Goal: Information Seeking & Learning: Learn about a topic

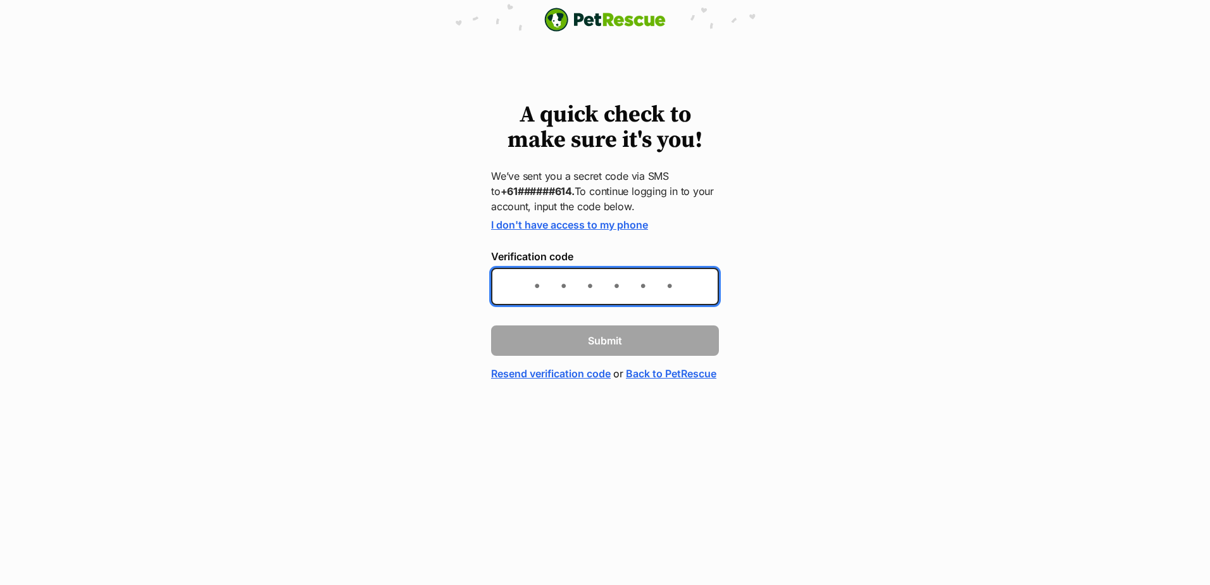
click at [635, 297] on input "Verification code" at bounding box center [605, 286] width 228 height 37
type input "356445"
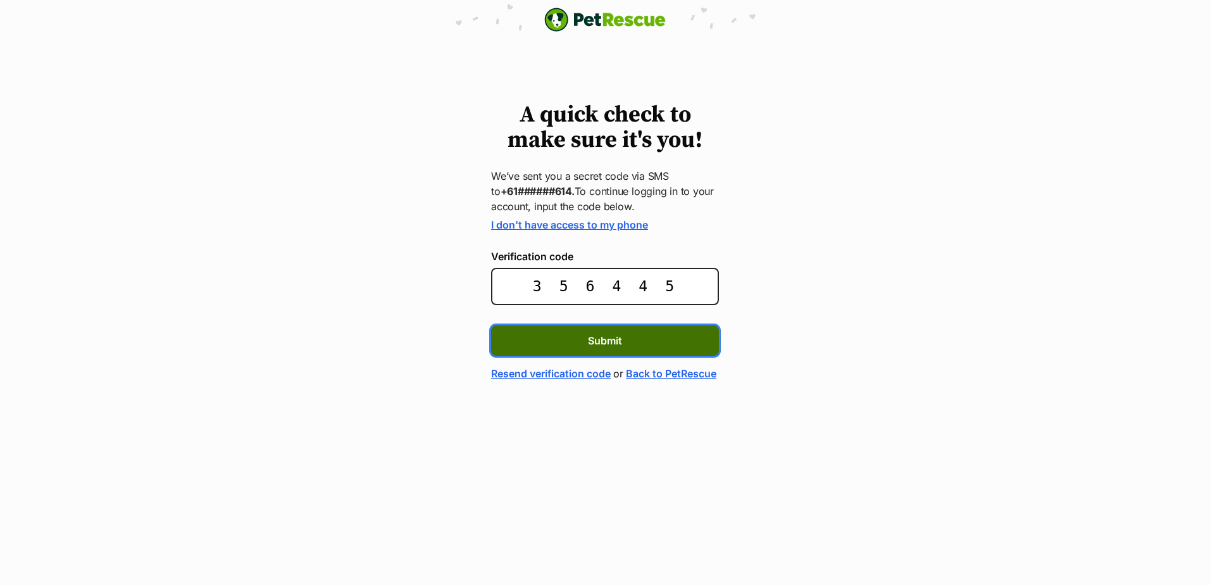
click at [654, 332] on button "Submit" at bounding box center [605, 340] width 228 height 30
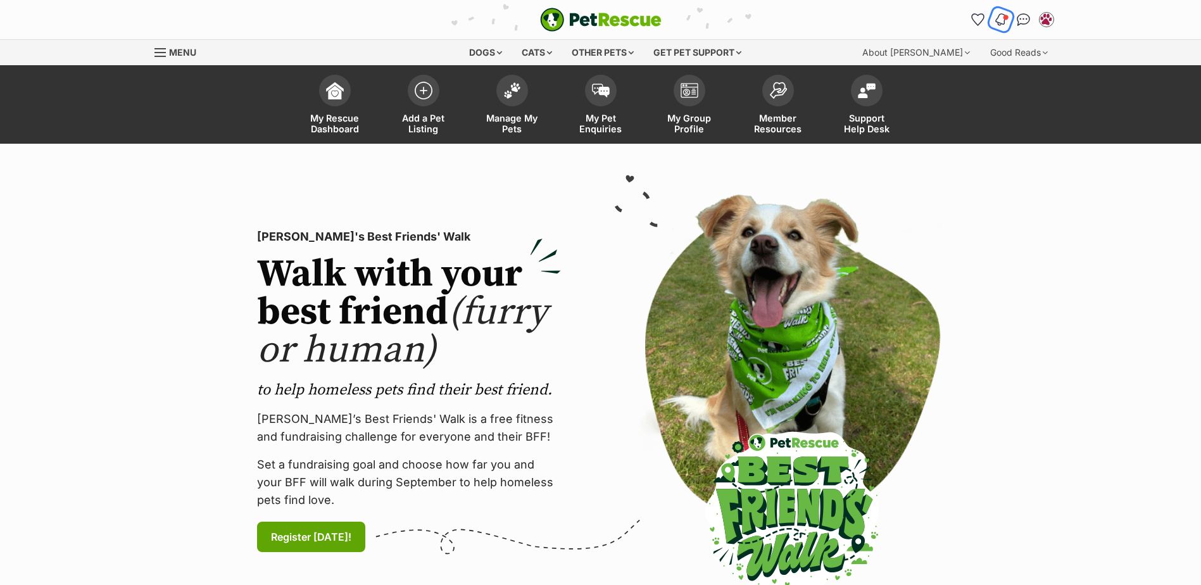
click at [1006, 22] on button "Notifications" at bounding box center [1000, 19] width 26 height 26
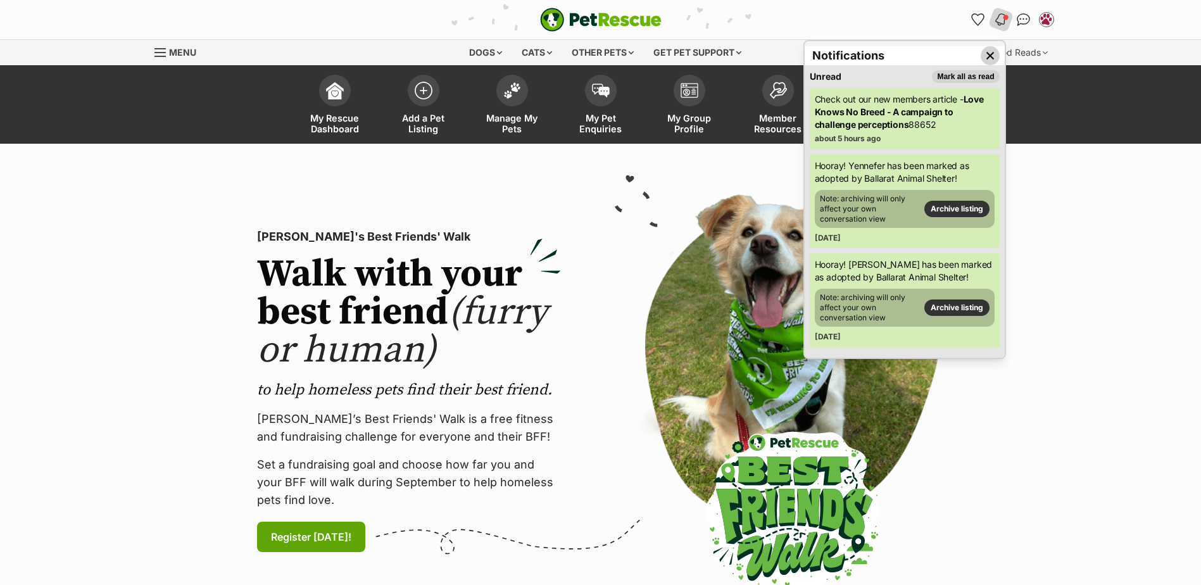
click at [987, 47] on button "Close dropdown" at bounding box center [989, 55] width 19 height 19
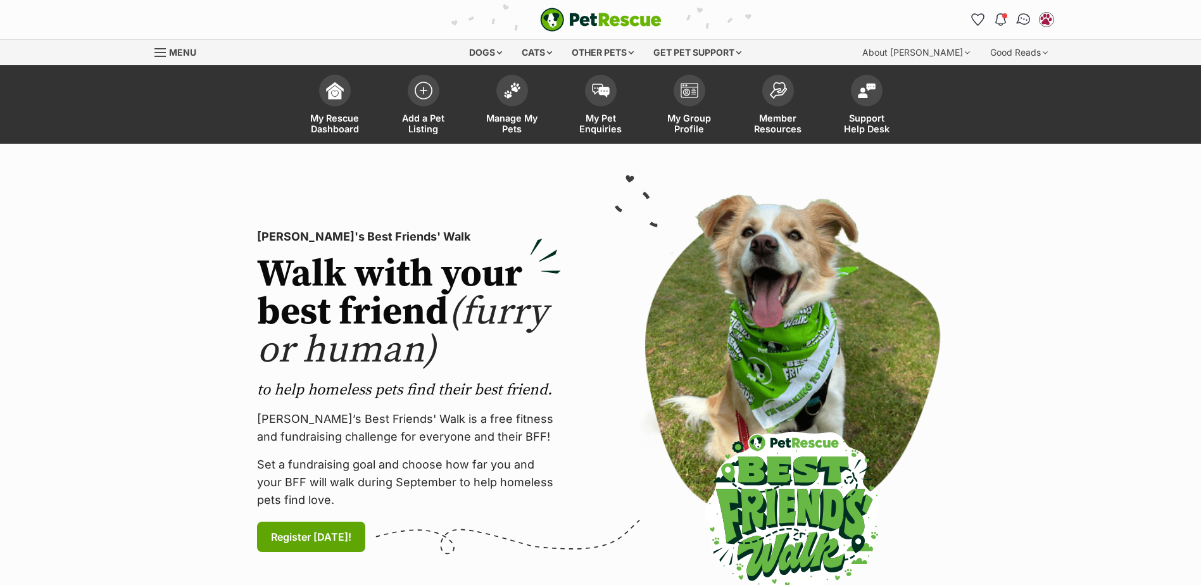
click at [1020, 16] on img "Conversations" at bounding box center [1022, 19] width 17 height 16
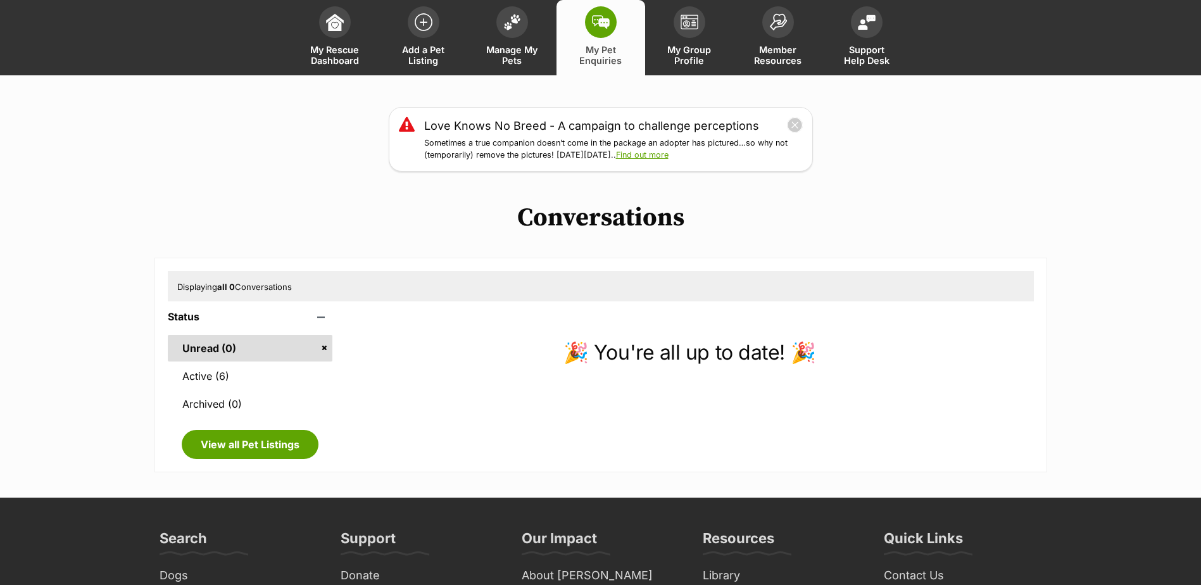
scroll to position [190, 0]
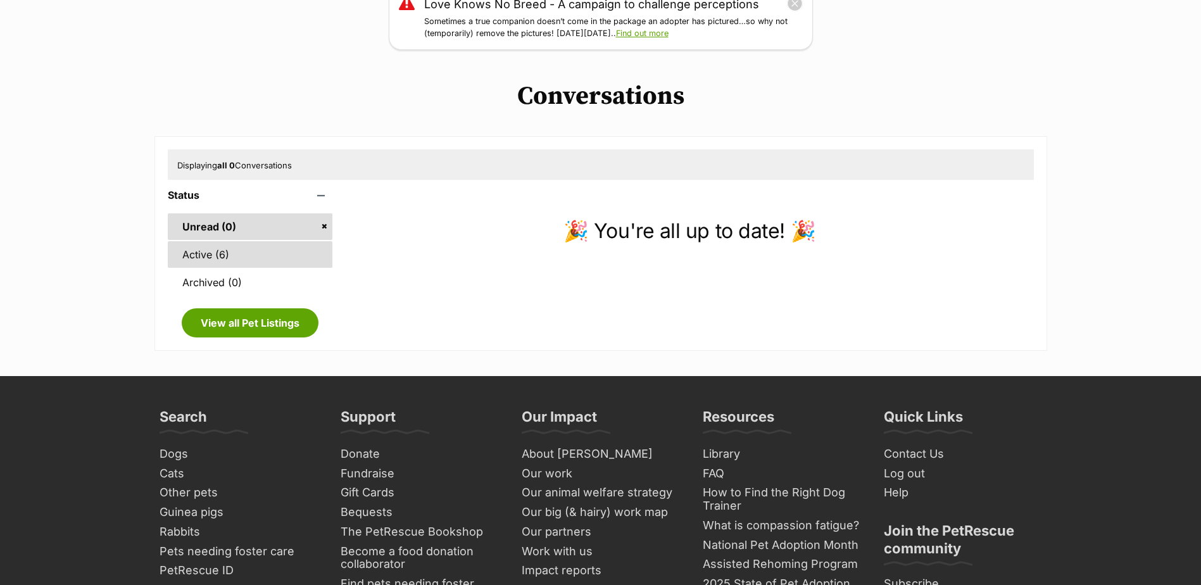
click at [234, 250] on link "Active (6)" at bounding box center [250, 254] width 165 height 27
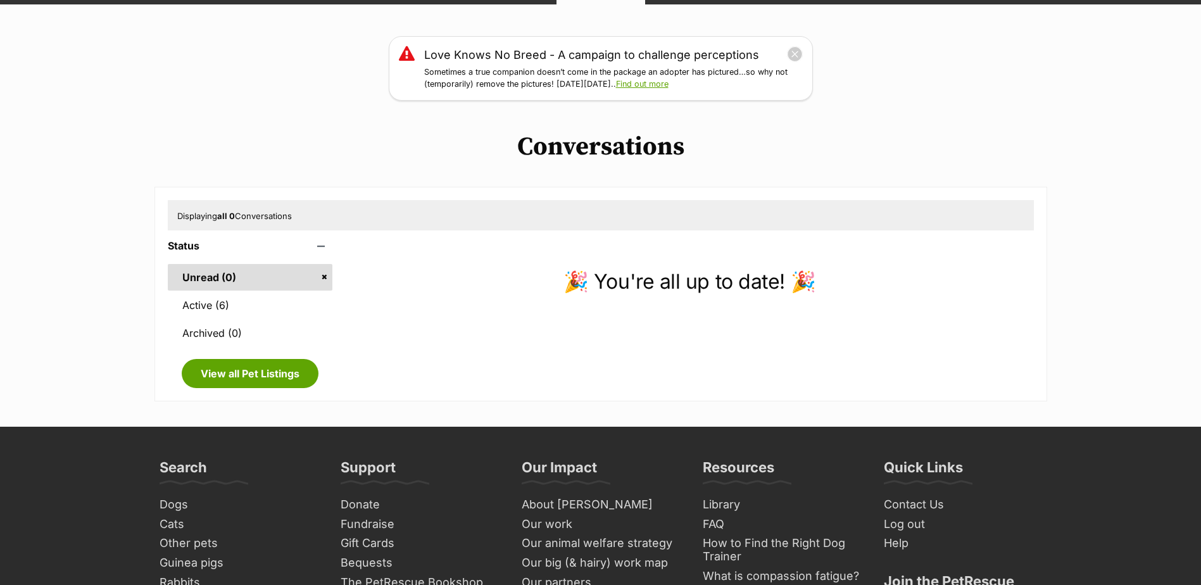
scroll to position [0, 0]
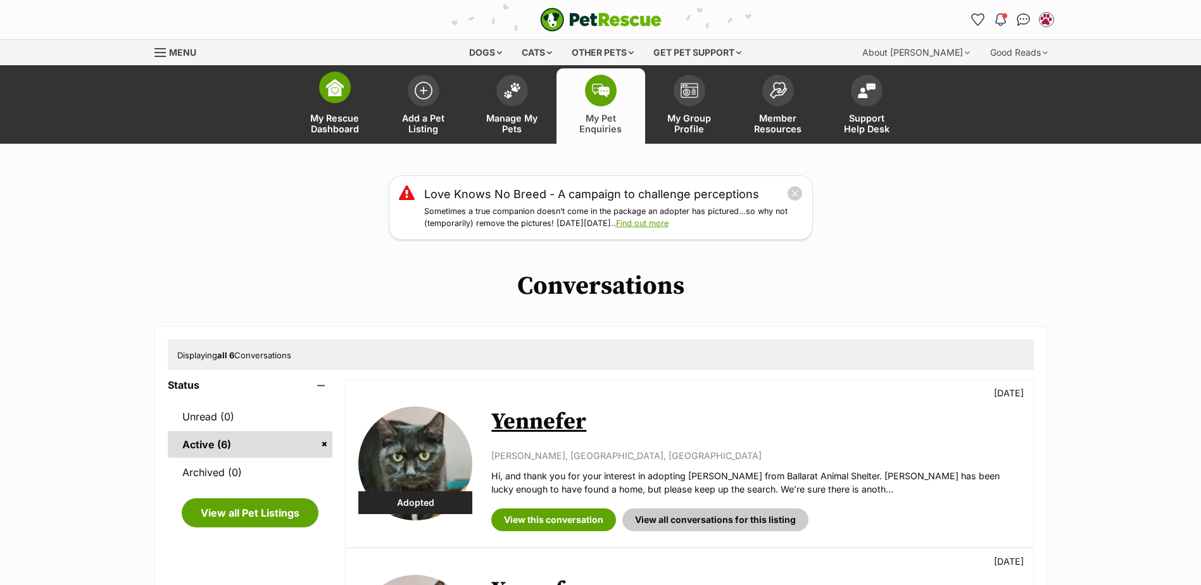
click at [356, 102] on link "My Rescue Dashboard" at bounding box center [334, 105] width 89 height 75
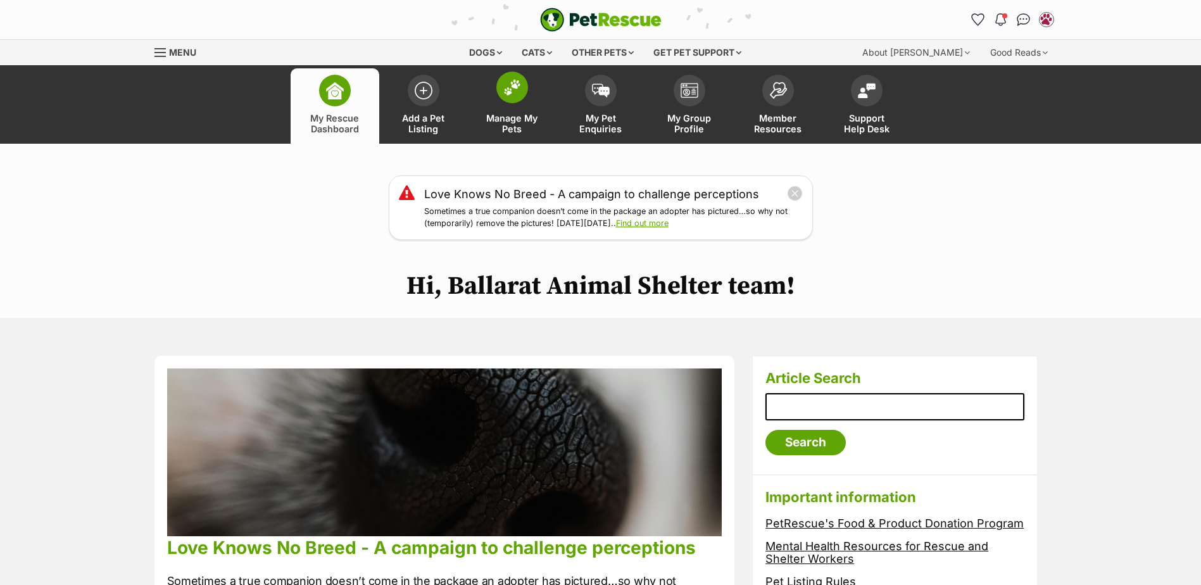
click at [527, 85] on span at bounding box center [512, 88] width 32 height 32
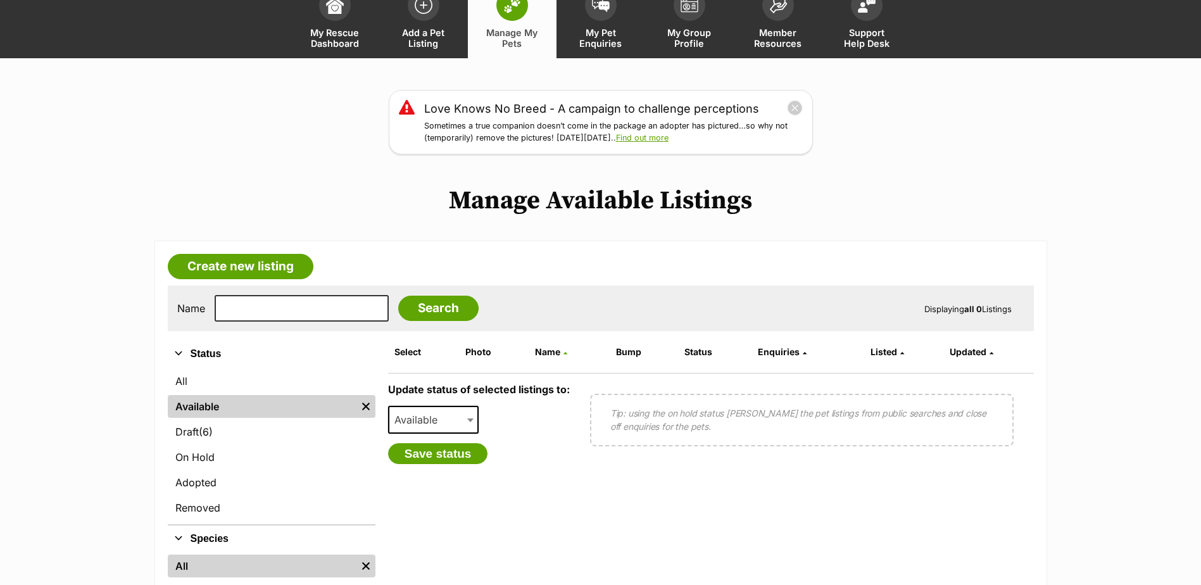
scroll to position [63, 0]
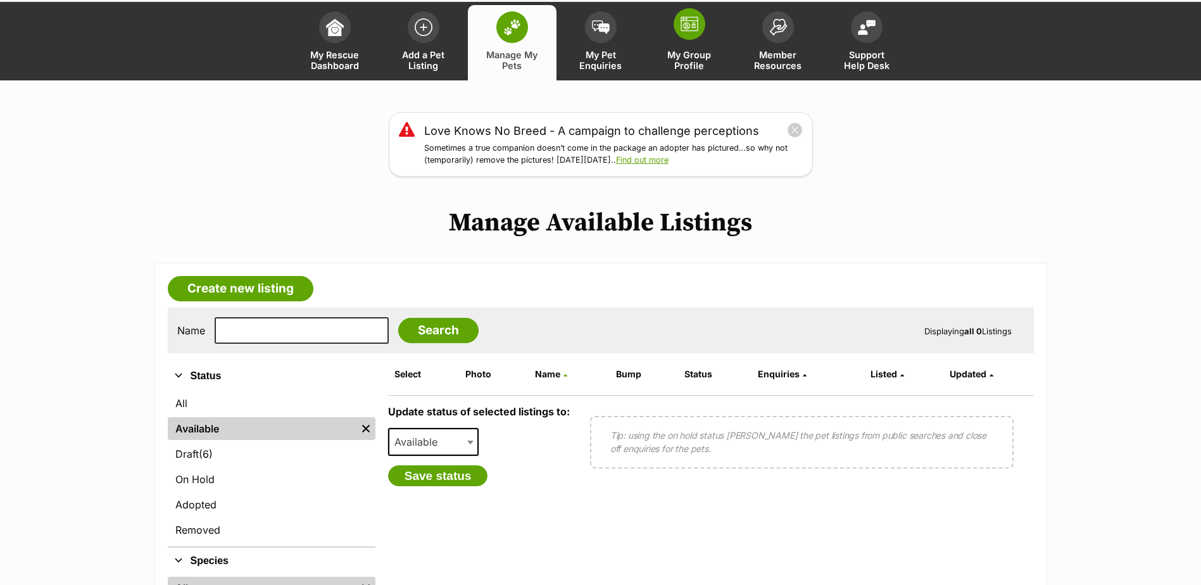
click at [699, 35] on span at bounding box center [689, 24] width 32 height 32
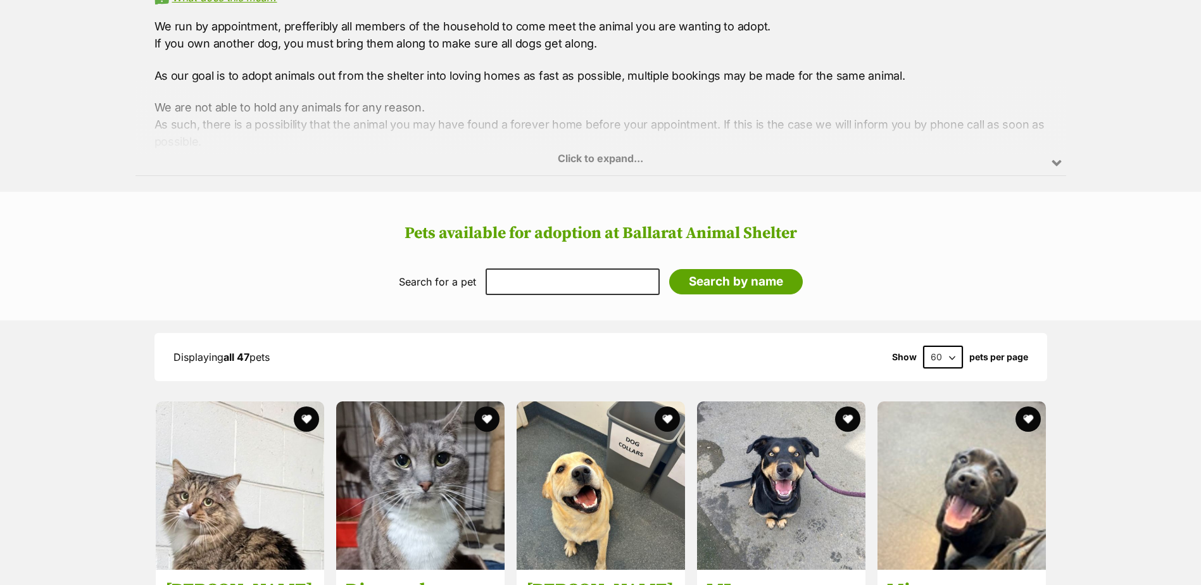
scroll to position [949, 0]
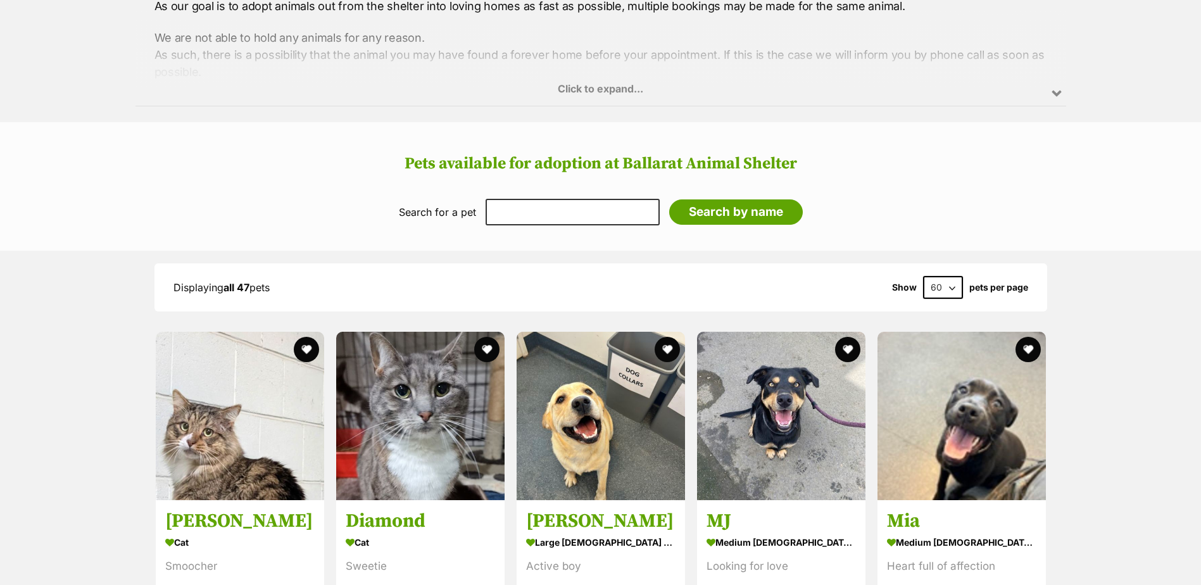
click at [619, 76] on div "Click to expand..." at bounding box center [600, 56] width 930 height 99
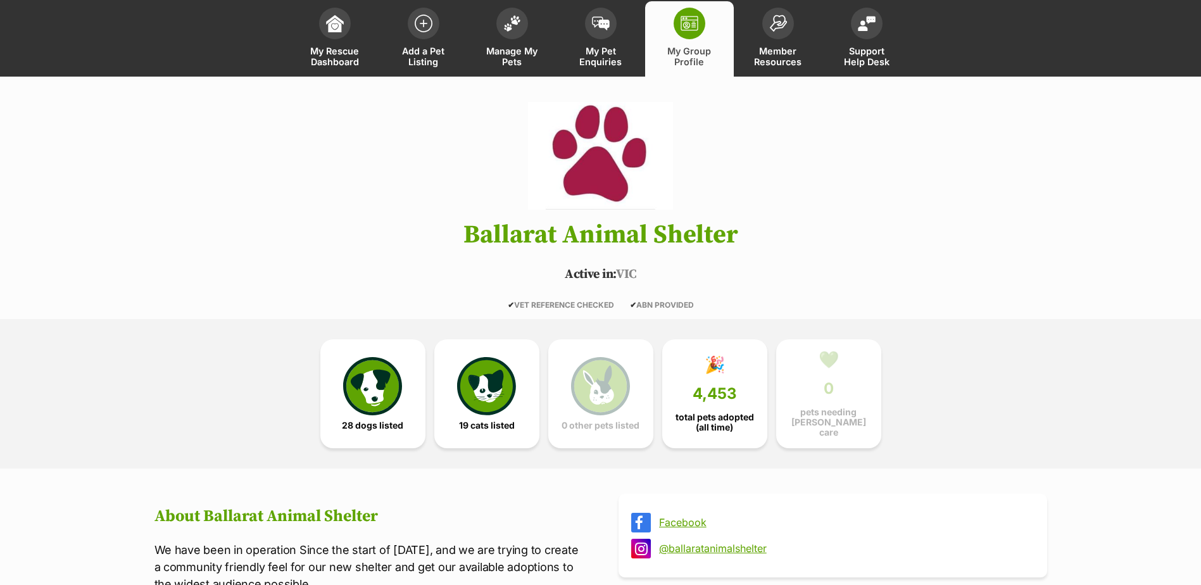
scroll to position [63, 0]
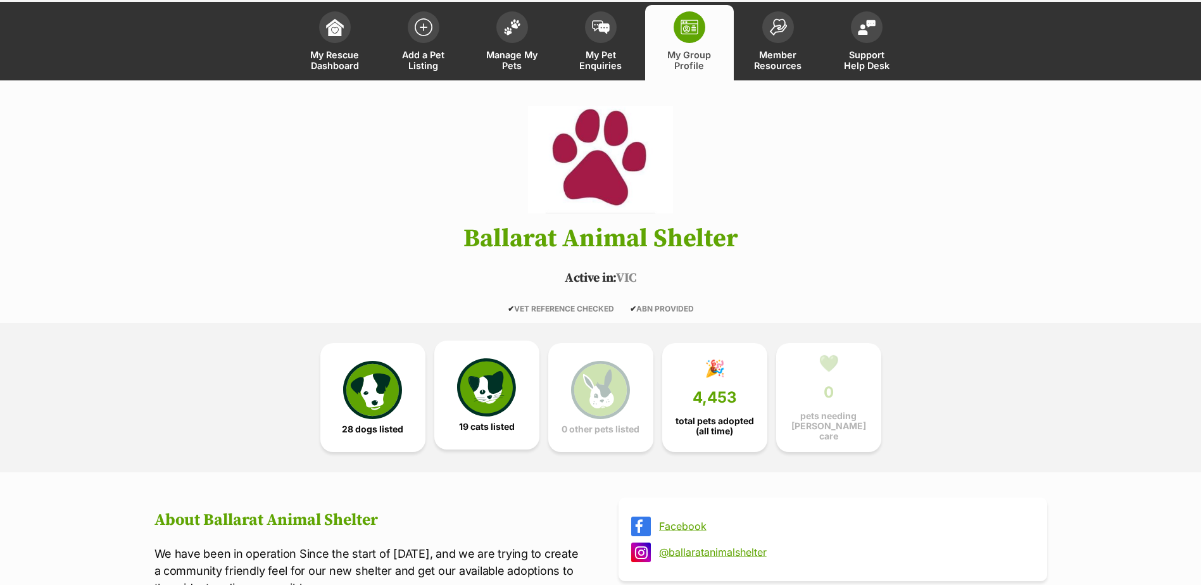
click at [499, 388] on img at bounding box center [486, 387] width 58 height 58
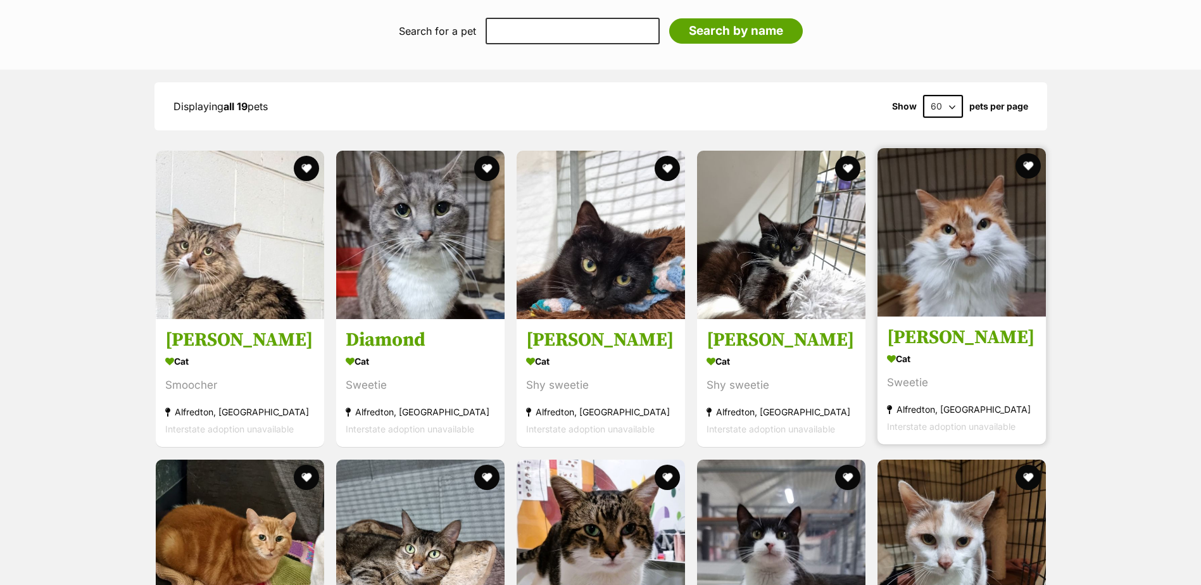
scroll to position [1288, 0]
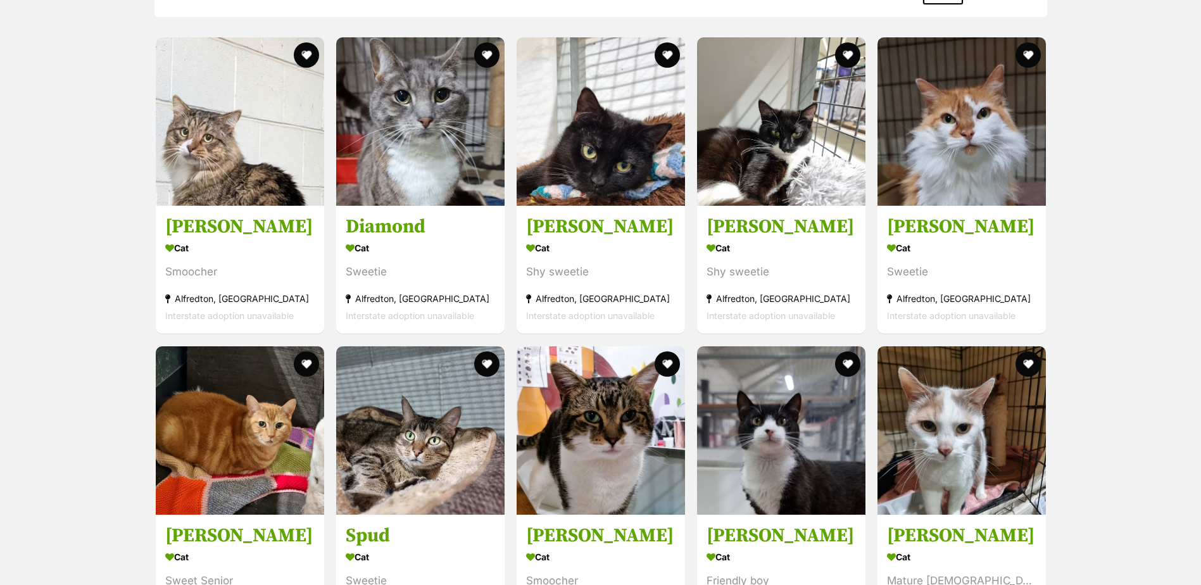
drag, startPoint x: 1106, startPoint y: 255, endPoint x: 1140, endPoint y: 292, distance: 50.6
drag, startPoint x: 1140, startPoint y: 292, endPoint x: 1120, endPoint y: 306, distance: 25.5
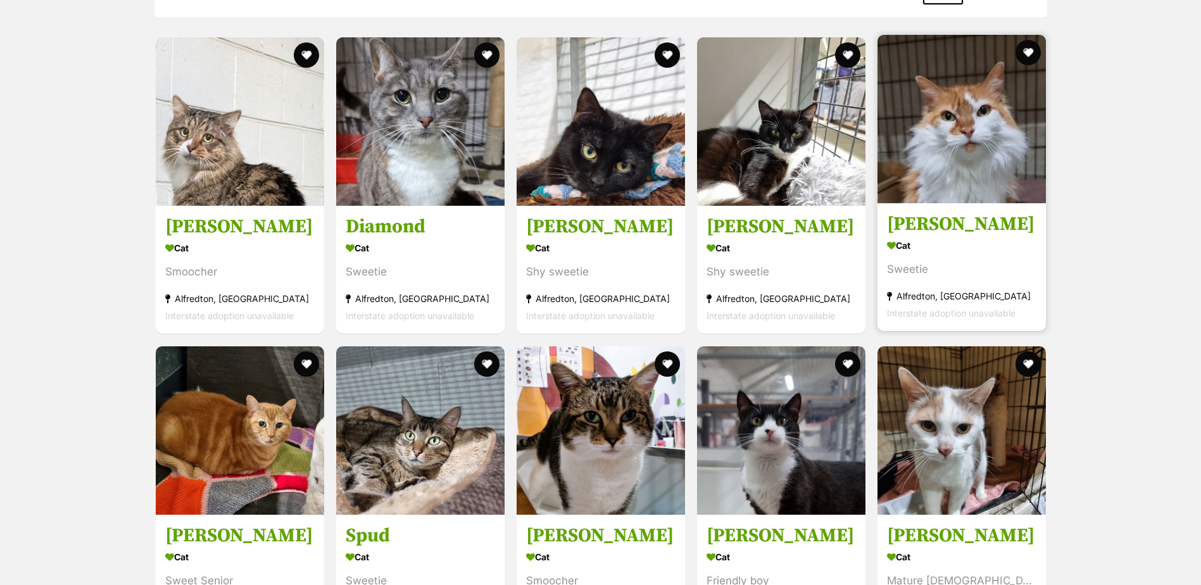
click at [1006, 284] on section "Cat Sweetie Alfredton, VIC Interstate adoption unavailable" at bounding box center [961, 279] width 149 height 85
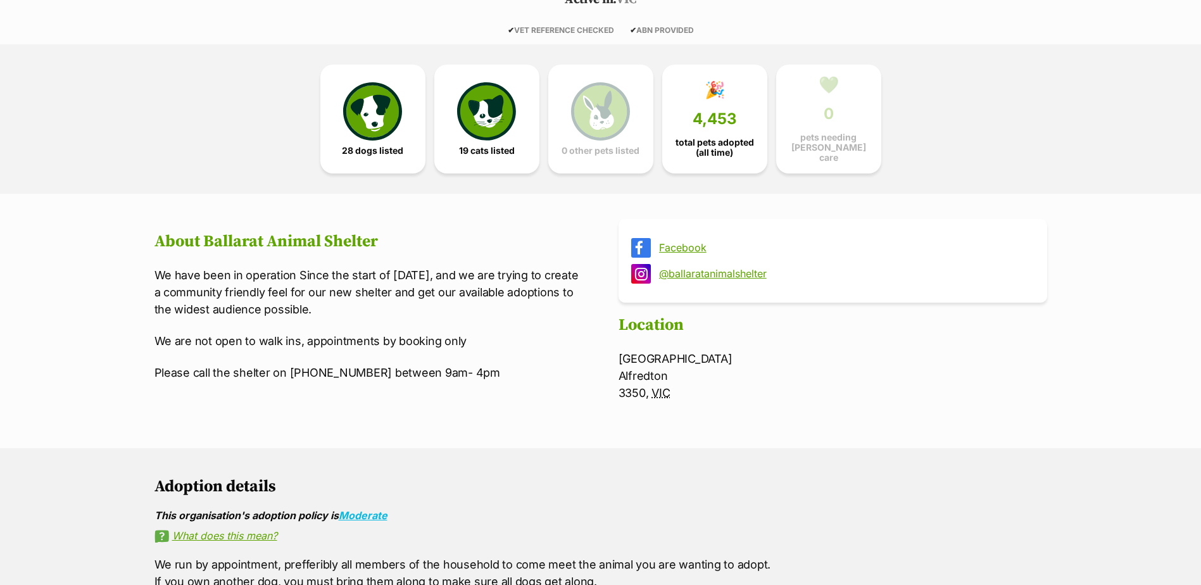
scroll to position [339, 0]
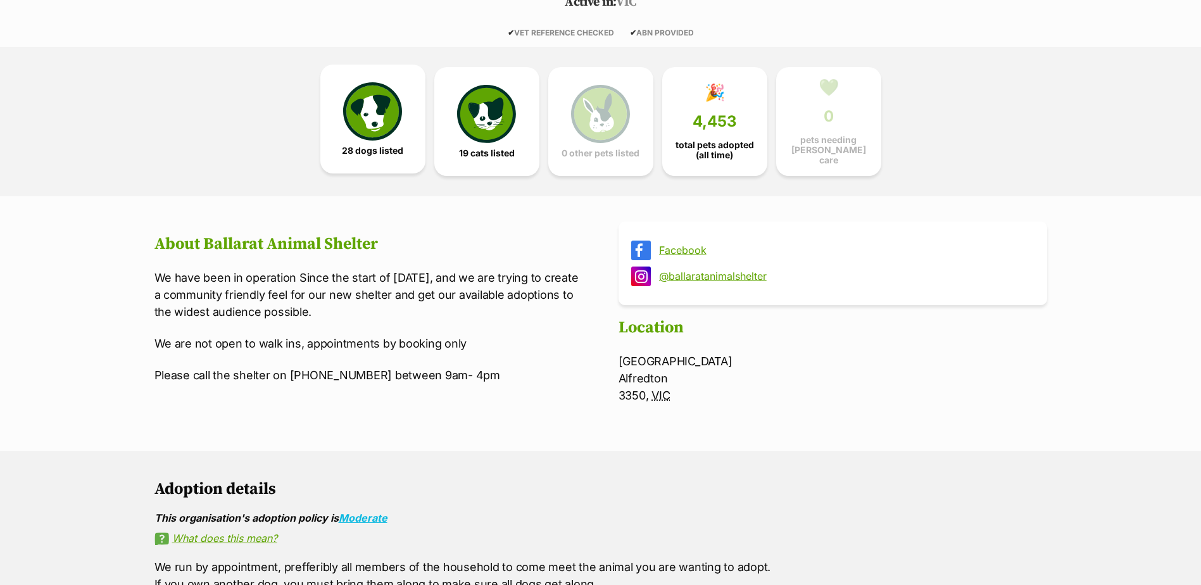
click at [392, 128] on img at bounding box center [372, 111] width 58 height 58
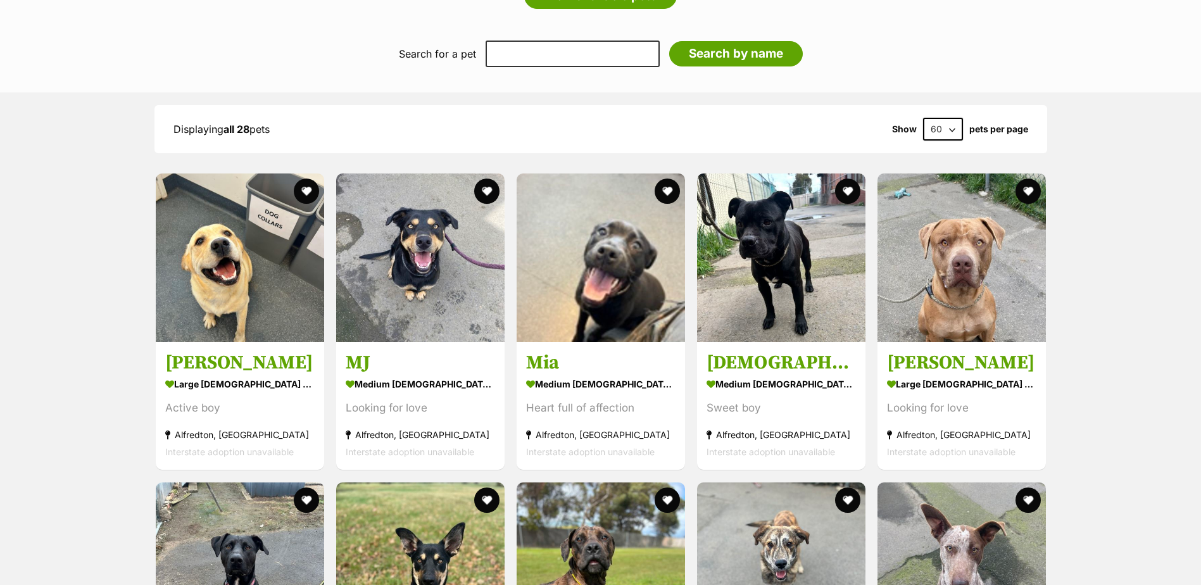
scroll to position [1225, 0]
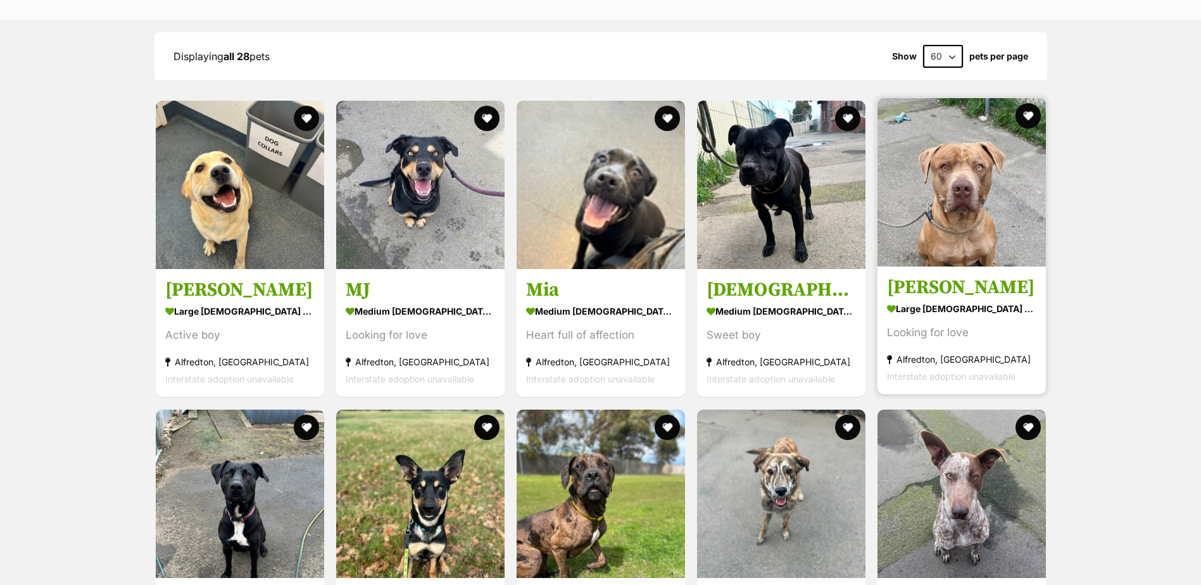
click at [1017, 249] on img at bounding box center [961, 182] width 168 height 168
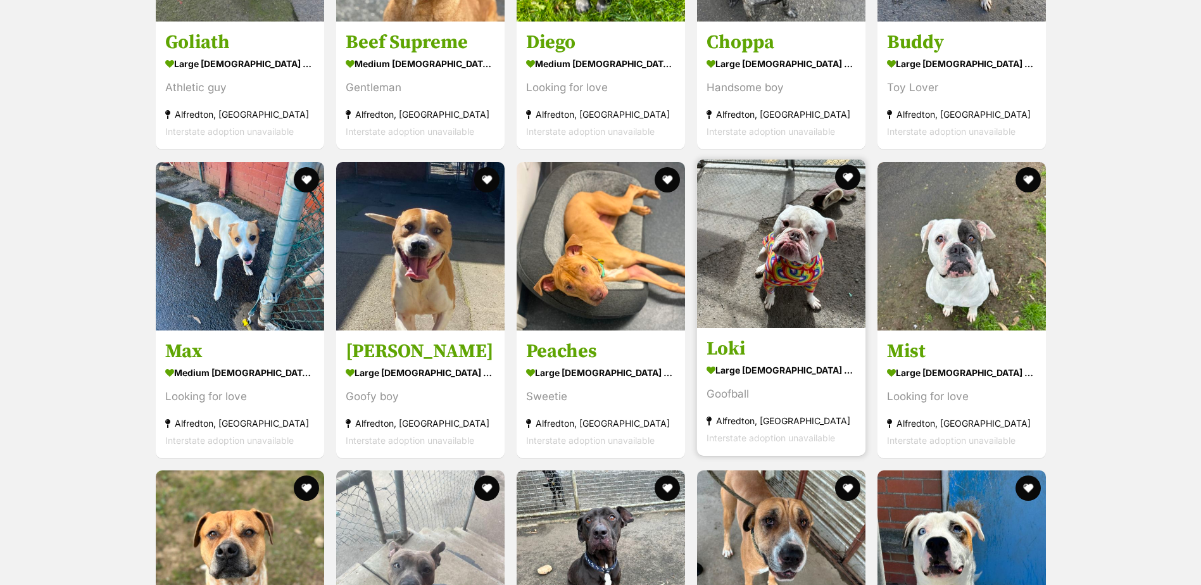
scroll to position [2111, 0]
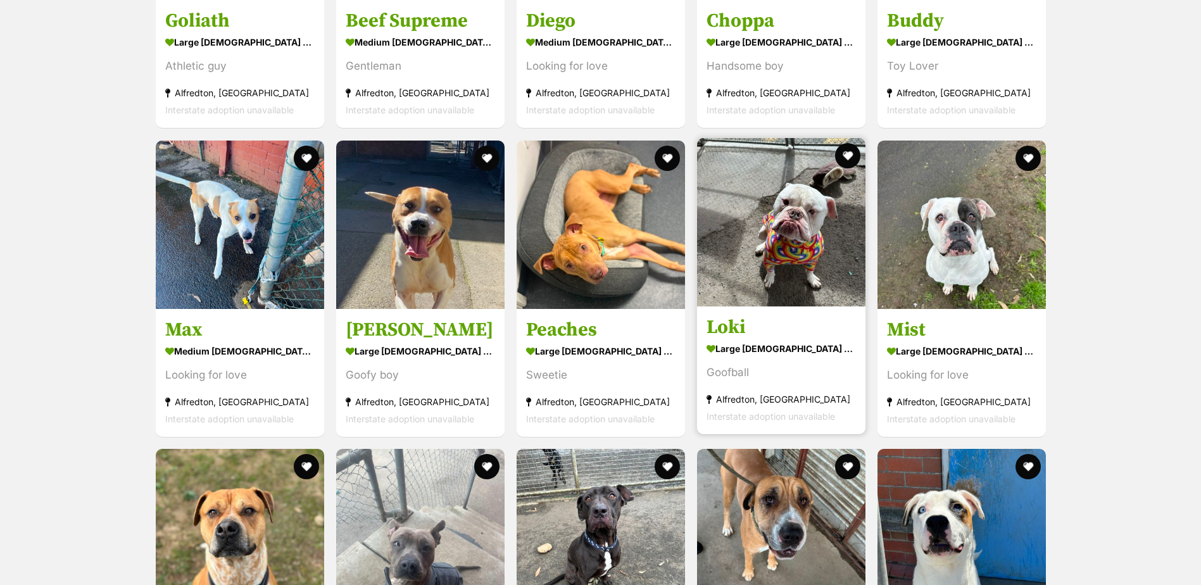
click at [763, 298] on img at bounding box center [781, 222] width 168 height 168
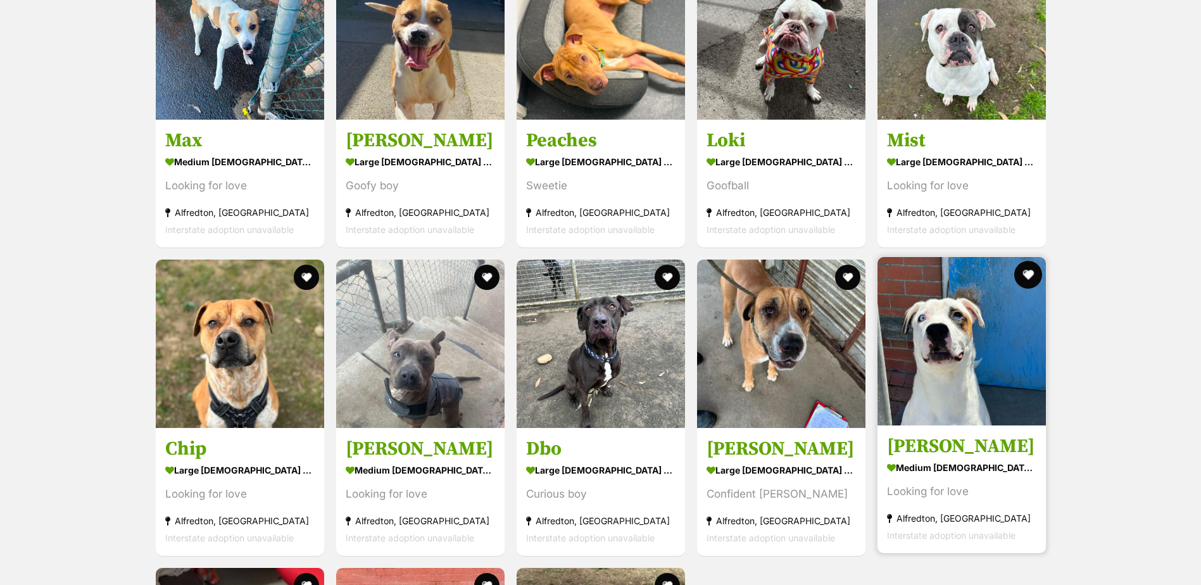
scroll to position [2301, 0]
click at [985, 452] on link "Kenny medium male Dog Looking for love Alfredton, VIC Interstate adoption unava…" at bounding box center [961, 488] width 168 height 128
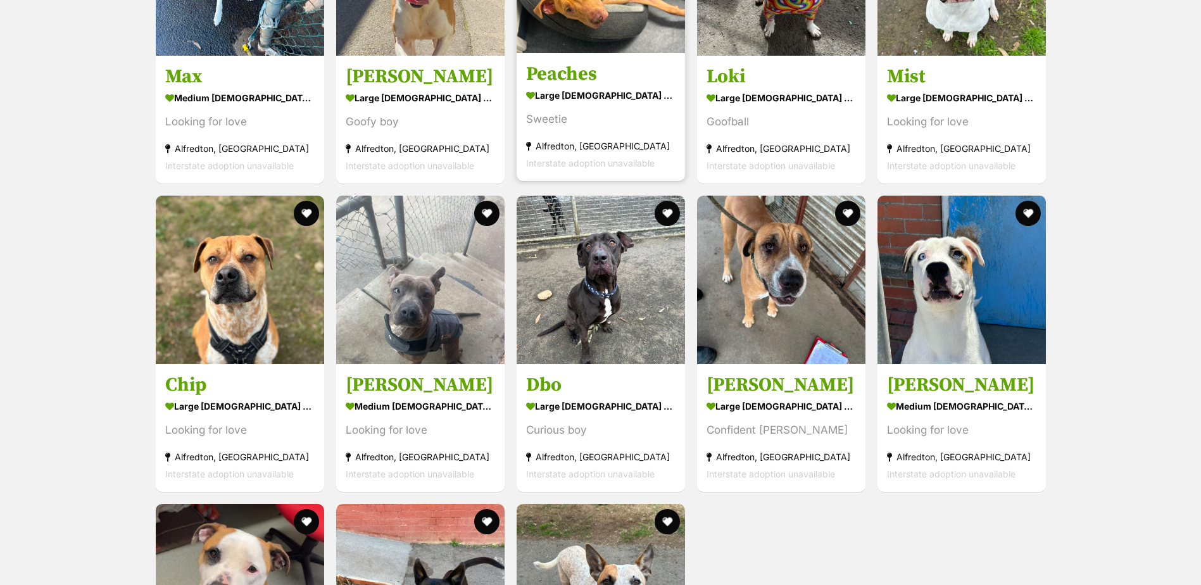
scroll to position [2554, 0]
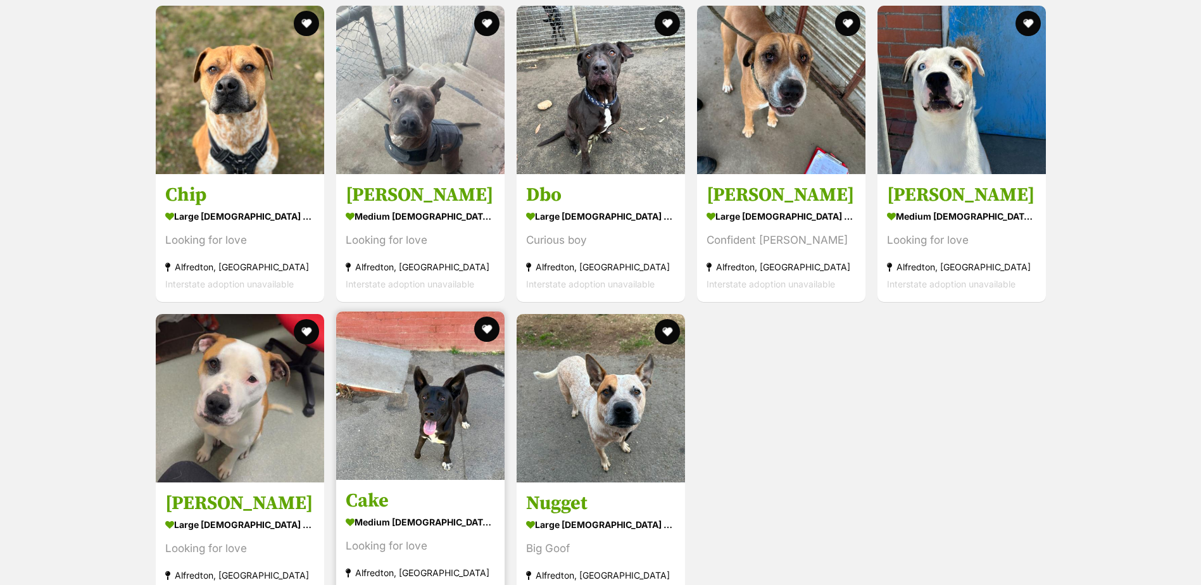
click at [404, 382] on img at bounding box center [420, 395] width 168 height 168
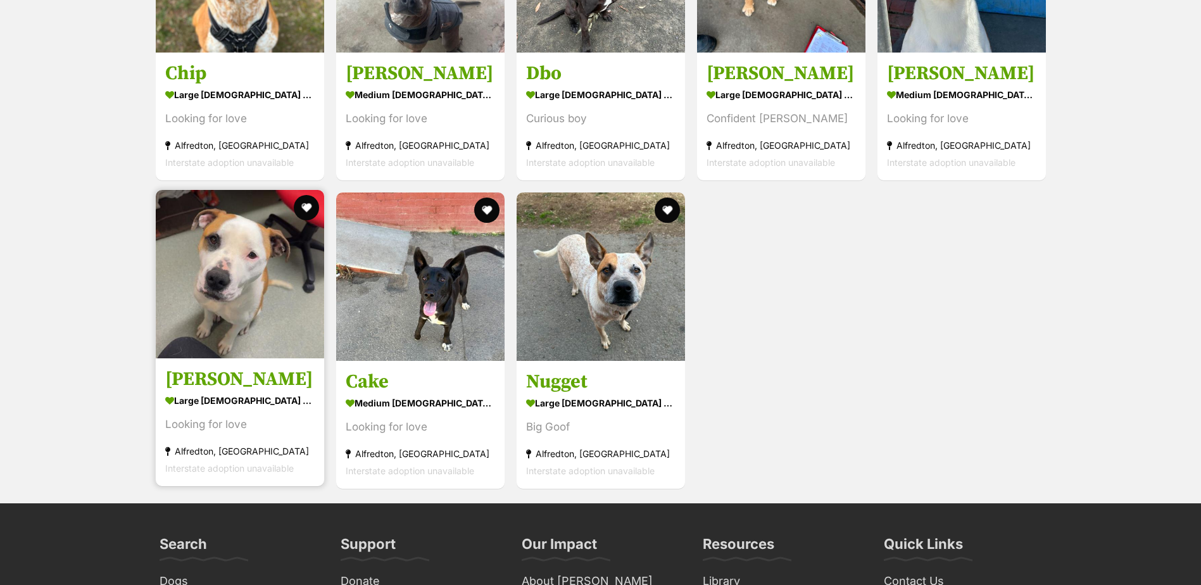
scroll to position [2681, 0]
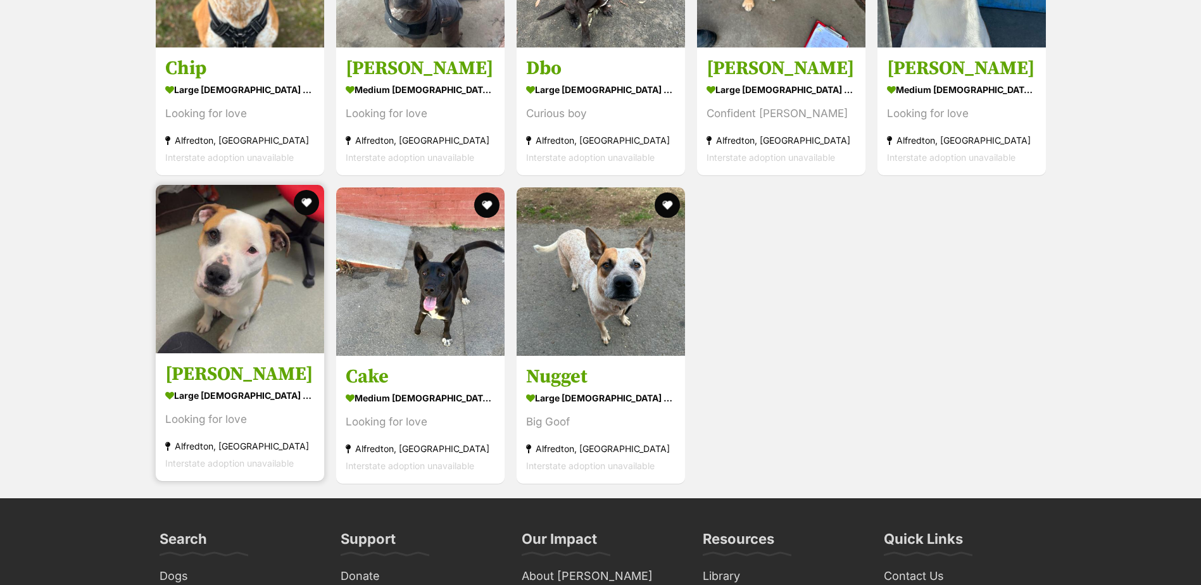
click at [188, 365] on h3 "Chester" at bounding box center [239, 375] width 149 height 24
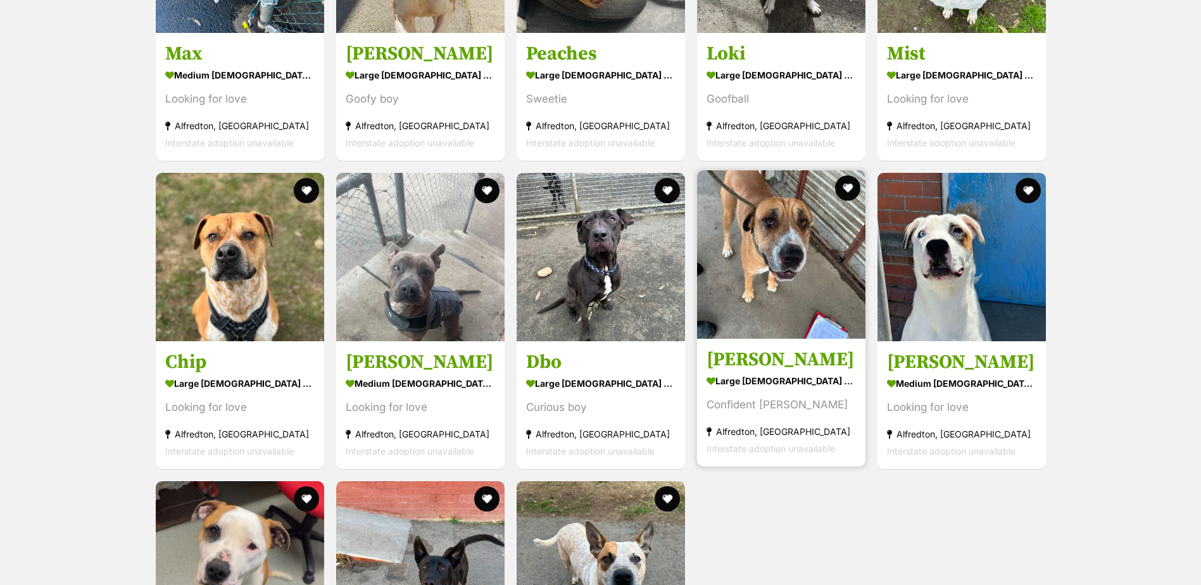
scroll to position [2364, 0]
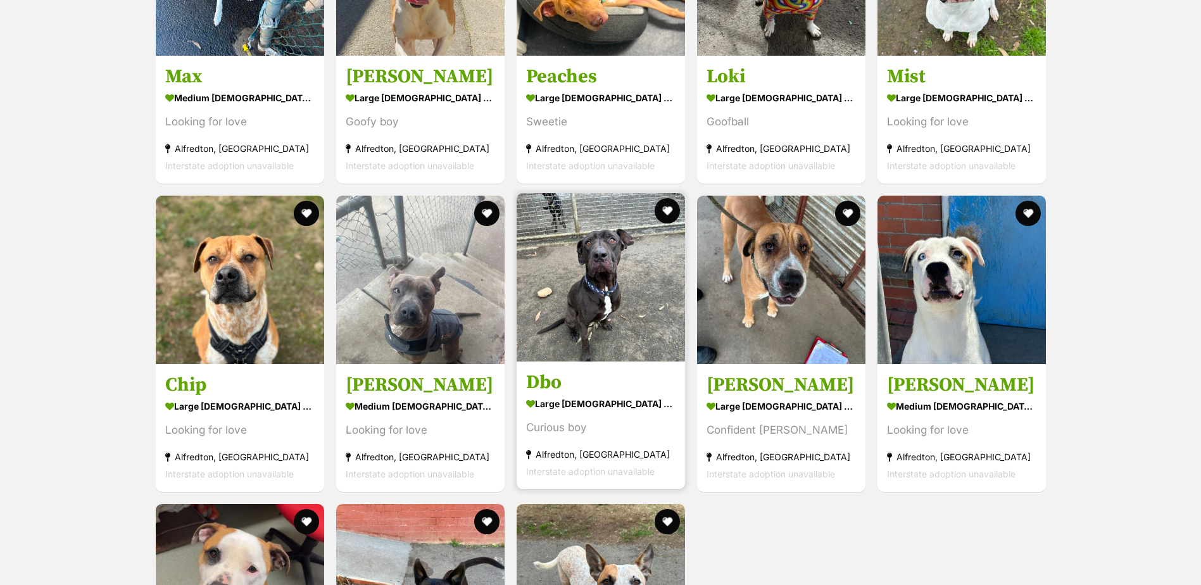
click at [650, 404] on div "large male Dog" at bounding box center [600, 403] width 149 height 18
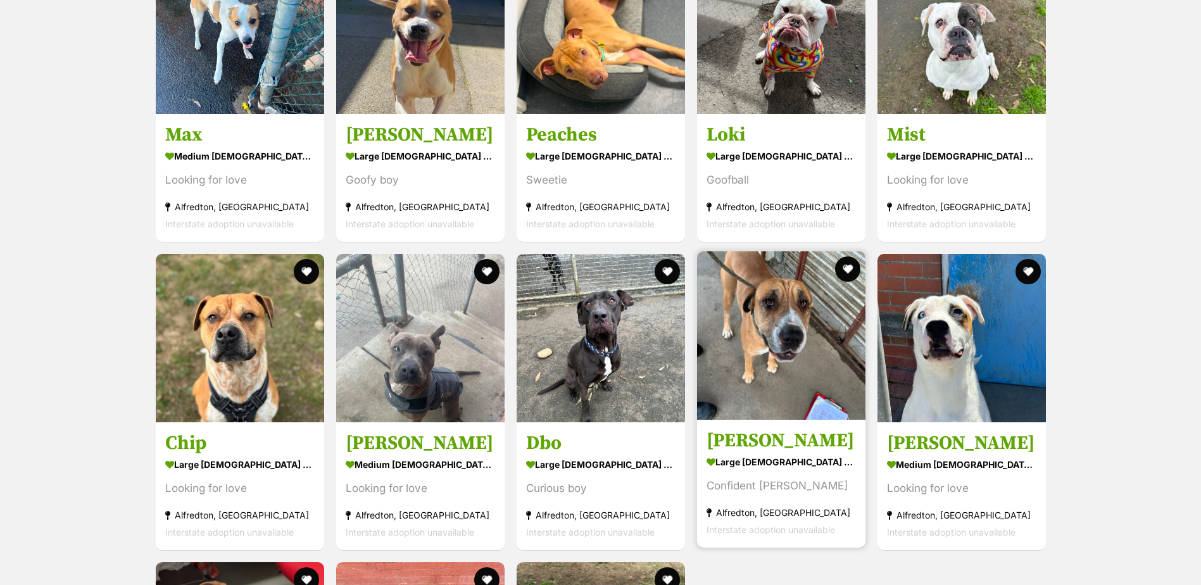
scroll to position [2301, 0]
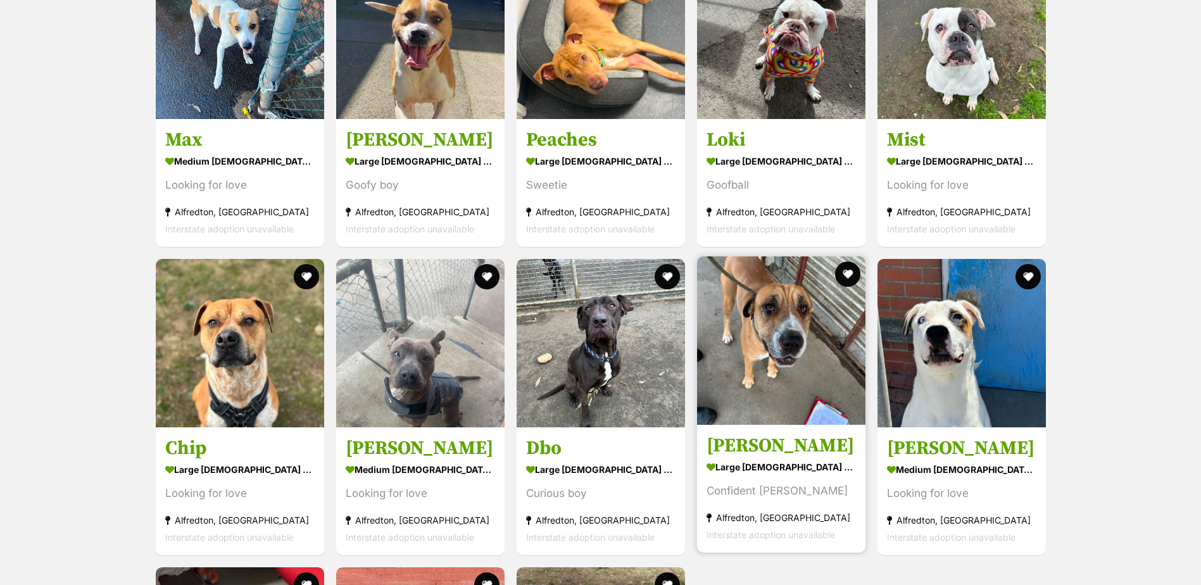
click at [818, 301] on img at bounding box center [781, 340] width 168 height 168
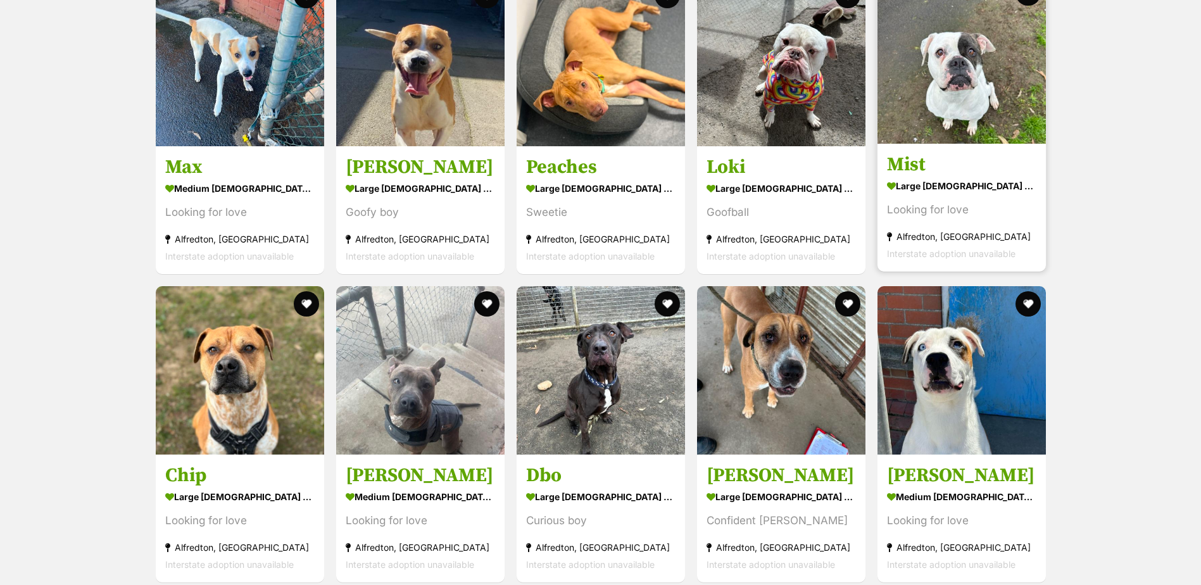
scroll to position [2174, 0]
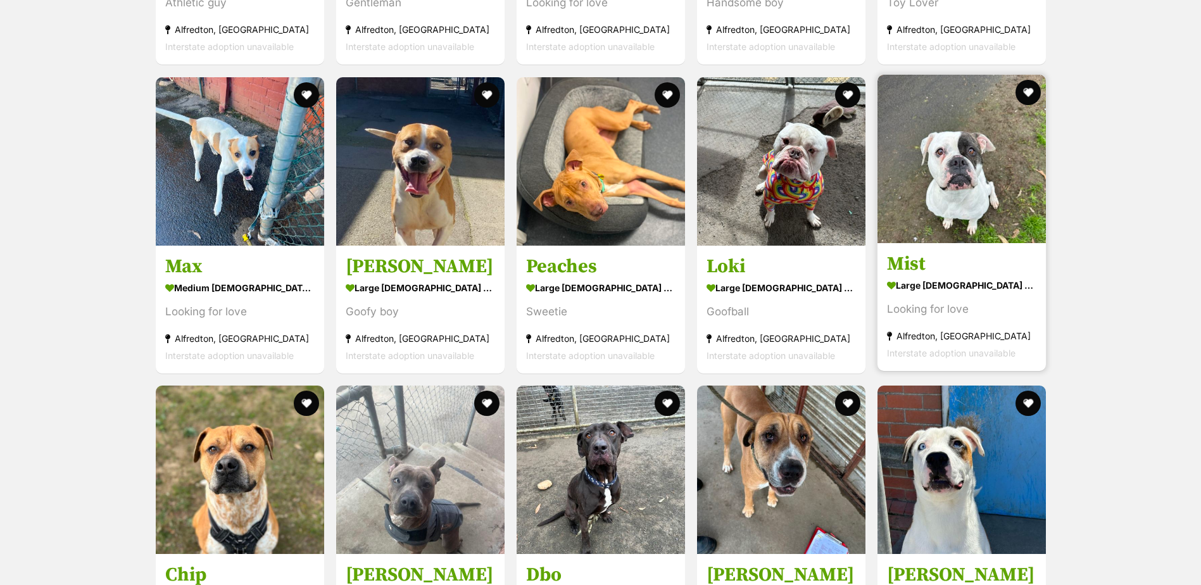
click at [913, 256] on h3 "Mist" at bounding box center [961, 264] width 149 height 24
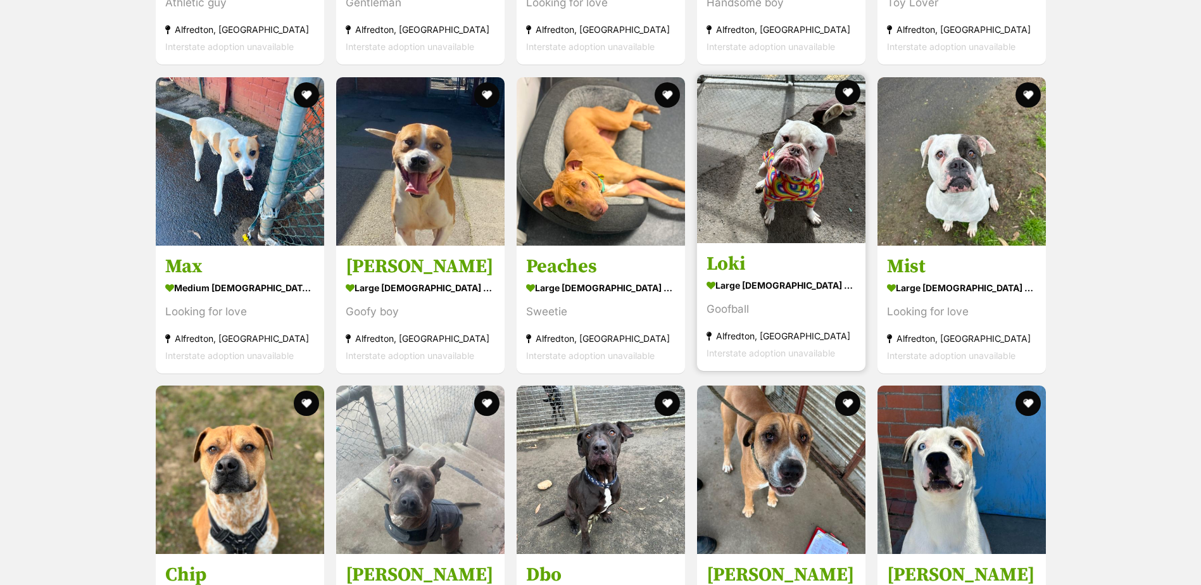
click at [742, 272] on link "Loki large male Dog Goofball Alfredton, VIC Interstate adoption unavailable" at bounding box center [781, 306] width 168 height 128
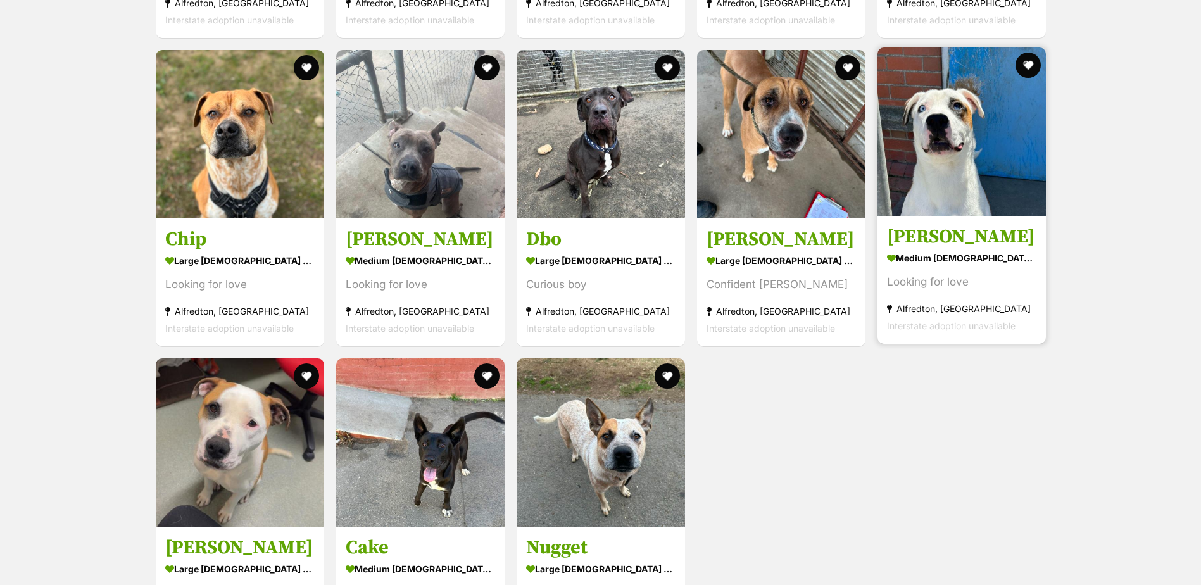
scroll to position [2491, 0]
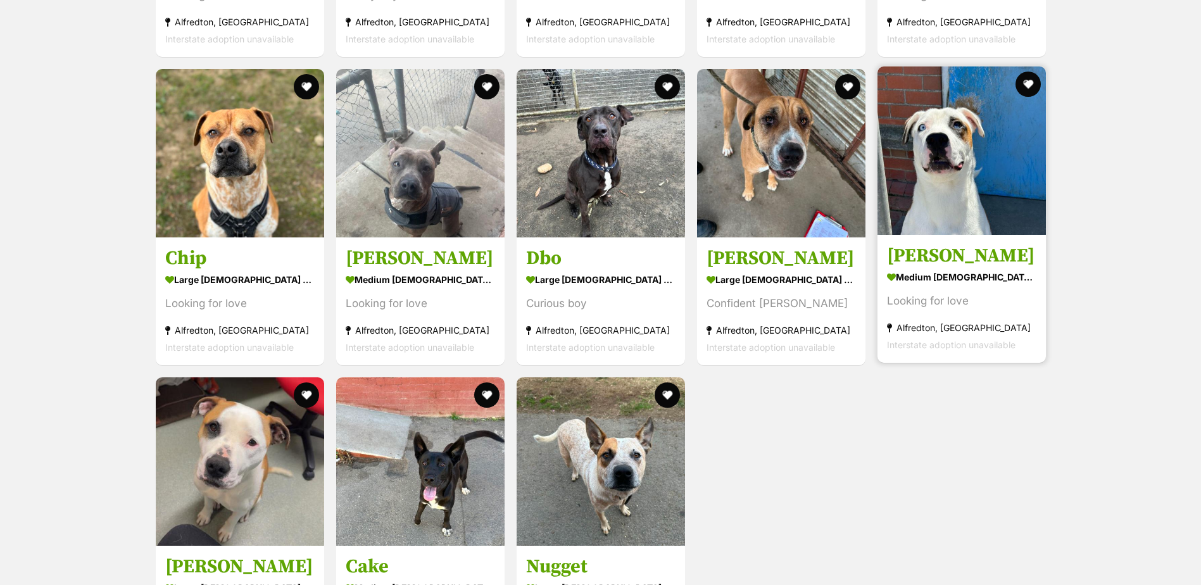
click at [907, 254] on h3 "Kenny" at bounding box center [961, 256] width 149 height 24
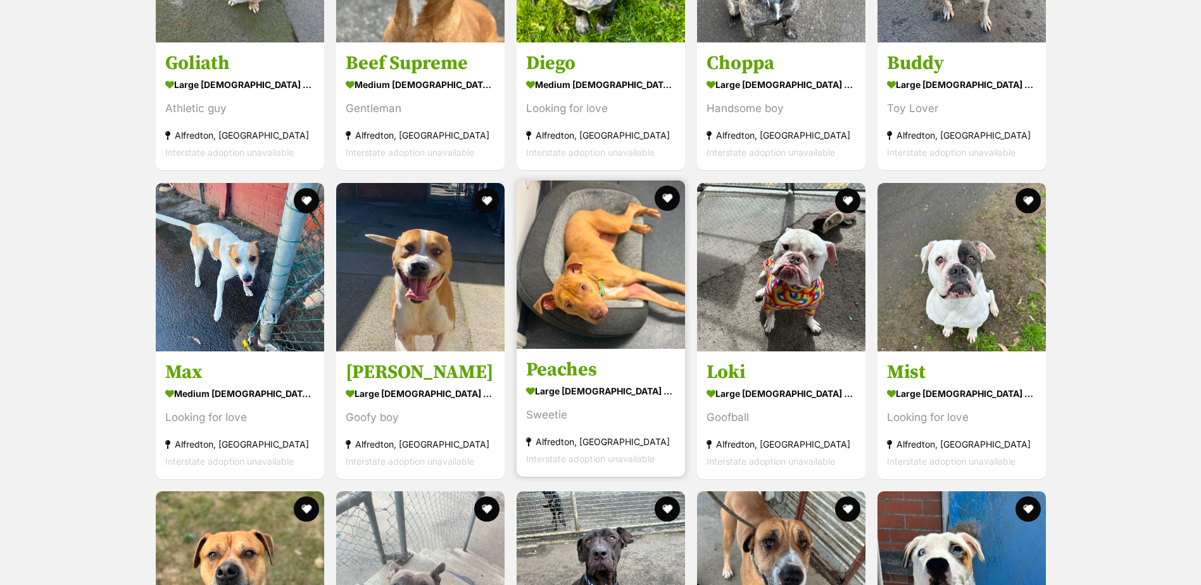
scroll to position [2048, 0]
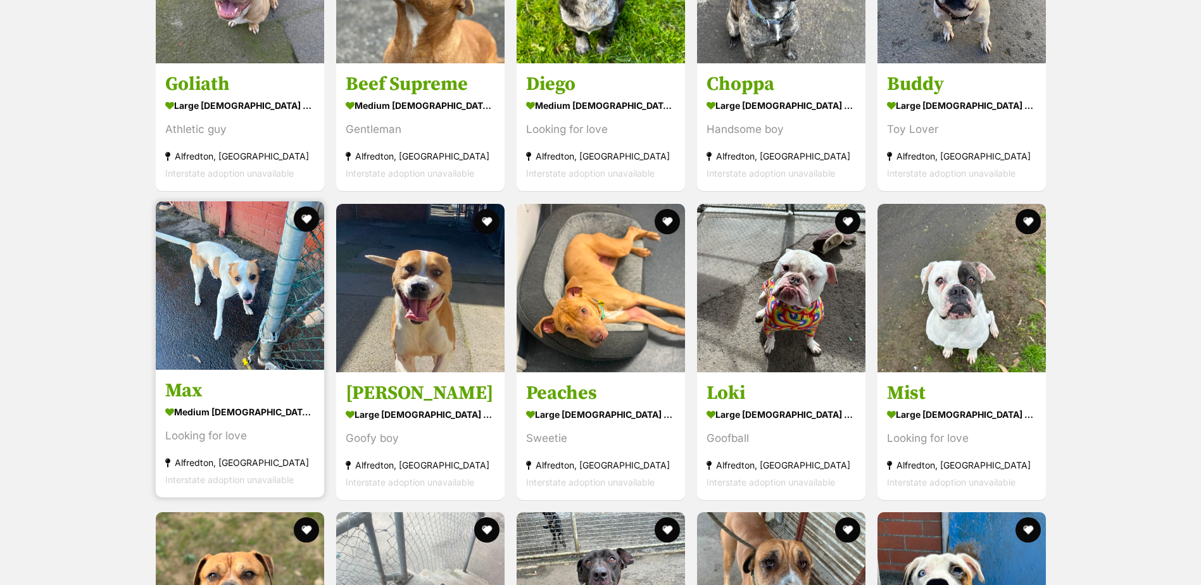
click at [248, 296] on img at bounding box center [240, 285] width 168 height 168
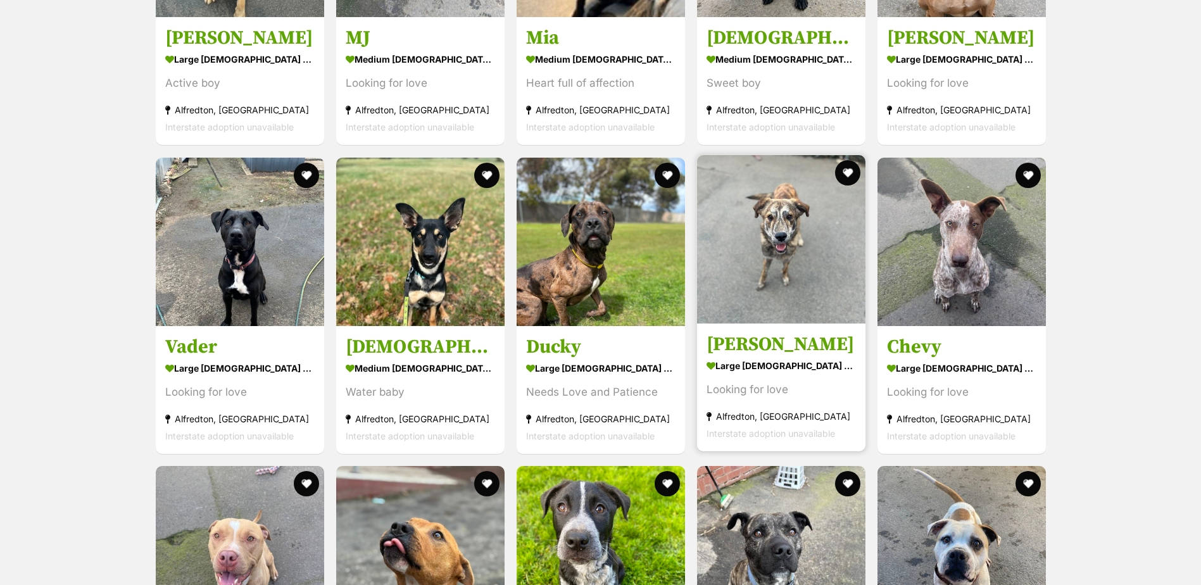
scroll to position [1415, 0]
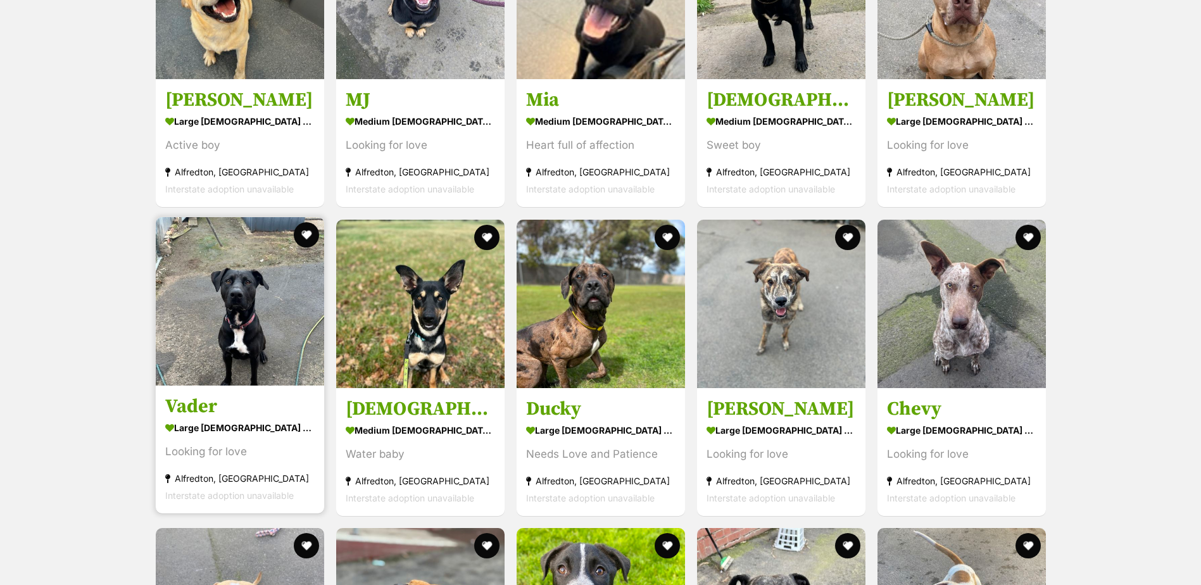
click at [198, 323] on img at bounding box center [240, 301] width 168 height 168
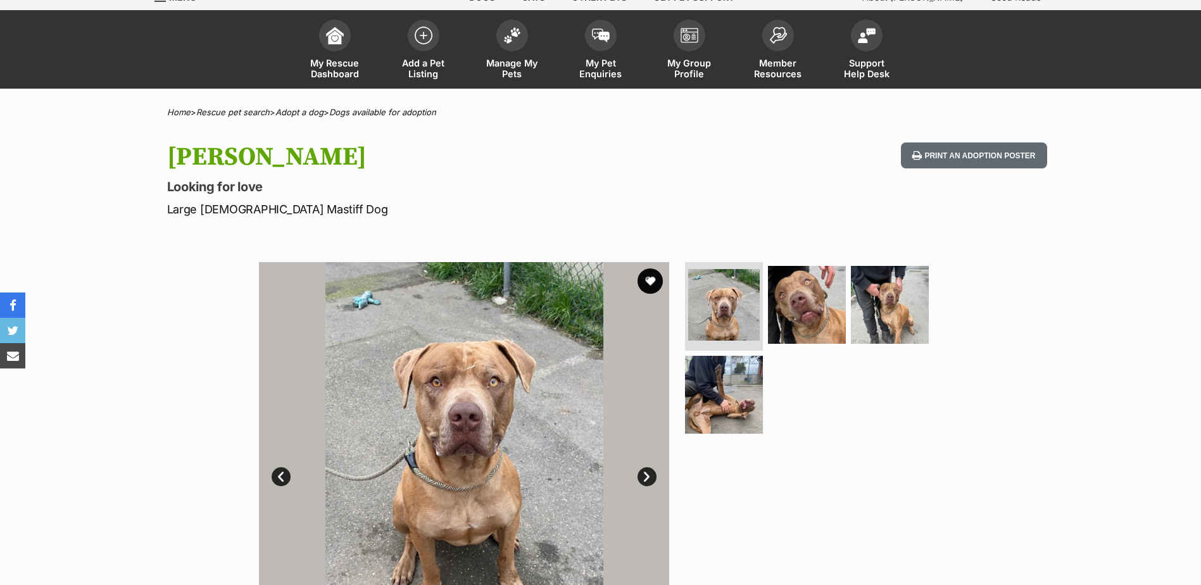
scroll to position [127, 0]
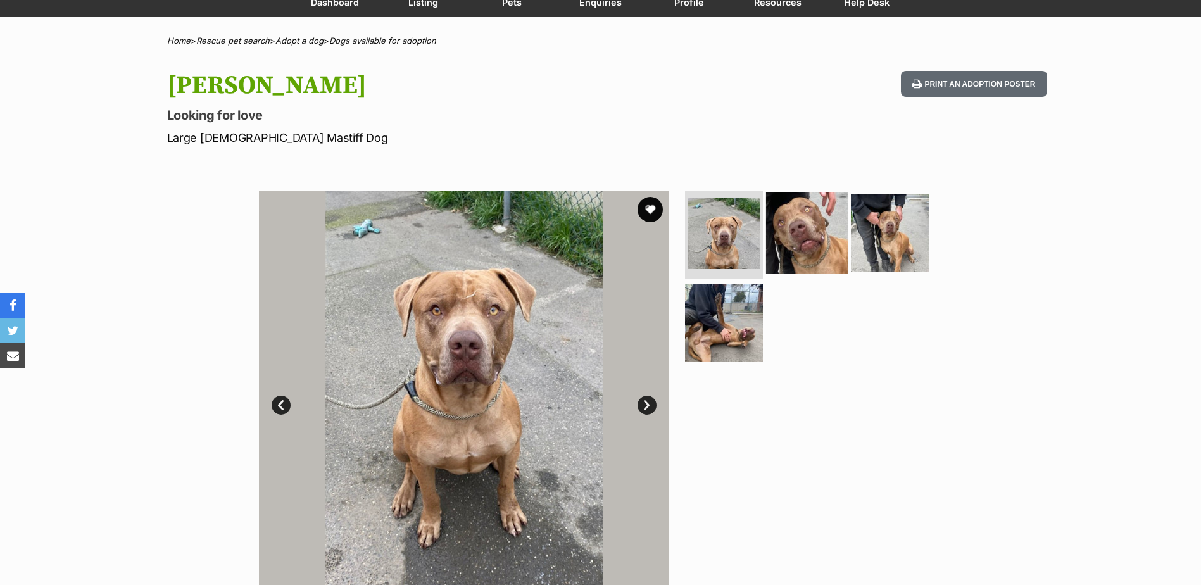
click at [820, 228] on img at bounding box center [807, 233] width 82 height 82
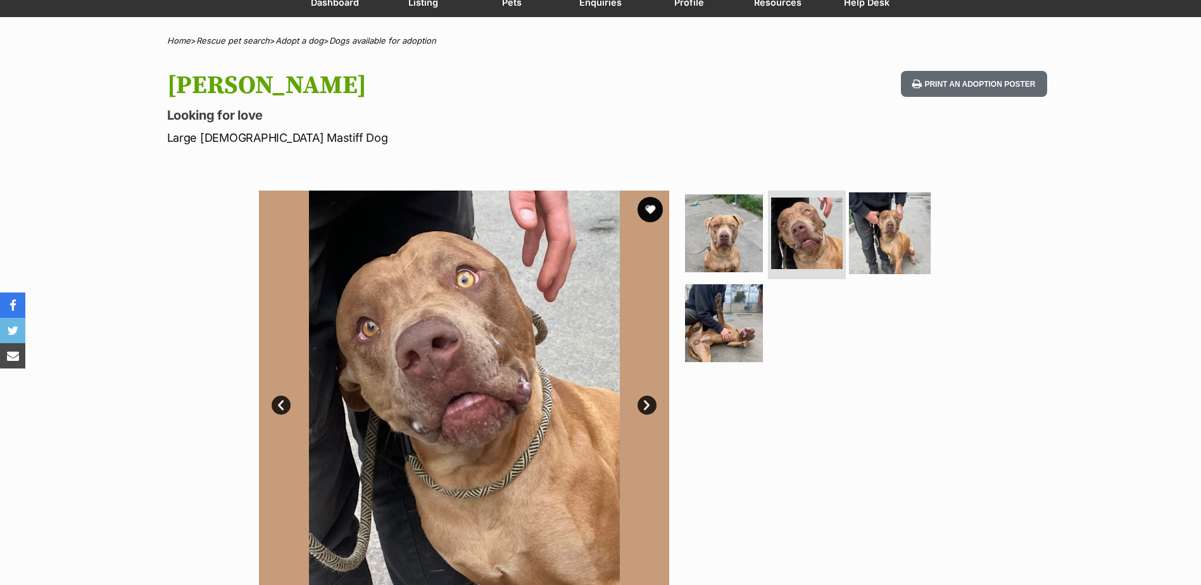
scroll to position [0, 0]
click at [855, 229] on img at bounding box center [890, 233] width 82 height 82
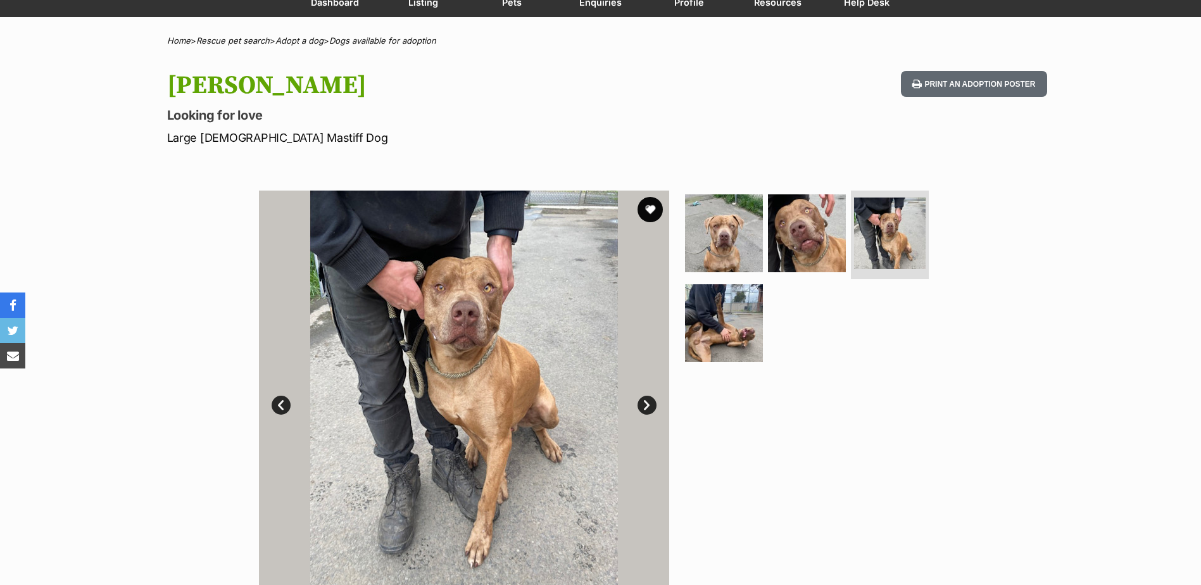
click at [766, 318] on ul at bounding box center [811, 280] width 259 height 180
click at [745, 321] on img at bounding box center [724, 323] width 82 height 82
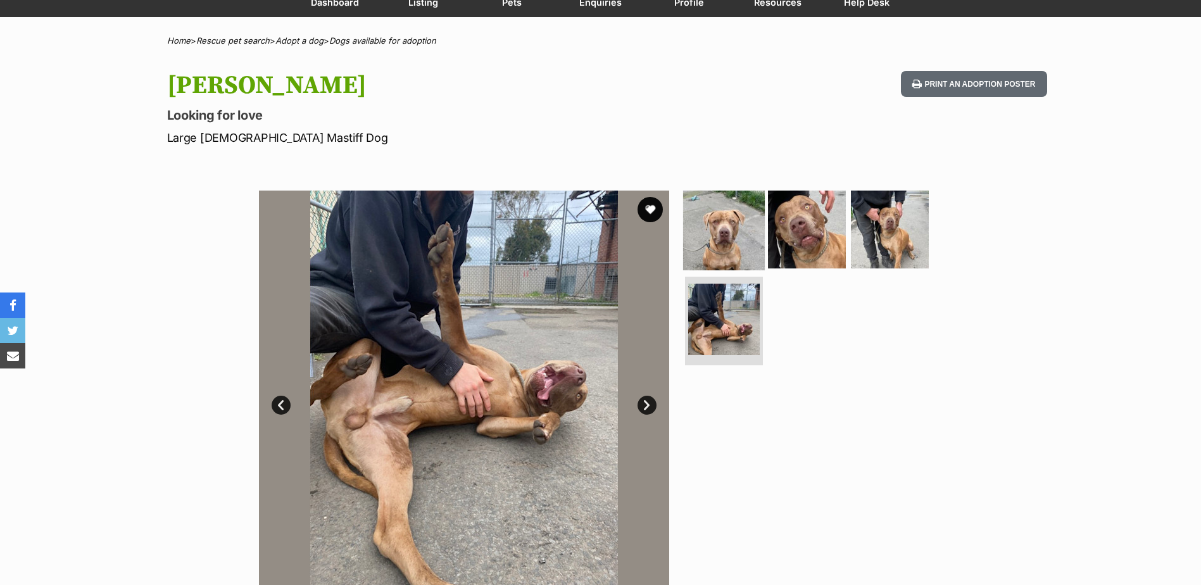
click at [734, 249] on img at bounding box center [724, 230] width 82 height 82
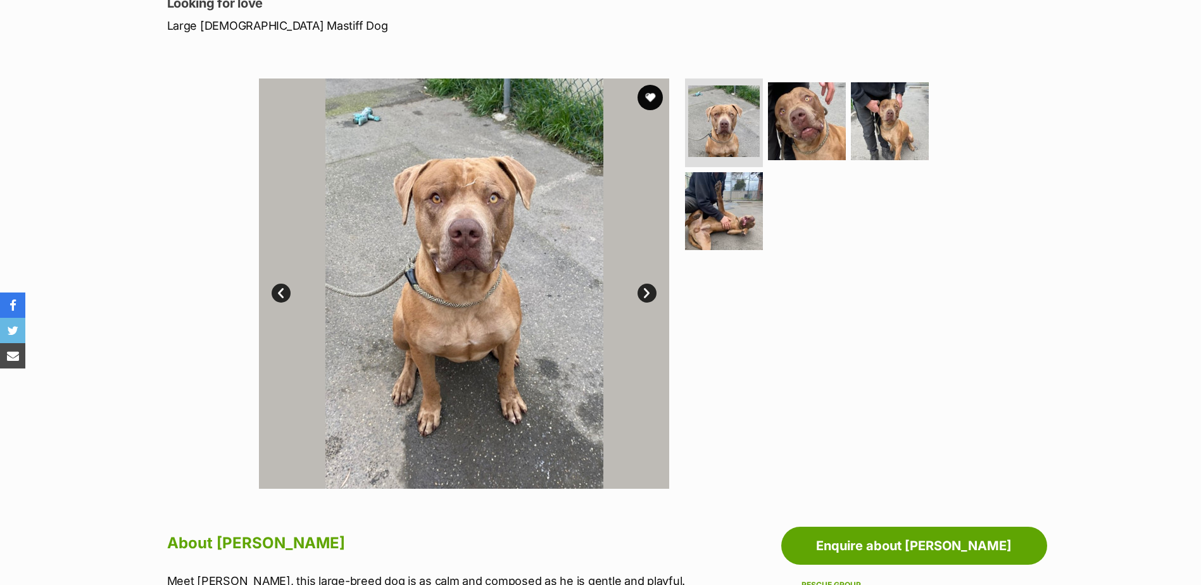
scroll to position [253, 0]
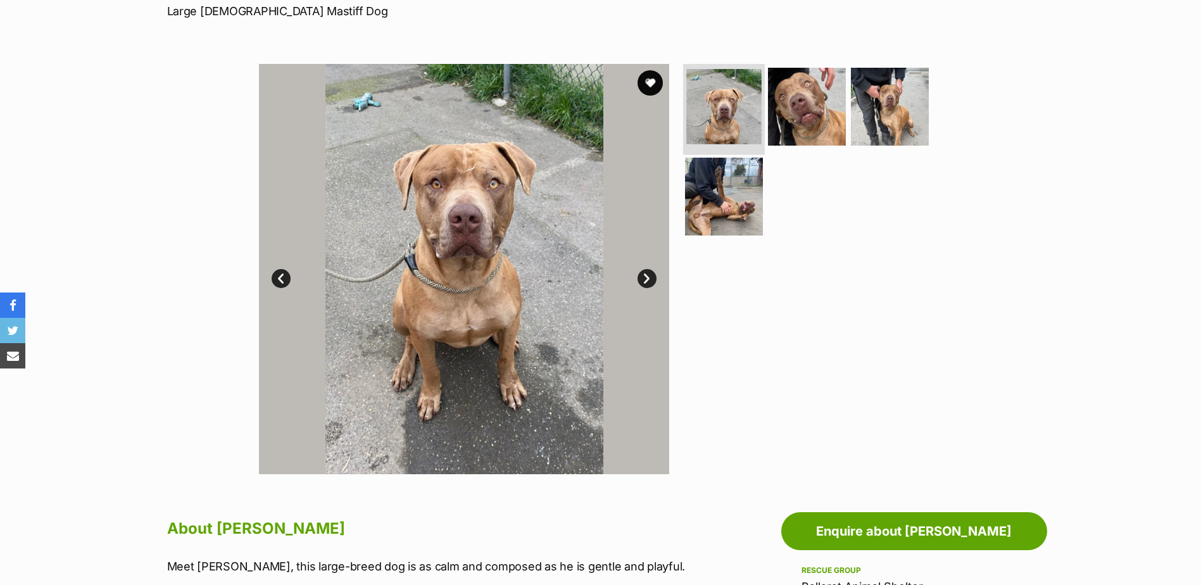
click at [758, 93] on img at bounding box center [723, 106] width 75 height 75
click at [830, 112] on img at bounding box center [807, 107] width 82 height 82
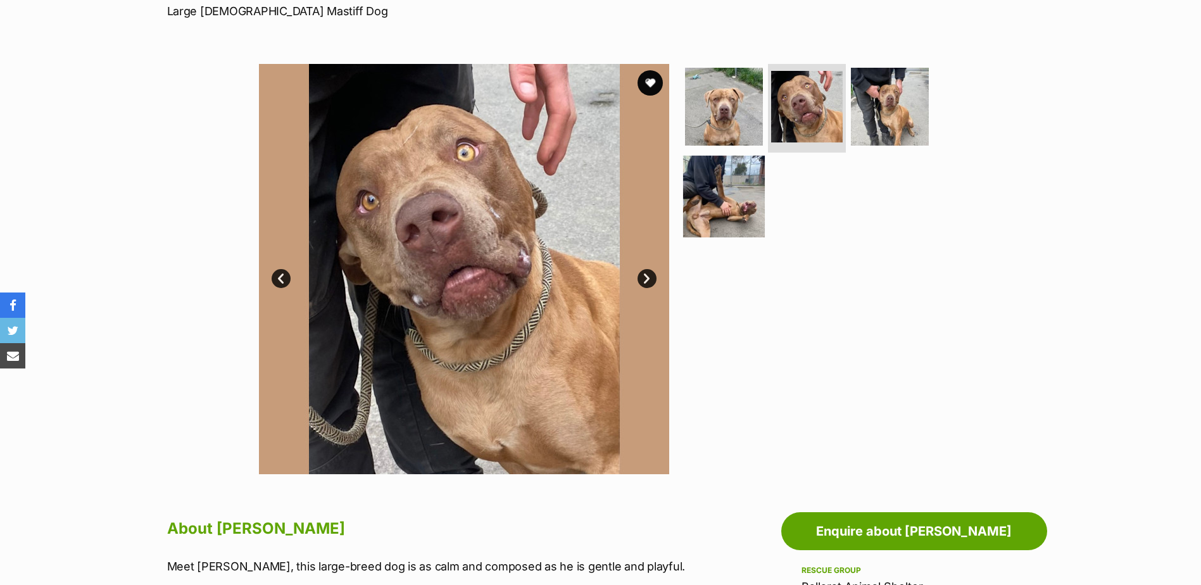
click at [703, 161] on img at bounding box center [724, 197] width 82 height 82
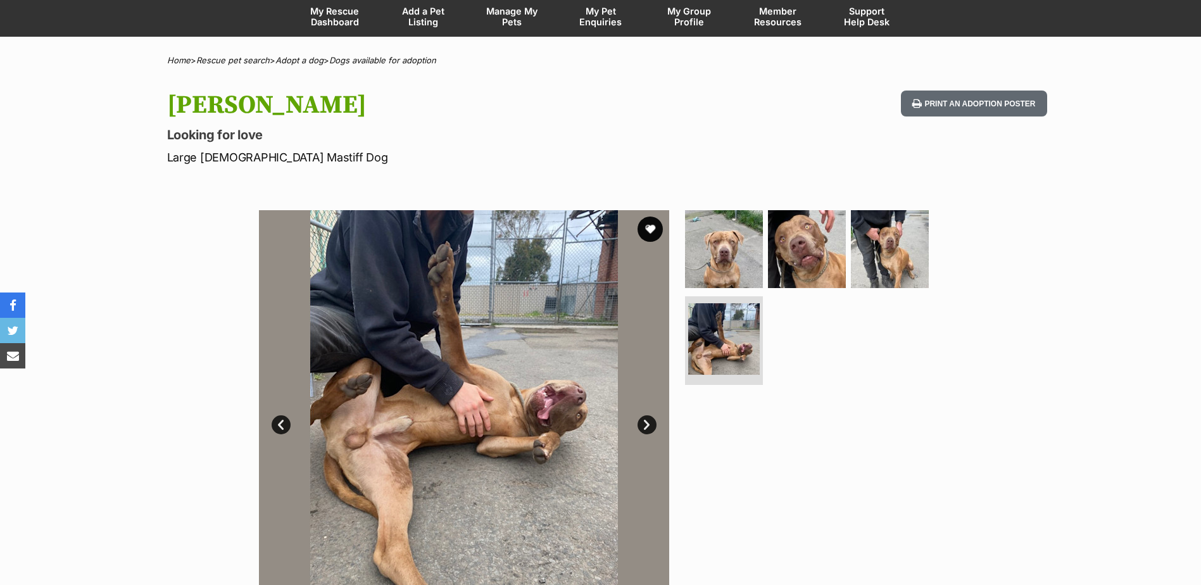
scroll to position [190, 0]
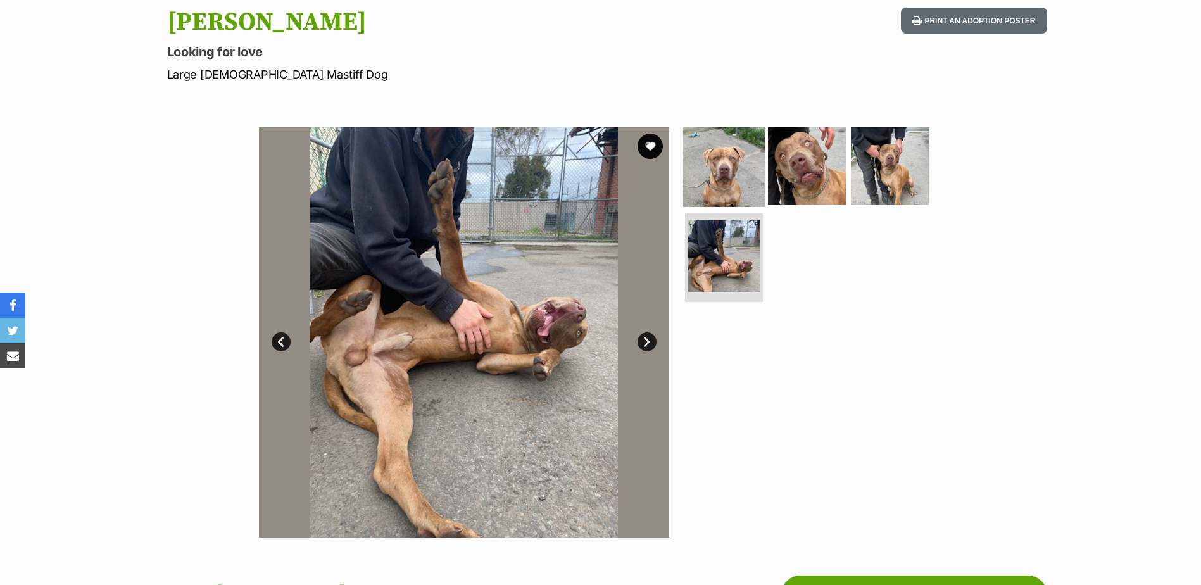
click at [745, 165] on img at bounding box center [724, 166] width 82 height 82
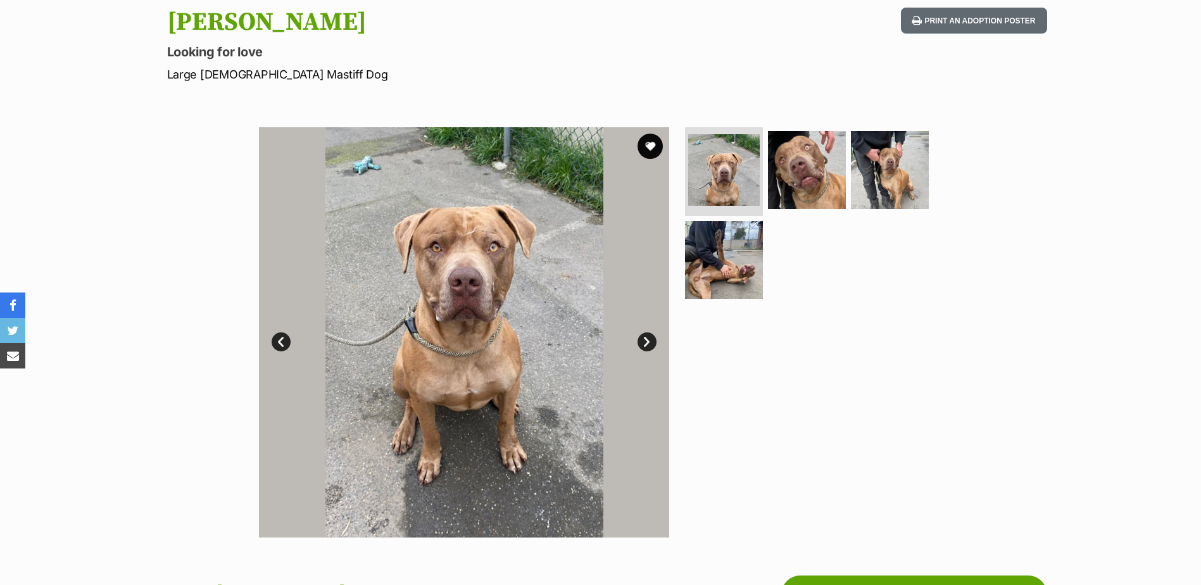
click at [478, 241] on img at bounding box center [464, 332] width 410 height 410
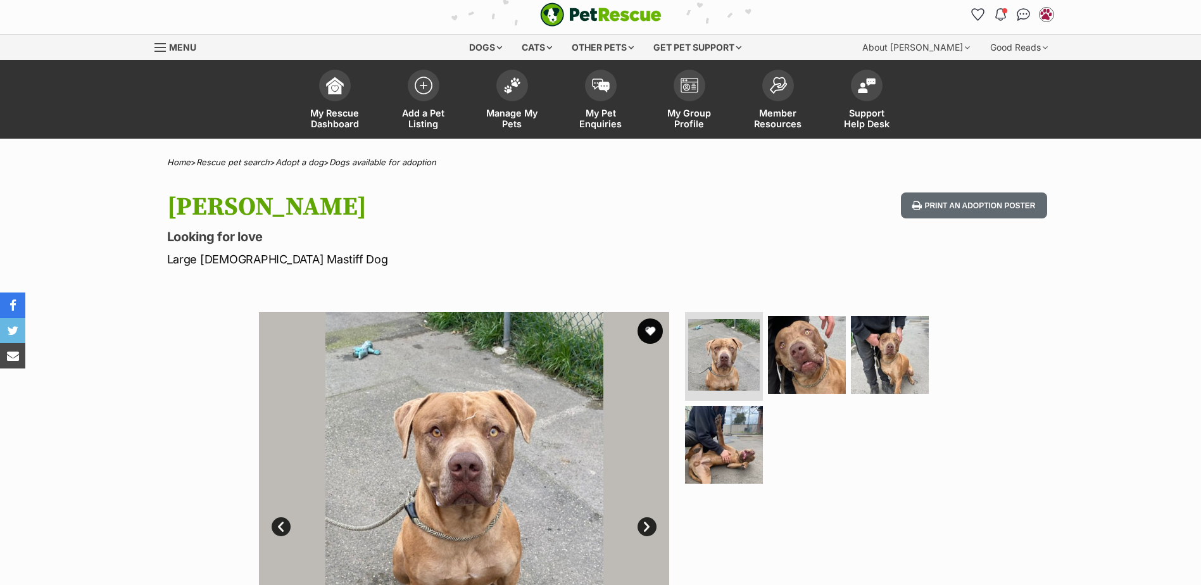
scroll to position [0, 0]
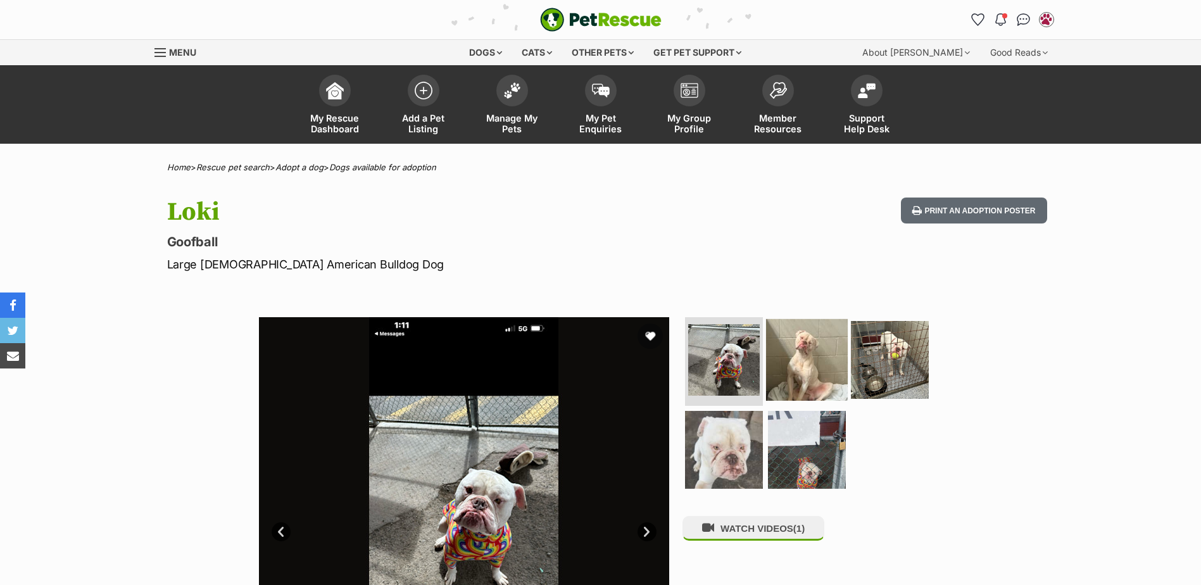
click at [818, 351] on img at bounding box center [807, 360] width 82 height 82
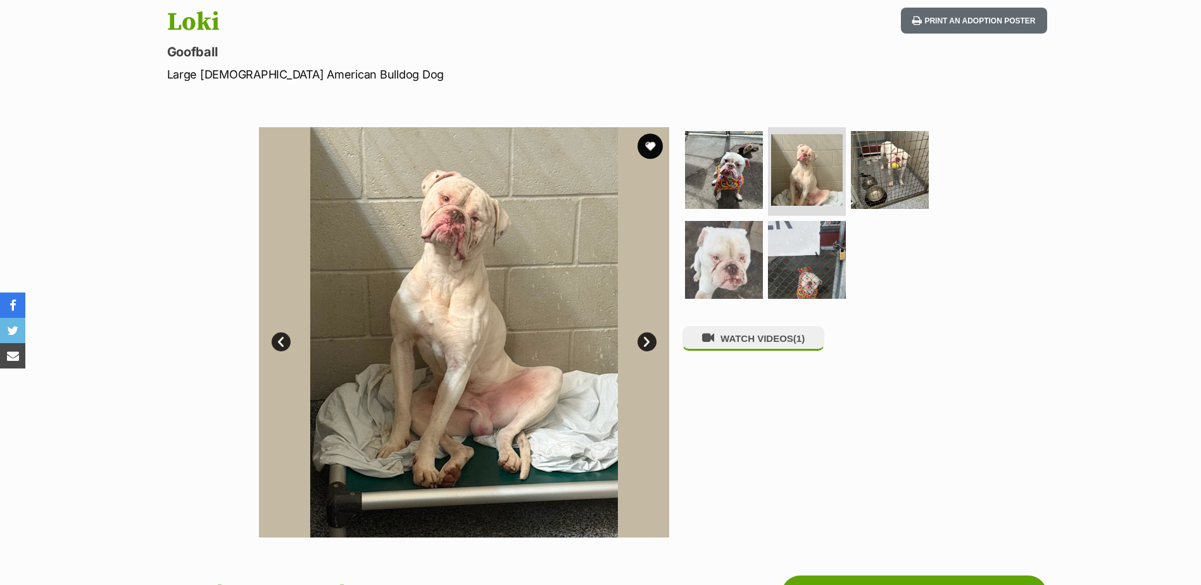
click at [929, 175] on ul at bounding box center [811, 217] width 259 height 180
click at [904, 168] on img at bounding box center [890, 170] width 82 height 82
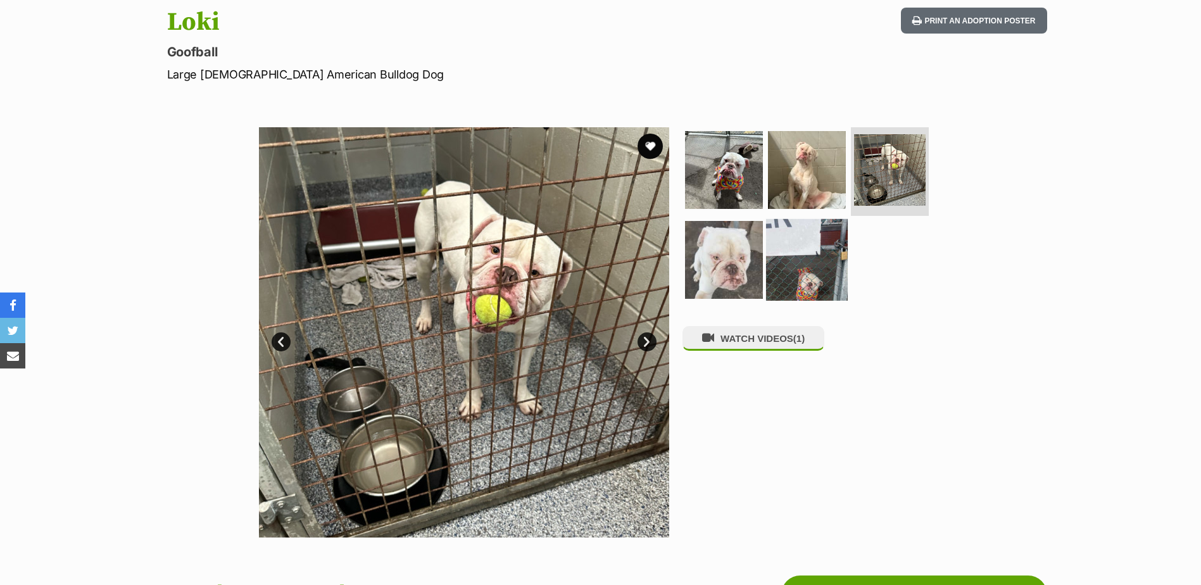
click at [802, 254] on img at bounding box center [807, 260] width 82 height 82
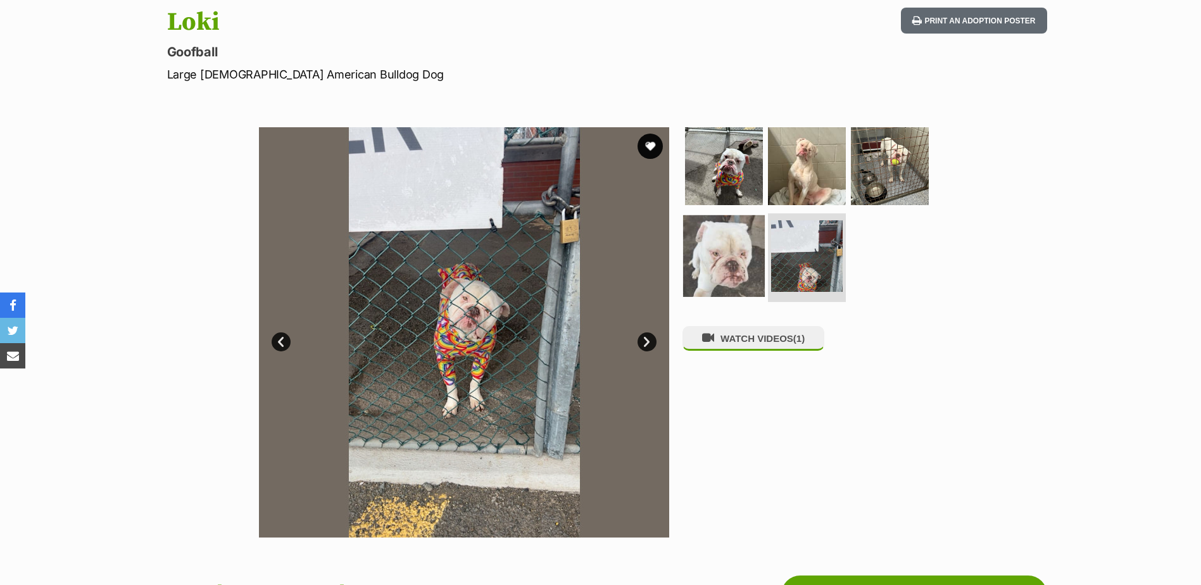
click at [734, 251] on img at bounding box center [724, 256] width 82 height 82
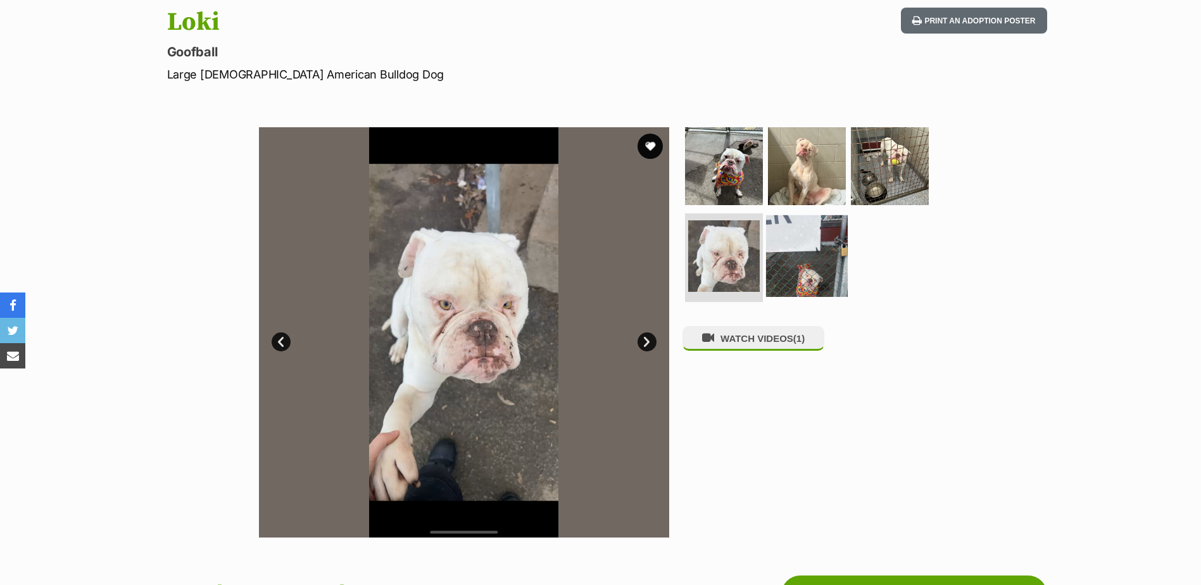
click at [801, 254] on img at bounding box center [807, 256] width 82 height 82
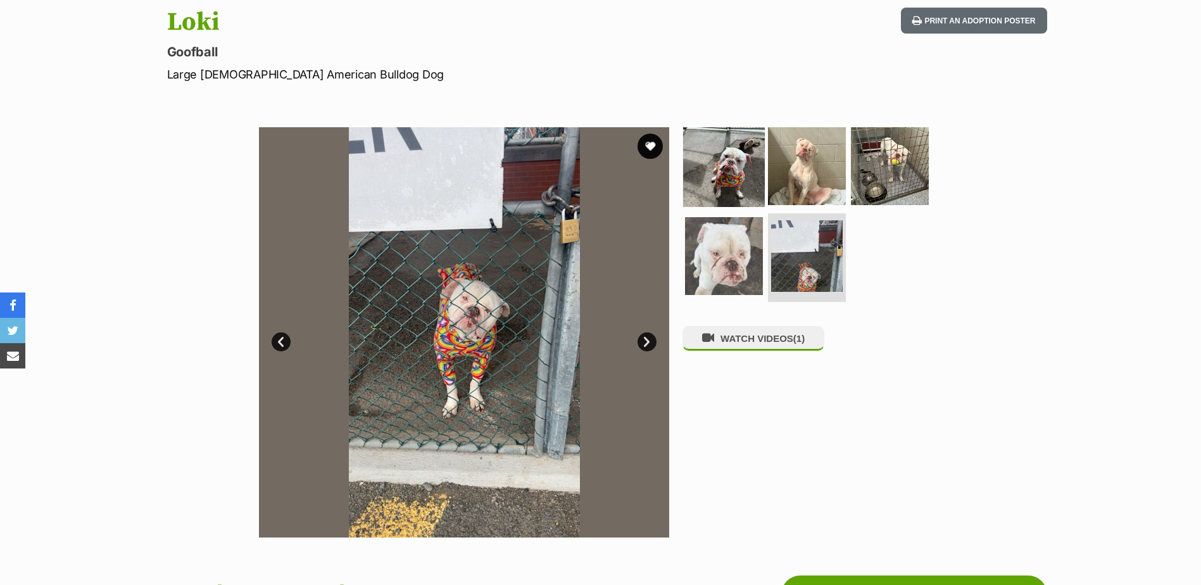
click at [741, 161] on img at bounding box center [724, 166] width 82 height 82
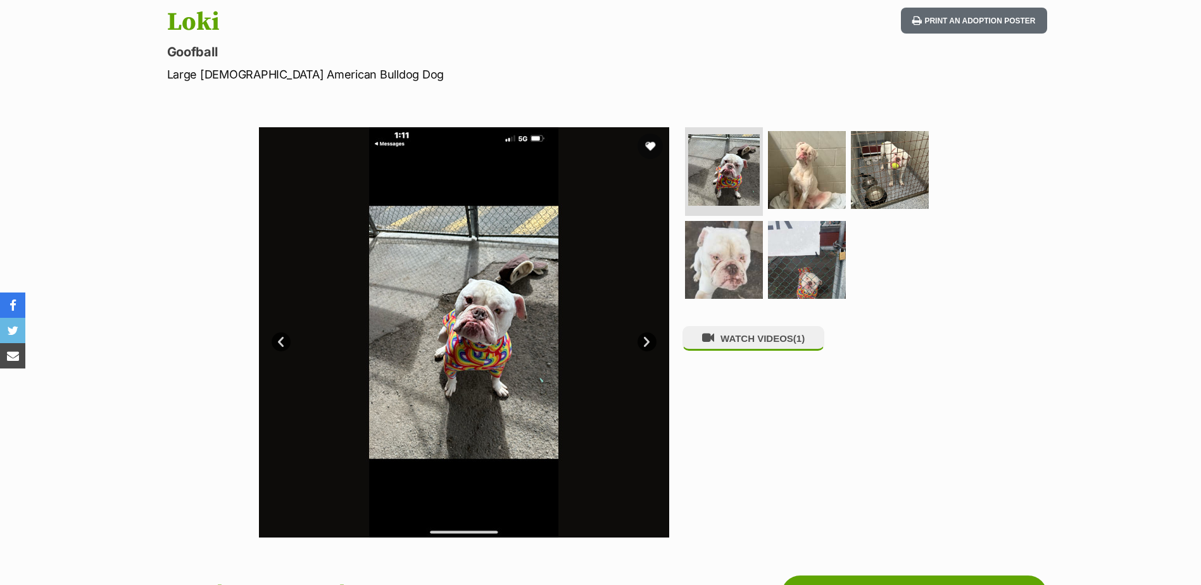
click at [1102, 175] on div "Available 1 of 5 images 1 of 5 images 1 of 5 images 1 of 5 images 1 of 5 images…" at bounding box center [600, 322] width 1201 height 429
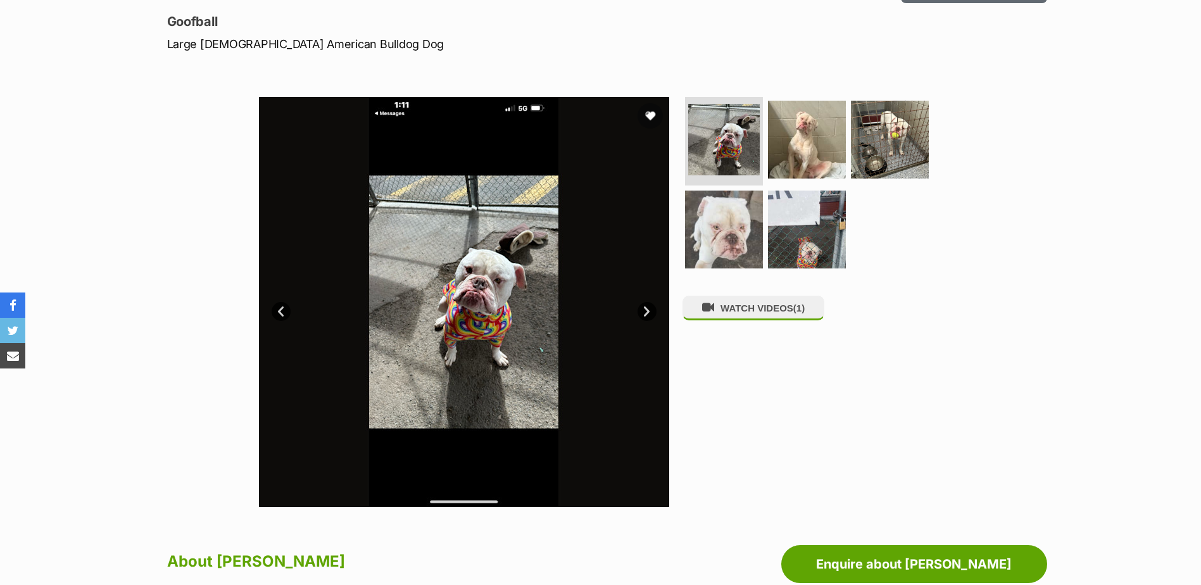
scroll to position [253, 0]
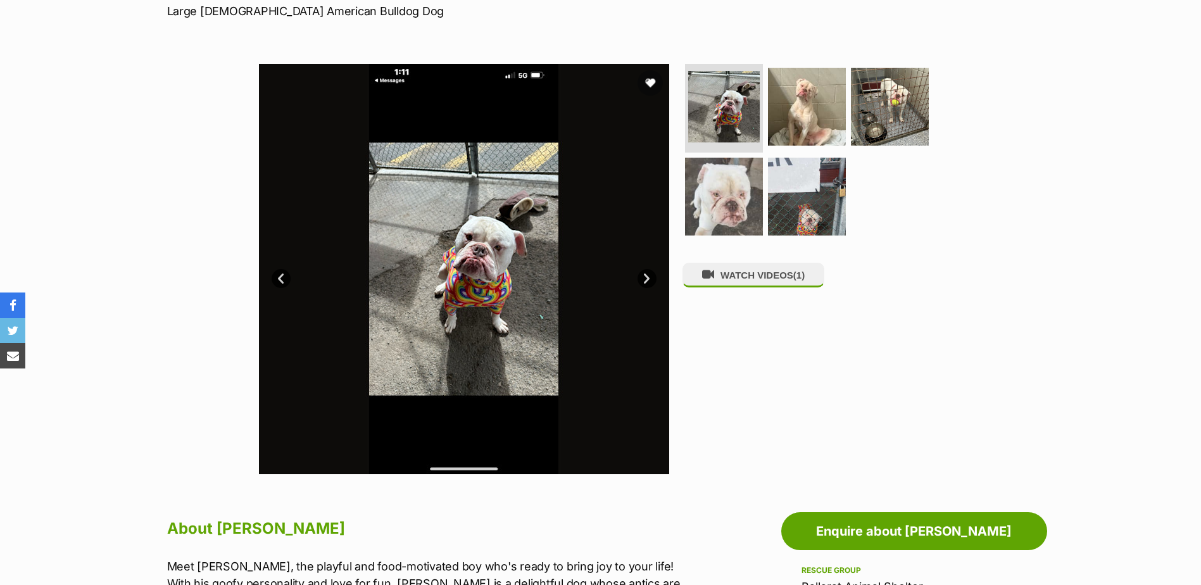
click at [491, 244] on img at bounding box center [464, 269] width 410 height 410
click at [723, 108] on img at bounding box center [723, 106] width 75 height 75
click at [568, 525] on h2 "About Loki" at bounding box center [428, 529] width 523 height 28
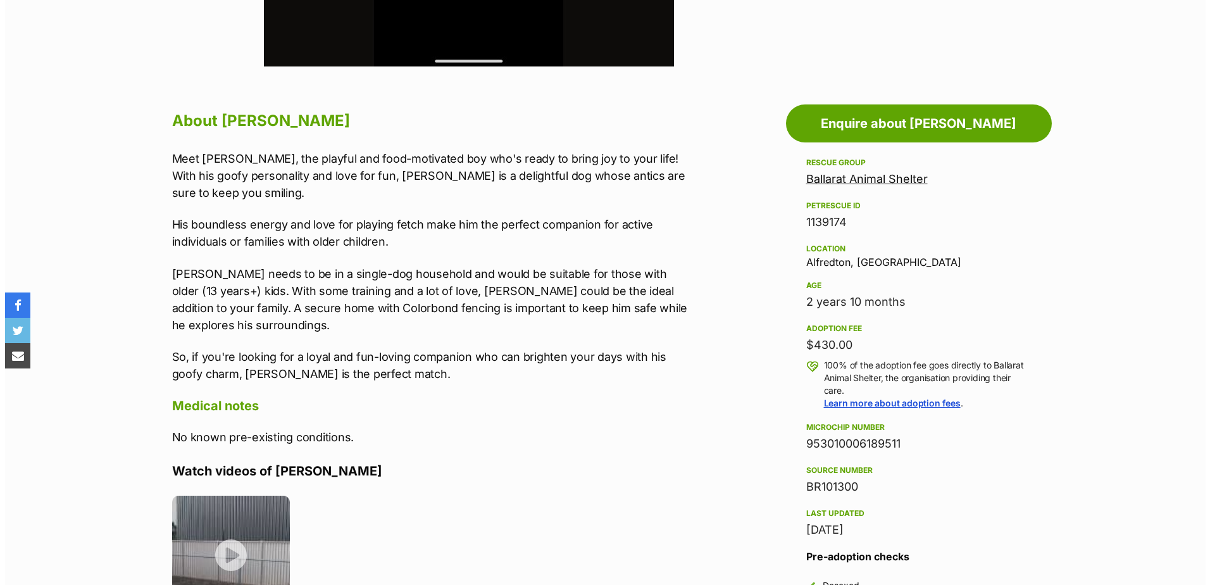
scroll to position [823, 0]
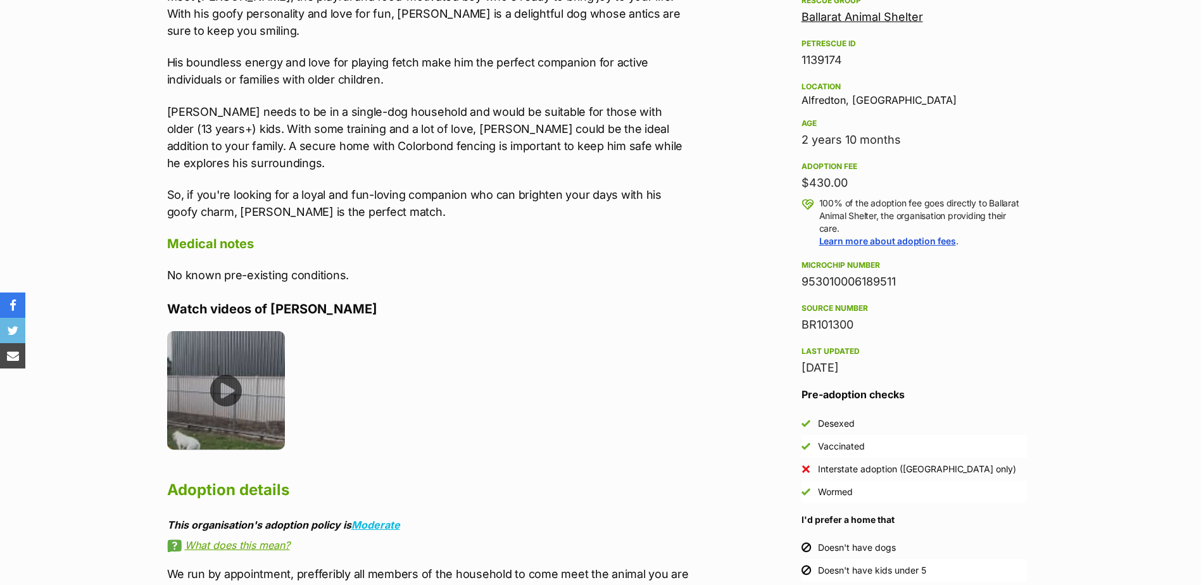
click at [232, 346] on img at bounding box center [226, 390] width 118 height 118
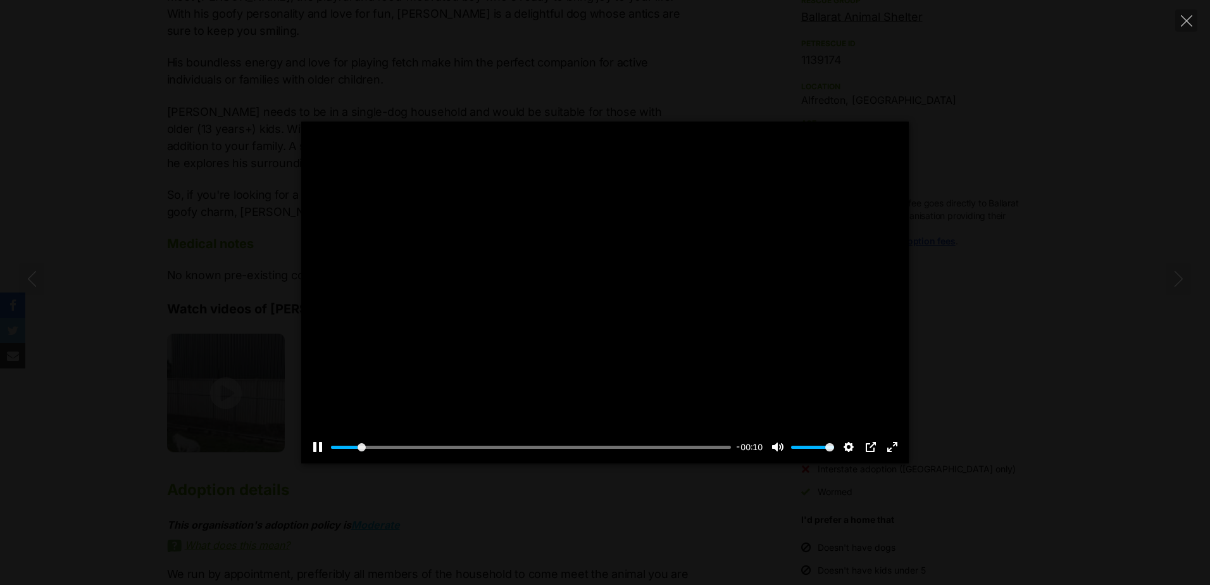
scroll to position [0, 0]
type input "9.02"
type input "0.05"
type input "16.17"
type input "0"
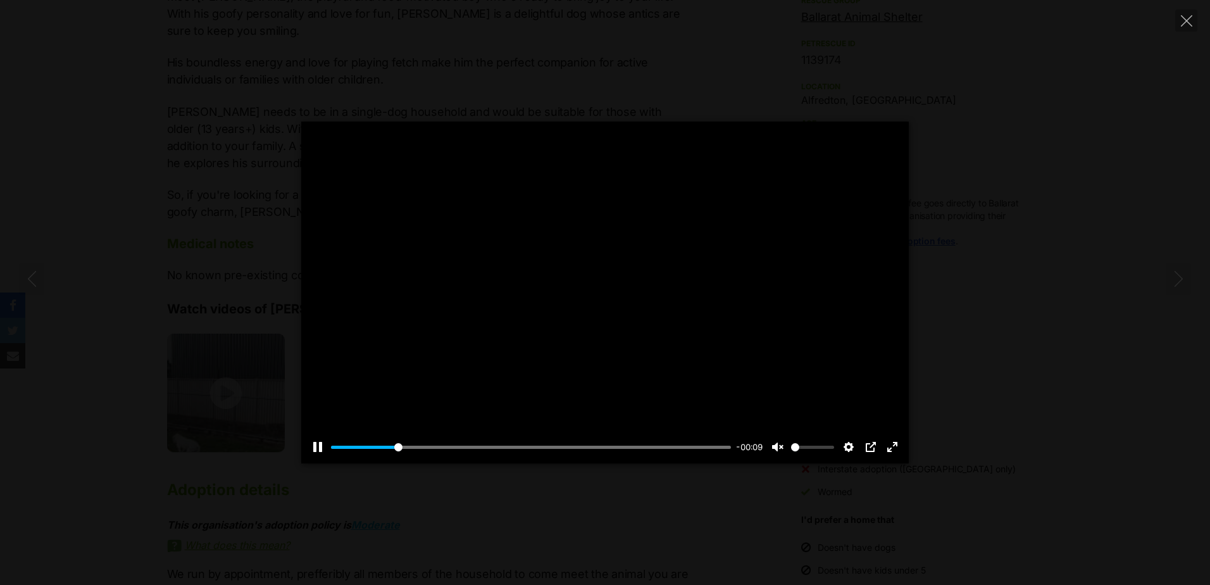
type input "18.62"
drag, startPoint x: 804, startPoint y: 449, endPoint x: 795, endPoint y: 449, distance: 8.2
type input "0"
click at [795, 449] on input "Volume" at bounding box center [812, 447] width 43 height 12
type input "100"
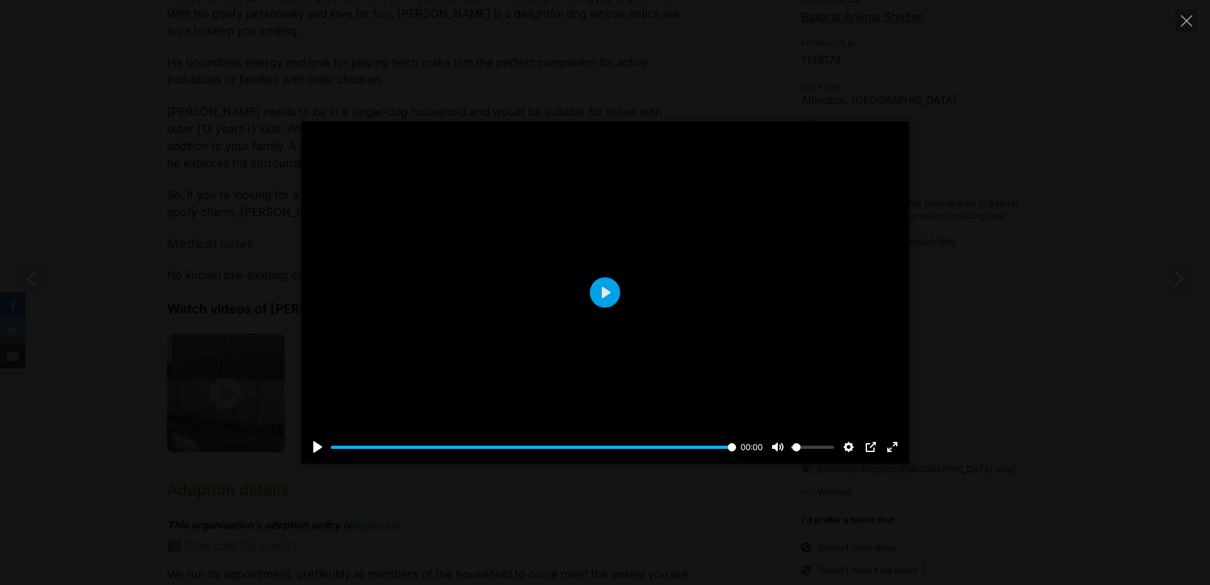
type input "0.05"
click at [796, 444] on input "Volume" at bounding box center [812, 447] width 43 height 12
click at [594, 292] on button "Play" at bounding box center [605, 292] width 30 height 30
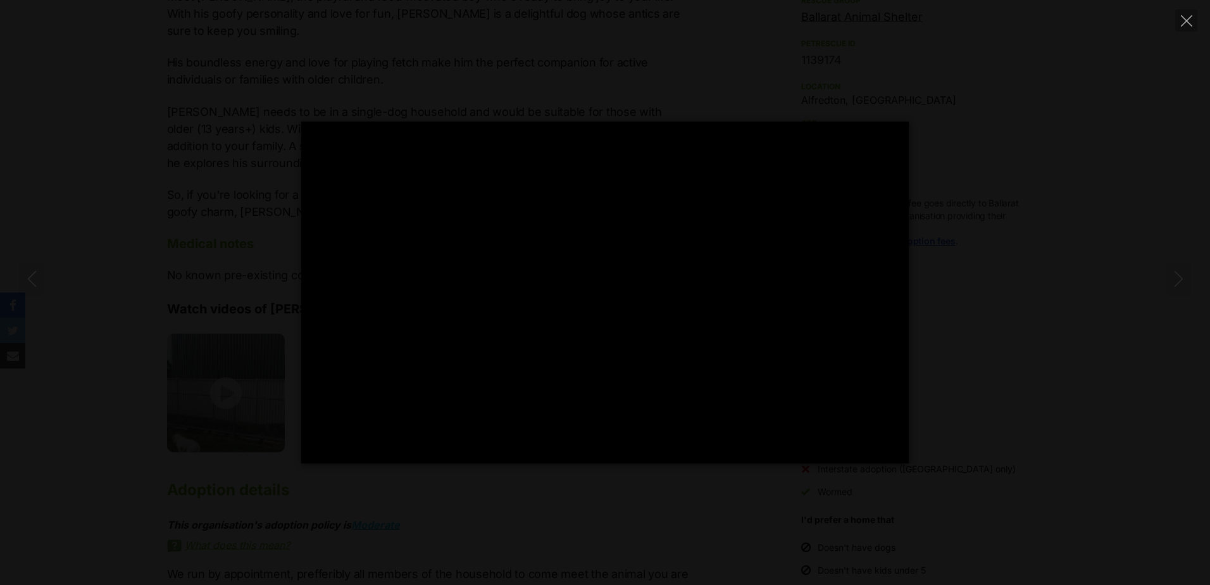
type input "100"
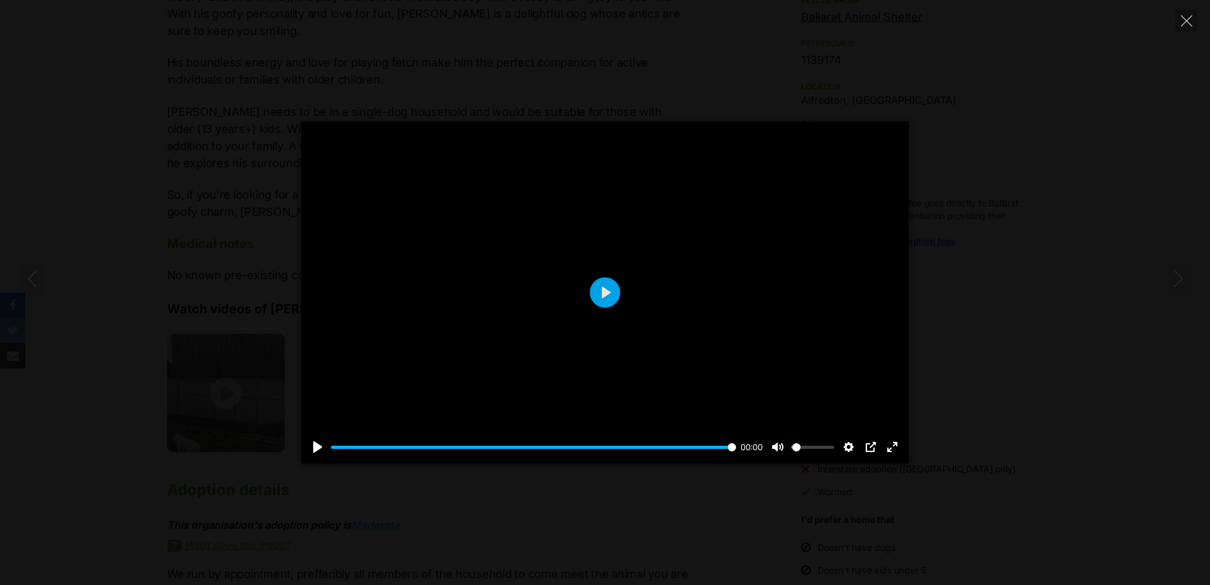
click at [1055, 115] on div "Pause Play % buffered 00:00 00:00 Unmute Mute Disable captions Enable captions …" at bounding box center [605, 292] width 1210 height 585
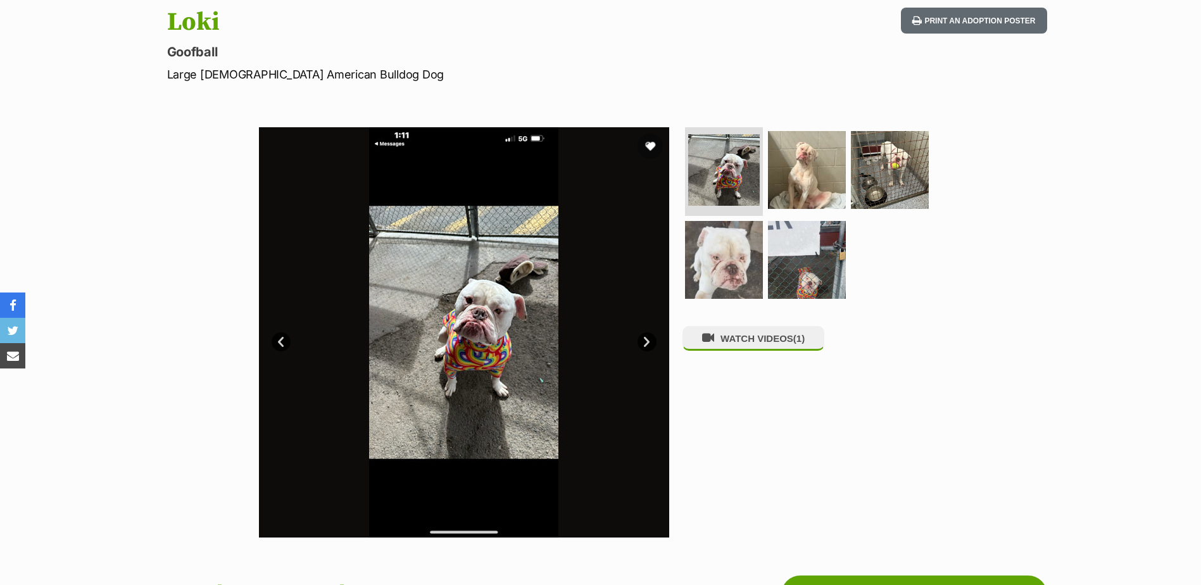
scroll to position [127, 0]
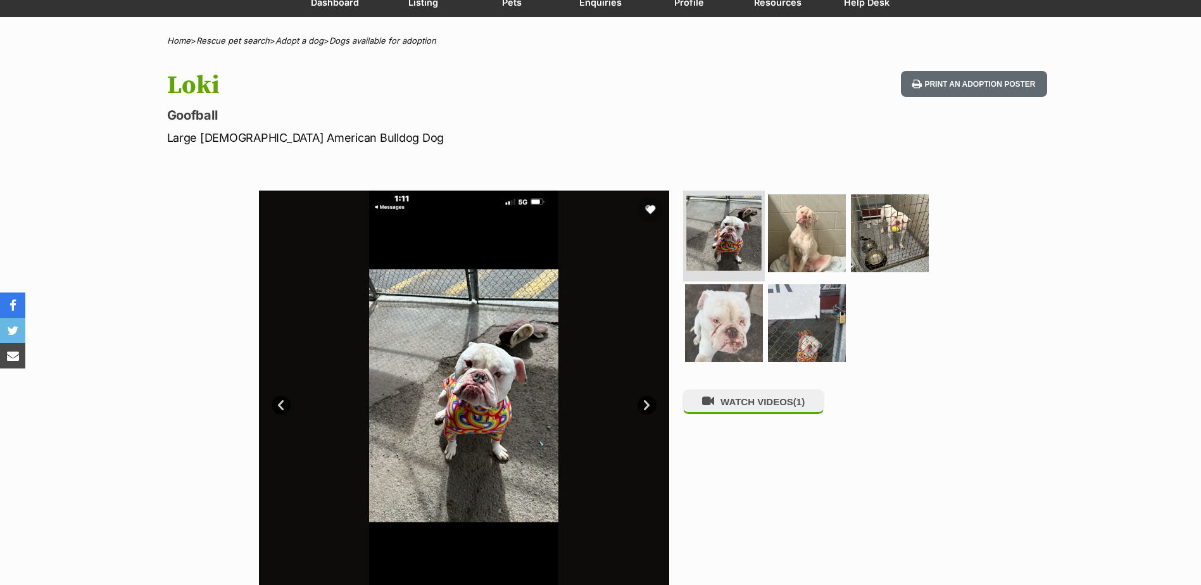
click at [723, 242] on img at bounding box center [723, 233] width 75 height 75
click at [781, 230] on img at bounding box center [807, 233] width 82 height 82
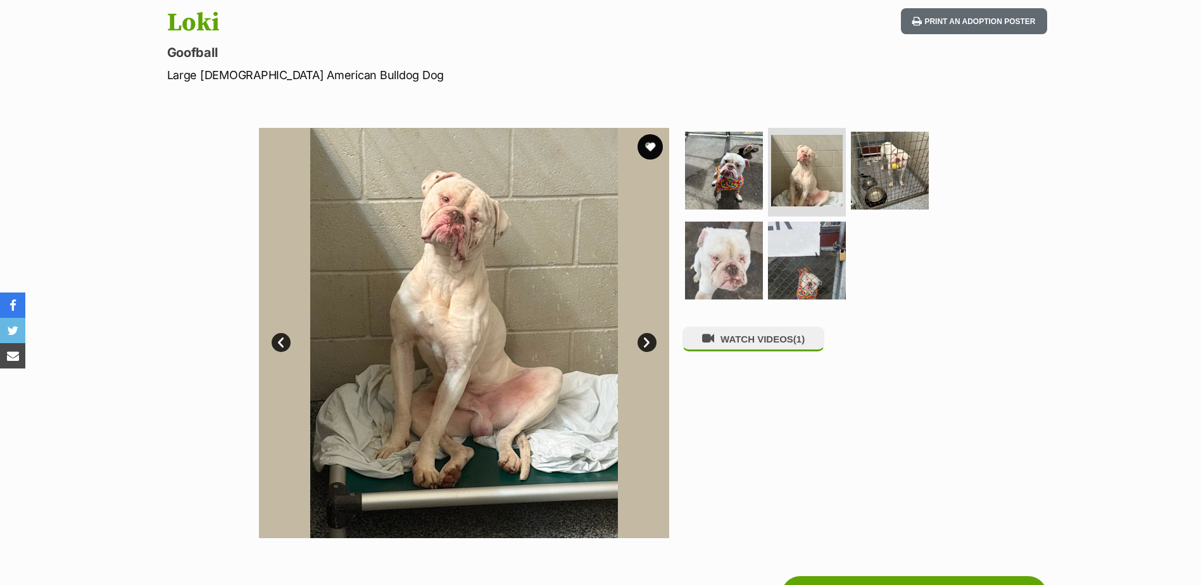
scroll to position [190, 0]
click at [805, 244] on img at bounding box center [807, 260] width 82 height 82
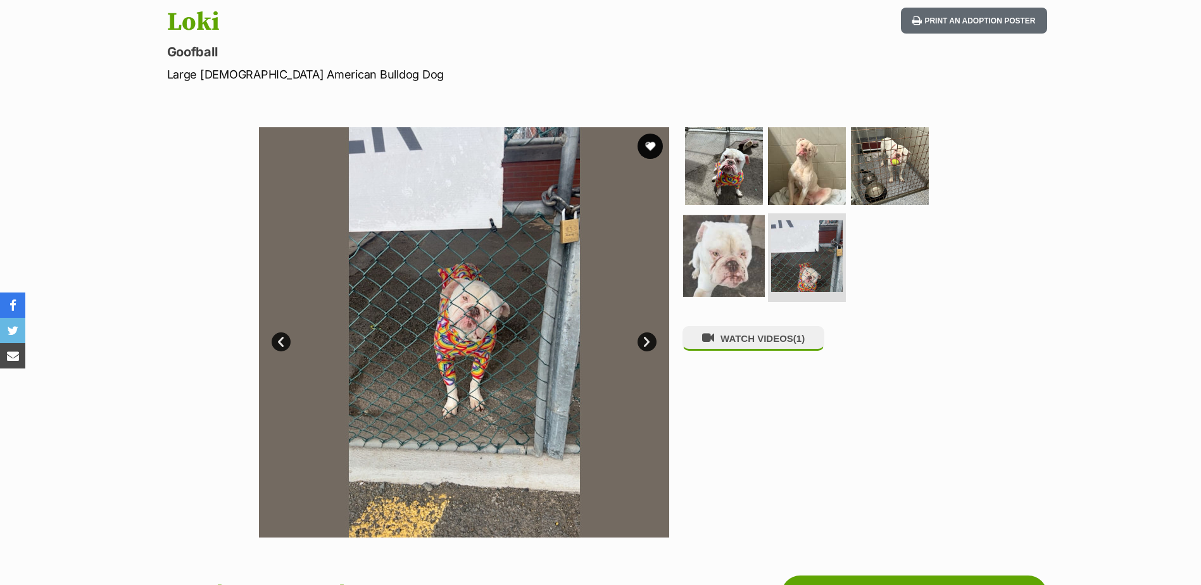
click at [721, 258] on img at bounding box center [724, 256] width 82 height 82
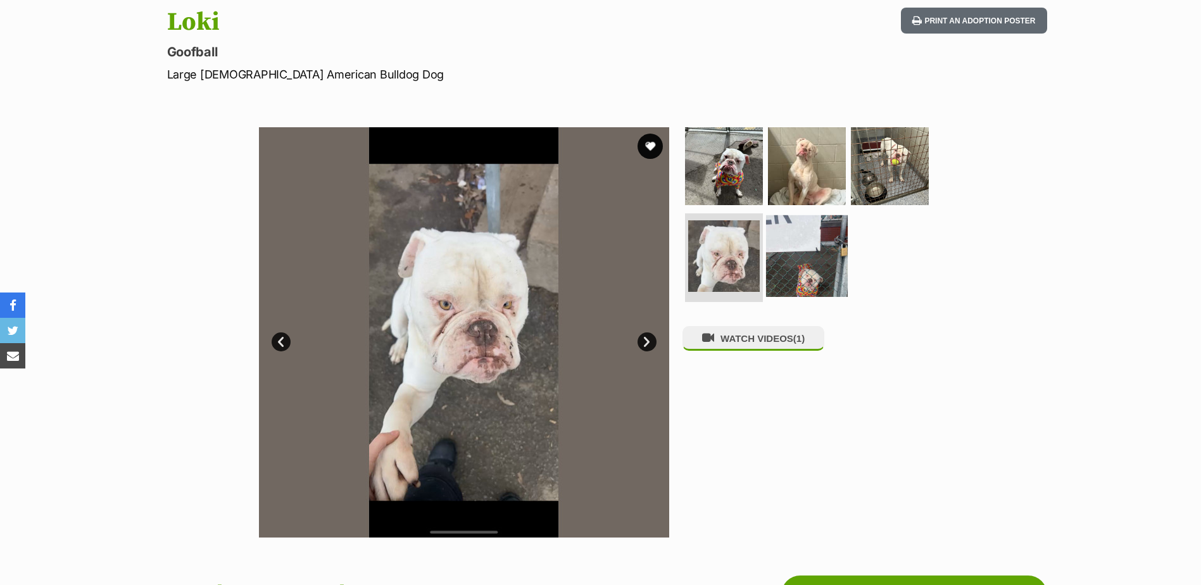
click at [811, 265] on img at bounding box center [807, 256] width 82 height 82
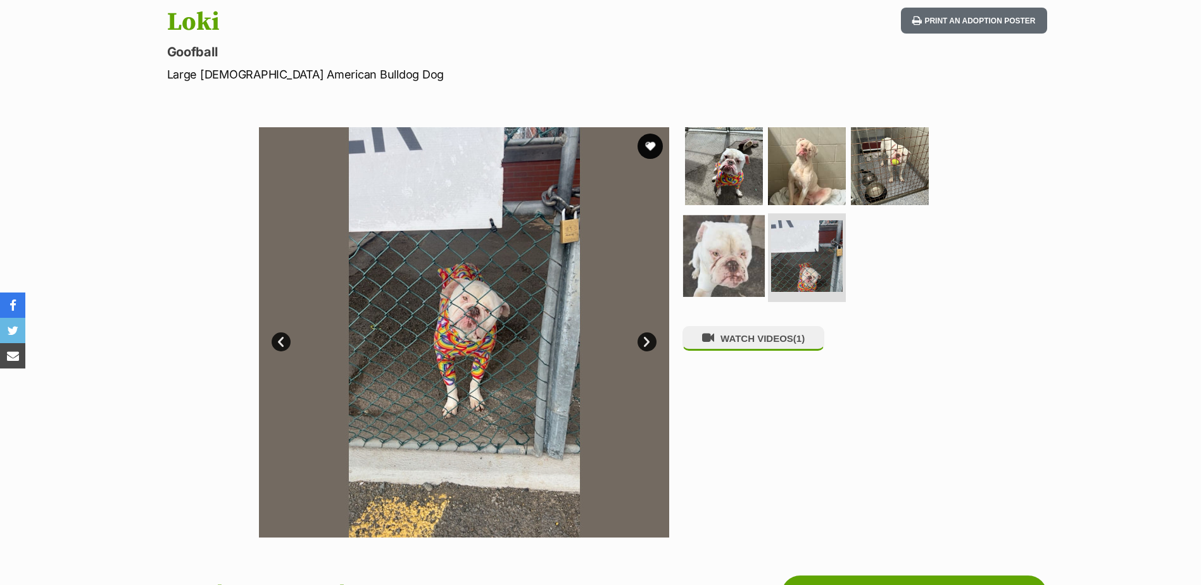
click at [723, 267] on img at bounding box center [724, 256] width 82 height 82
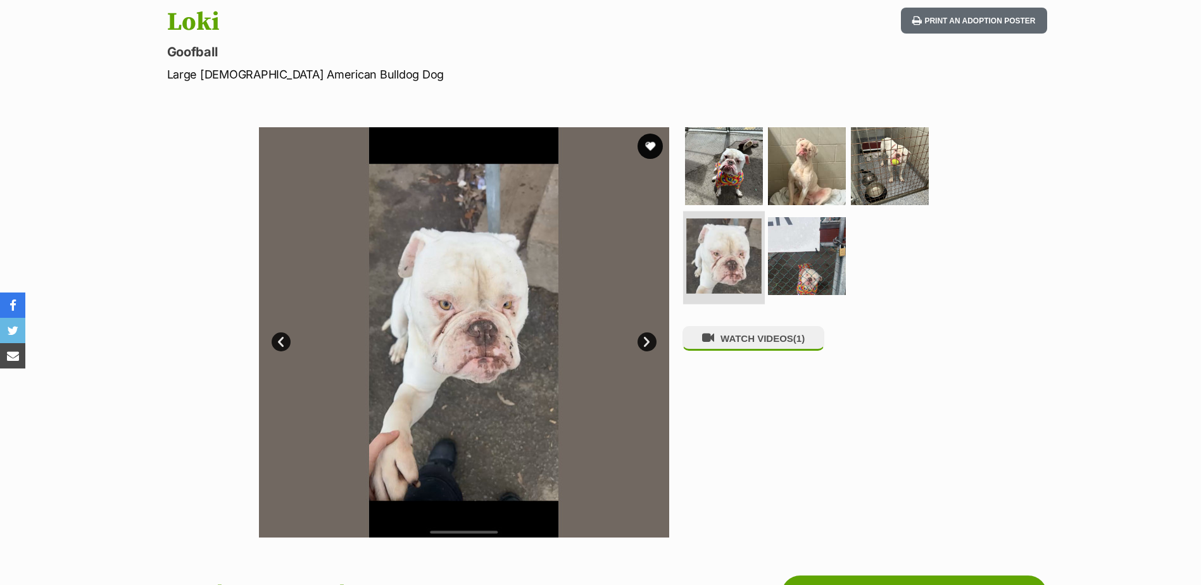
scroll to position [0, 0]
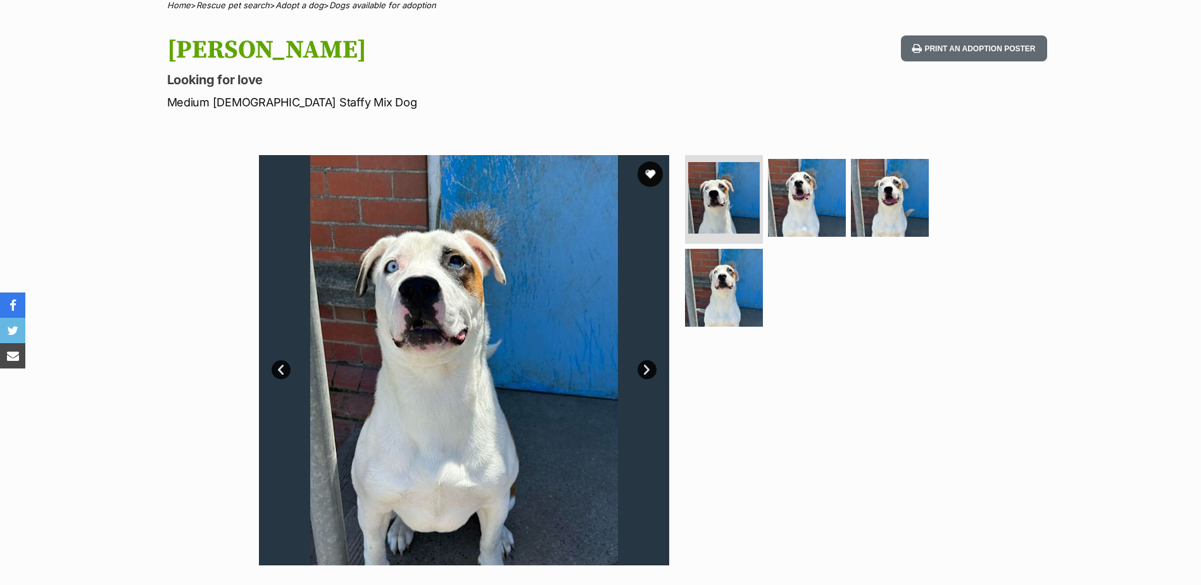
scroll to position [190, 0]
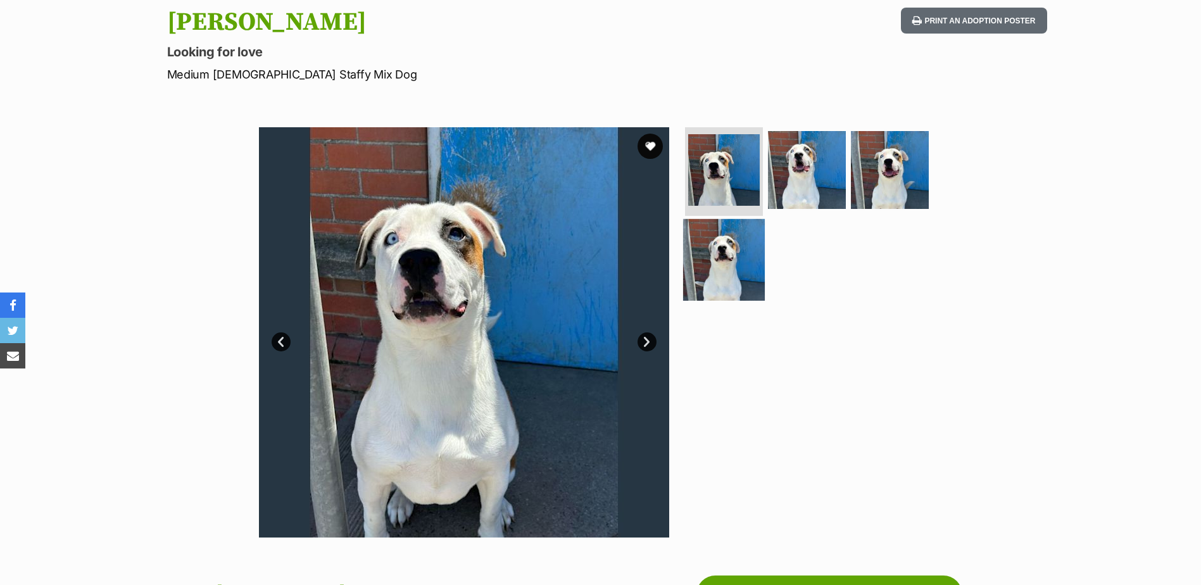
click at [750, 241] on img at bounding box center [724, 260] width 82 height 82
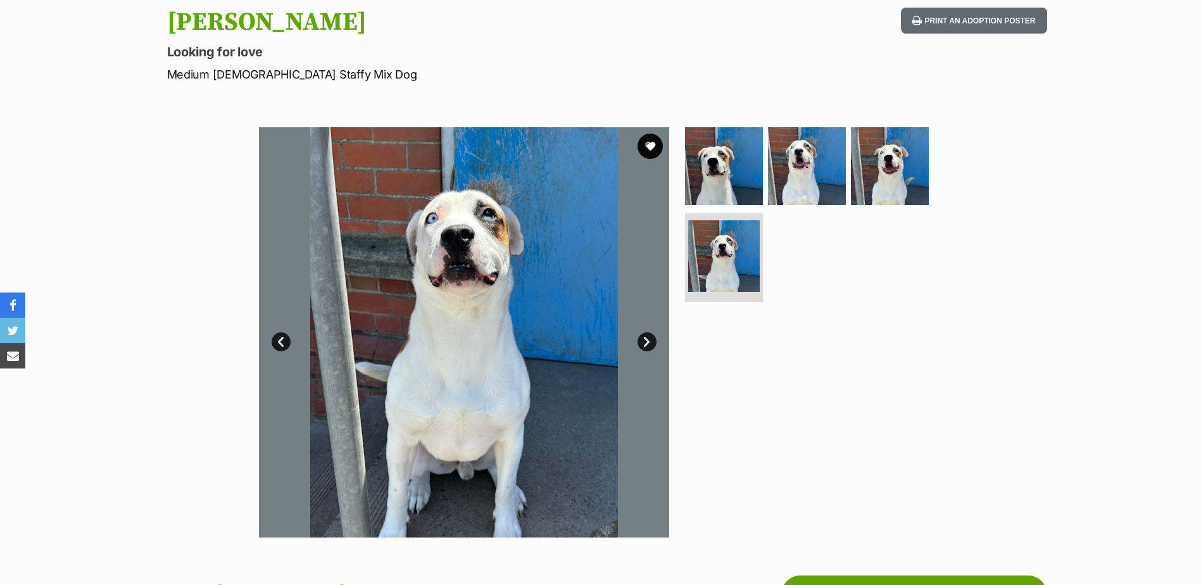
scroll to position [0, 0]
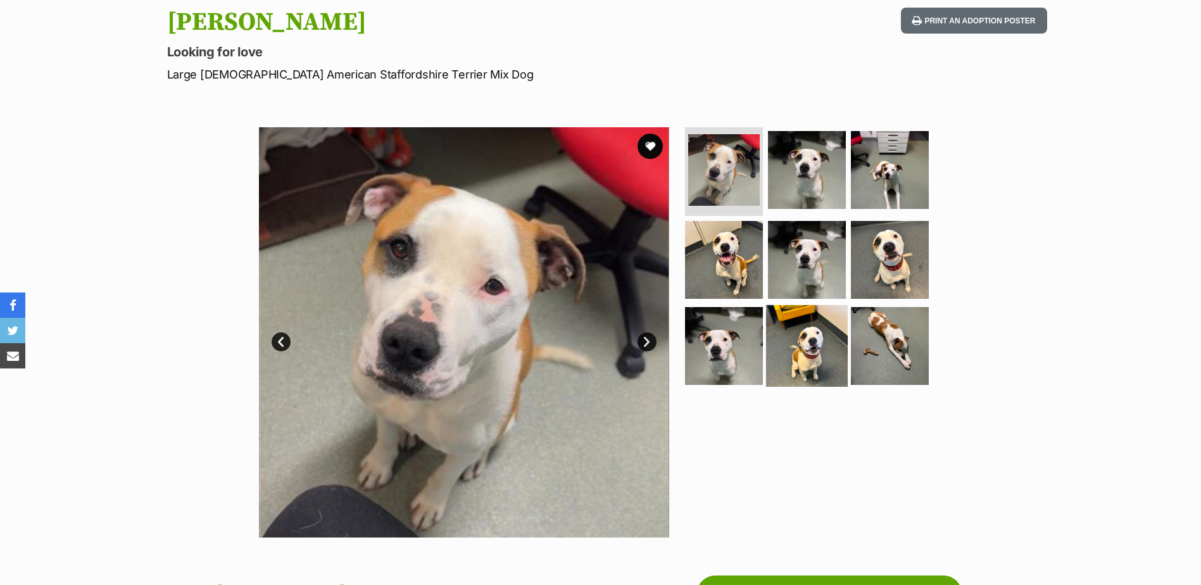
click at [807, 329] on img at bounding box center [807, 345] width 82 height 82
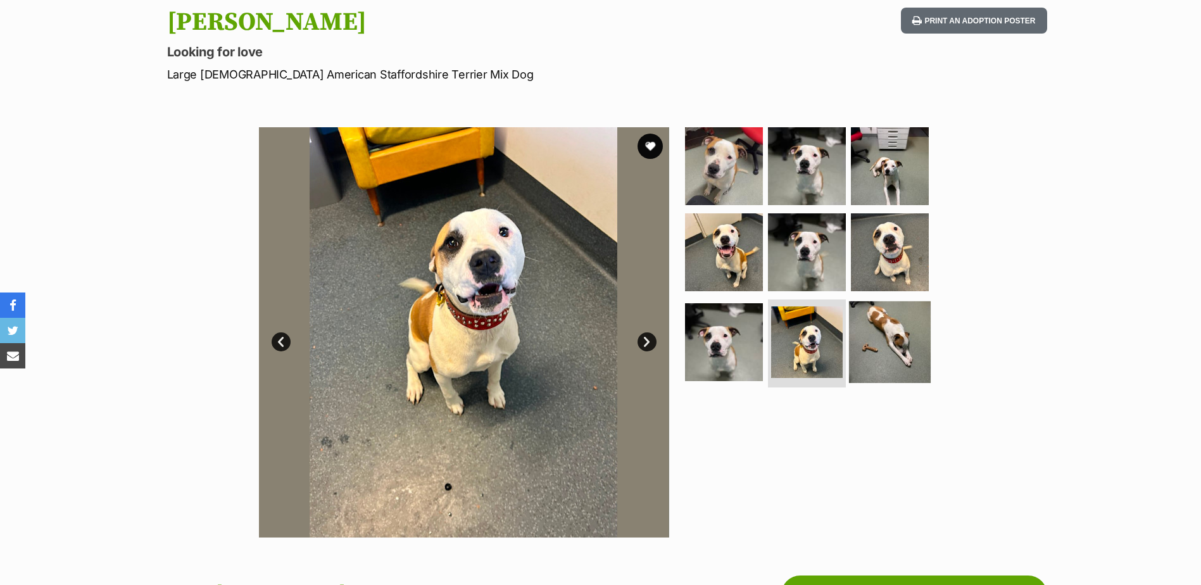
click at [894, 336] on img at bounding box center [890, 342] width 82 height 82
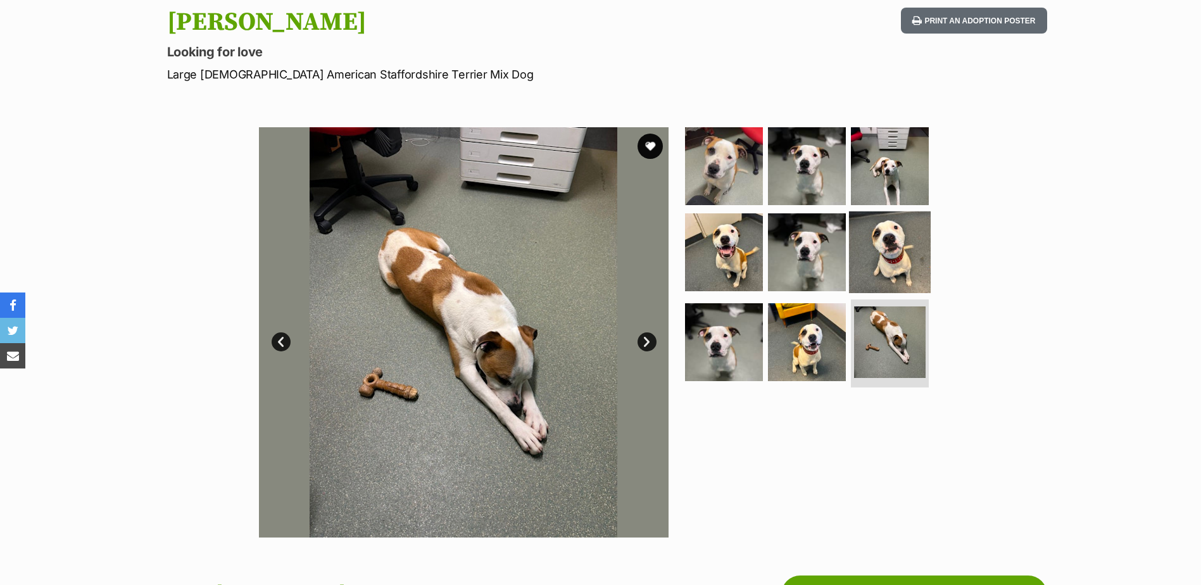
click at [916, 287] on img at bounding box center [890, 252] width 82 height 82
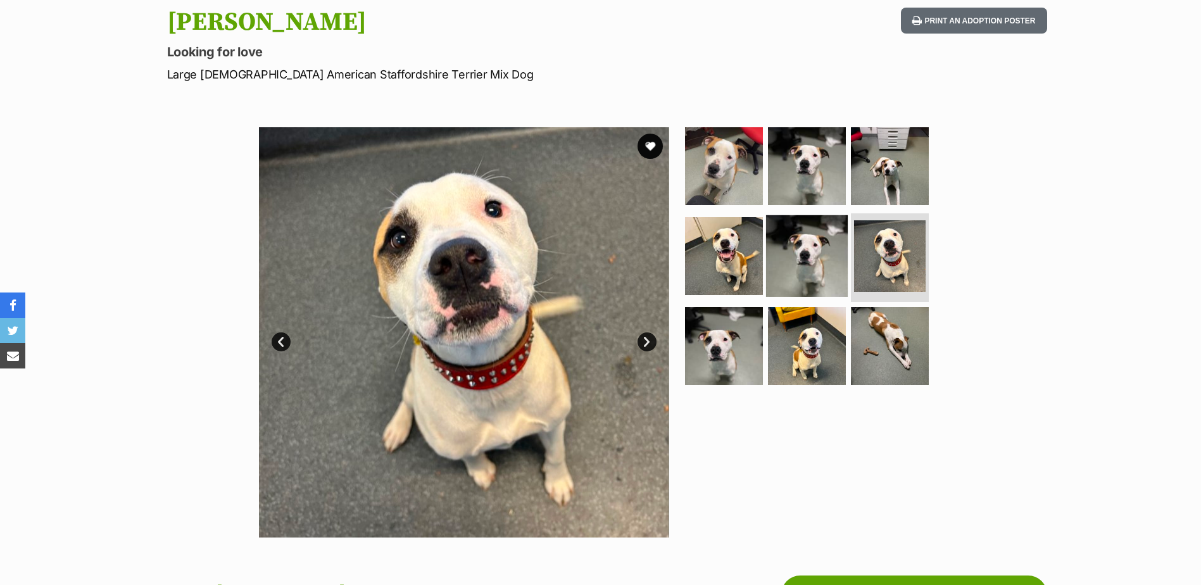
click at [832, 270] on img at bounding box center [807, 256] width 82 height 82
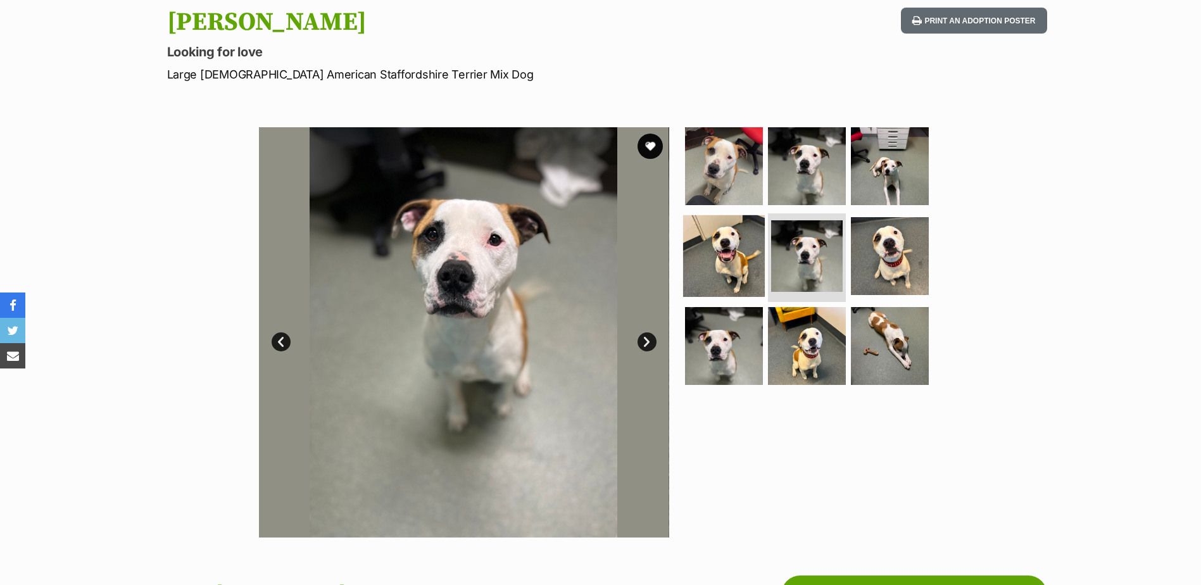
click at [752, 254] on img at bounding box center [724, 256] width 82 height 82
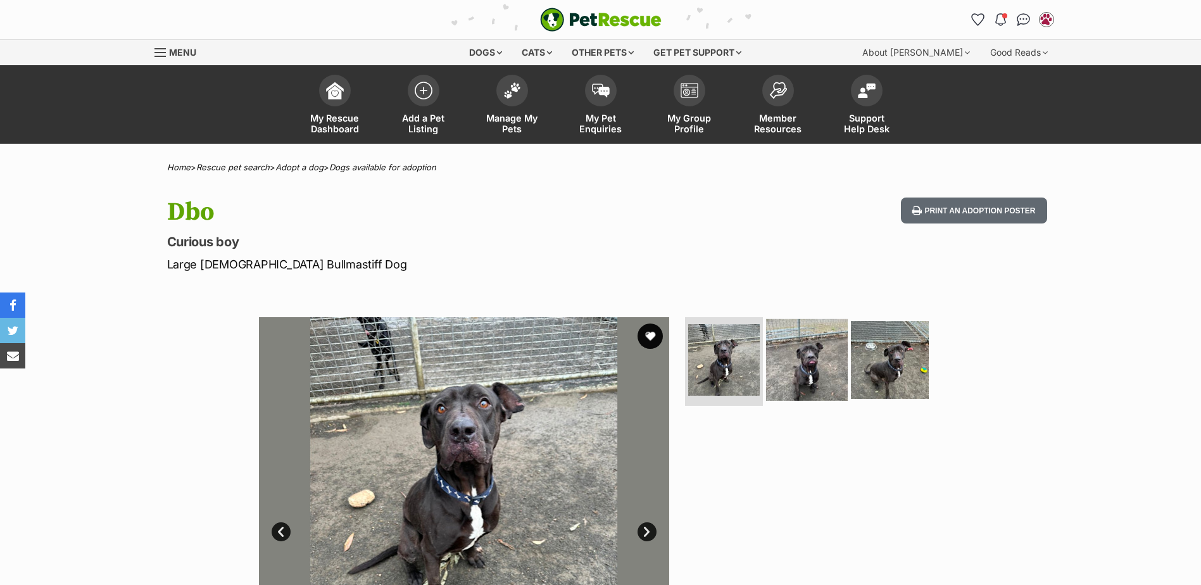
click at [777, 368] on img at bounding box center [807, 360] width 82 height 82
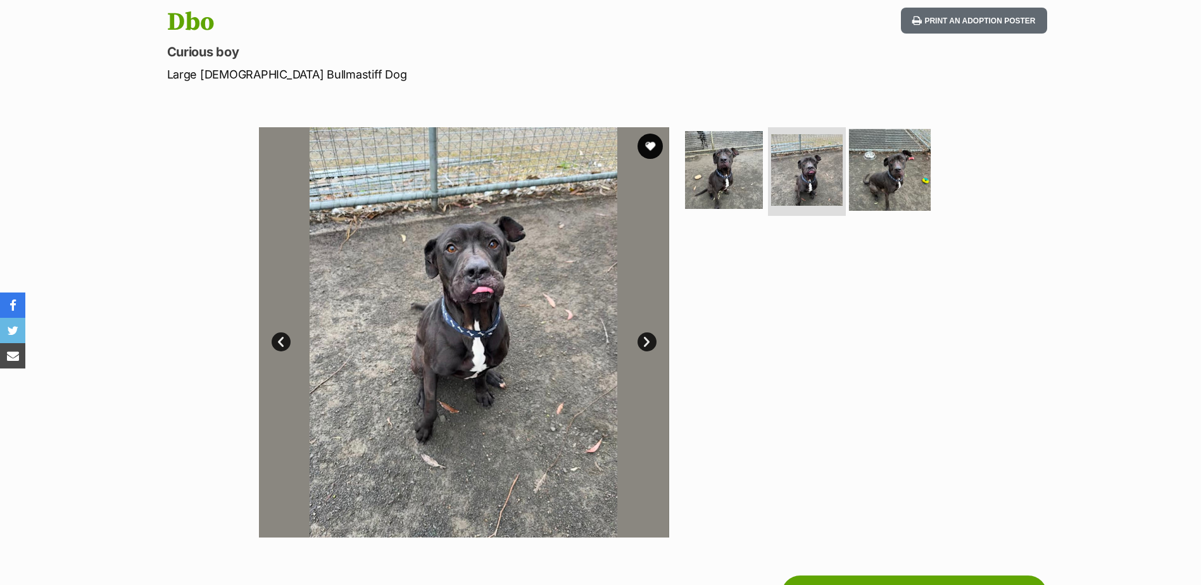
click at [896, 177] on img at bounding box center [890, 170] width 82 height 82
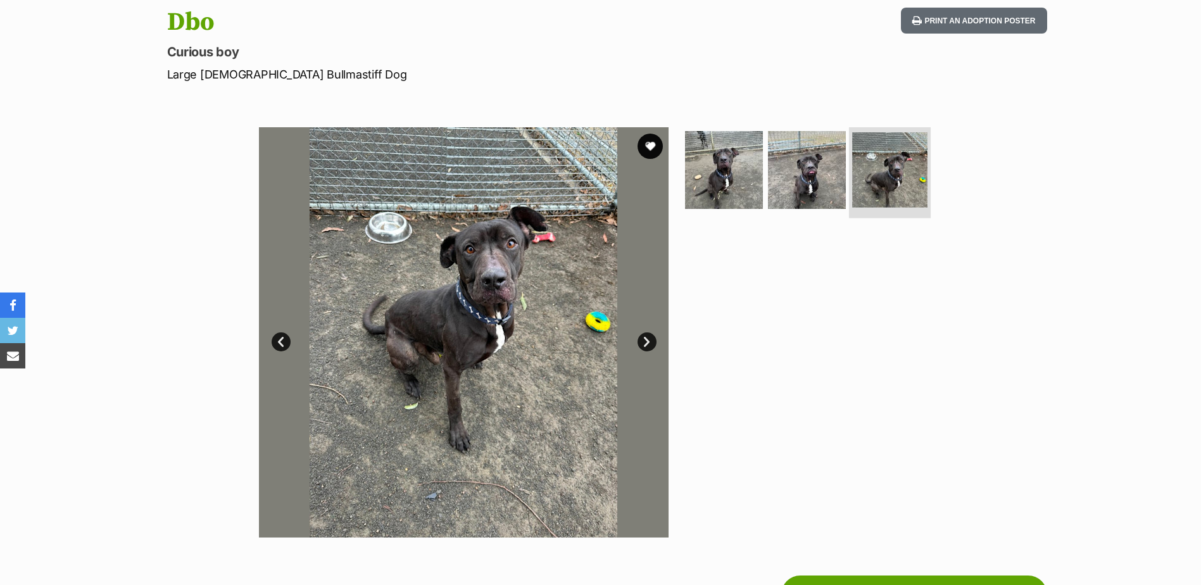
drag, startPoint x: 864, startPoint y: 190, endPoint x: 858, endPoint y: 187, distance: 6.5
click at [864, 190] on img at bounding box center [889, 169] width 75 height 75
click at [820, 166] on img at bounding box center [807, 170] width 82 height 82
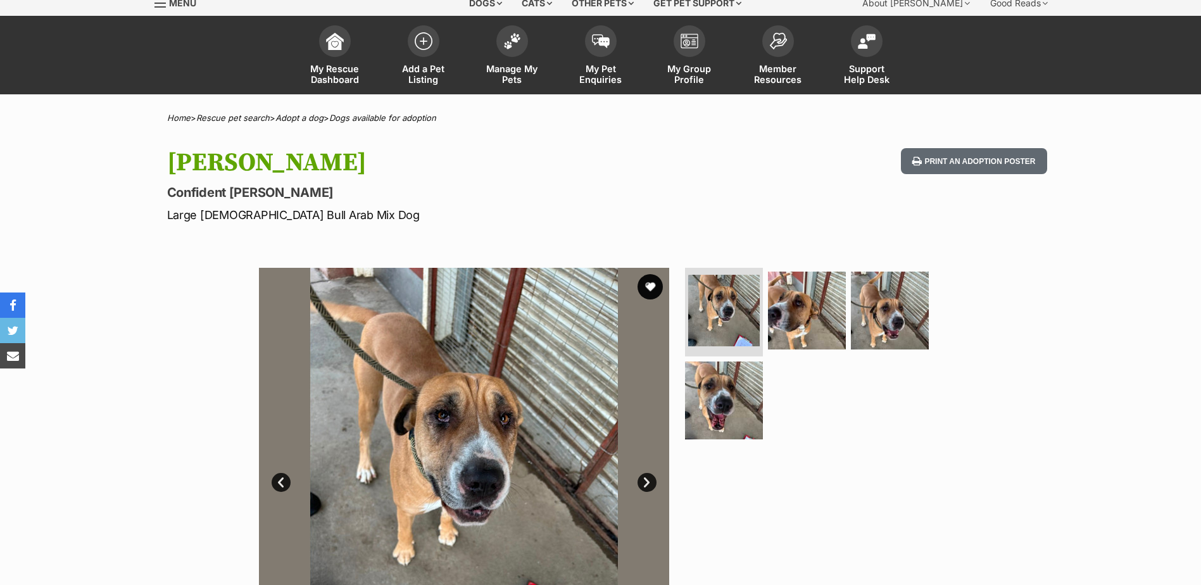
scroll to position [127, 0]
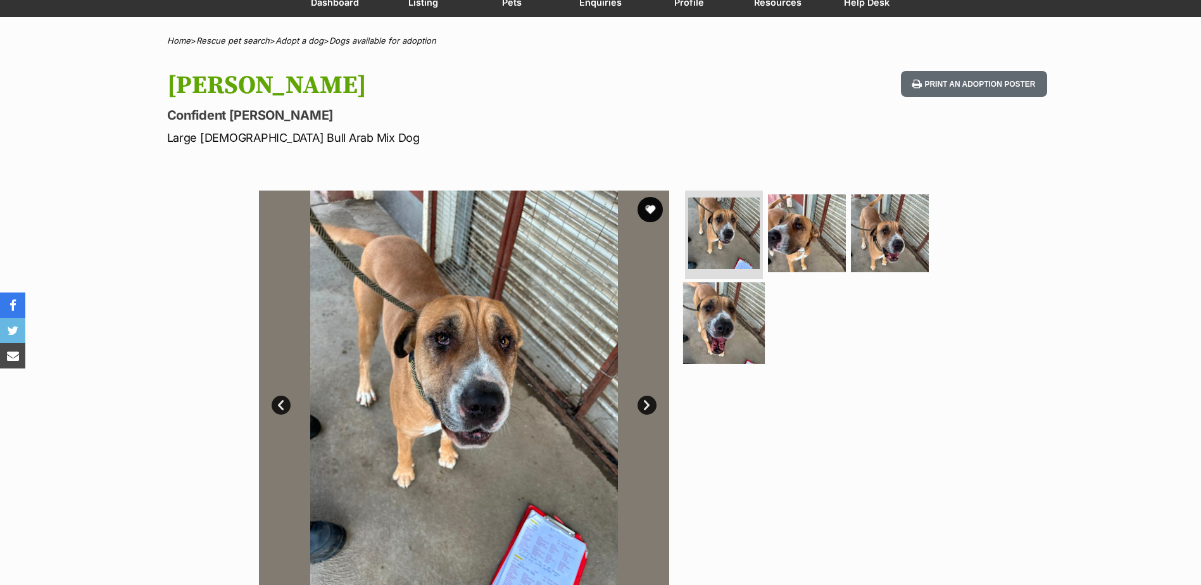
click at [738, 325] on img at bounding box center [724, 323] width 82 height 82
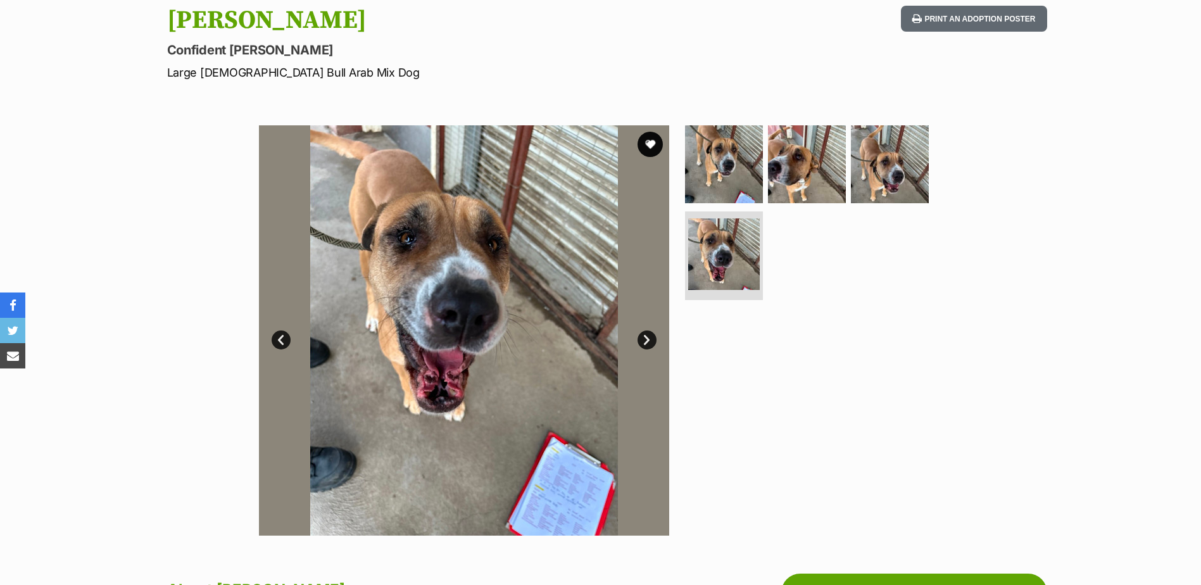
scroll to position [190, 0]
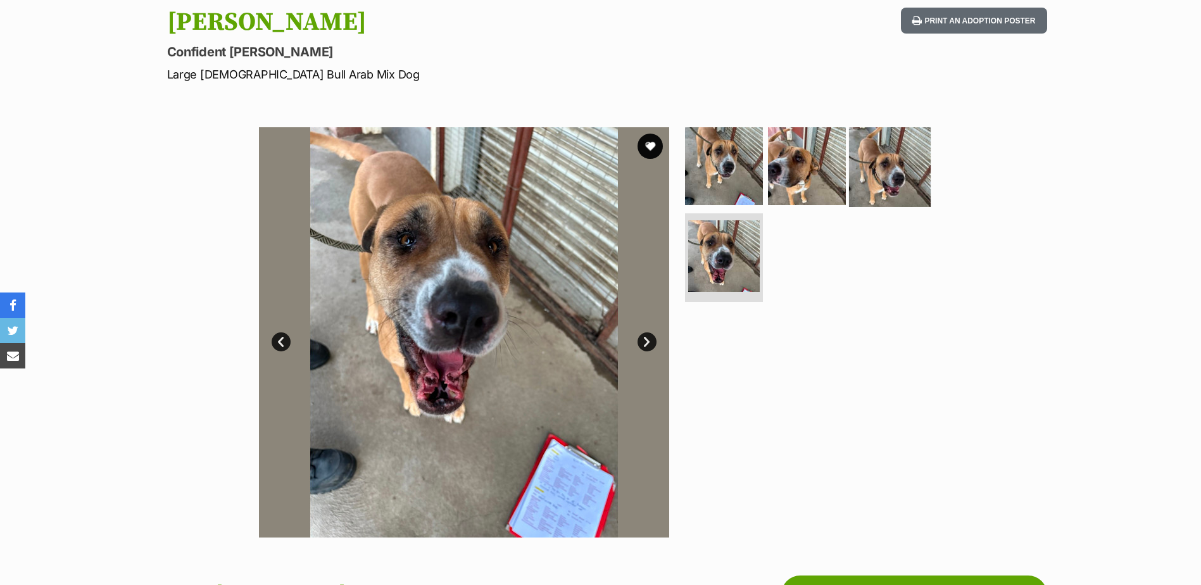
drag, startPoint x: 844, startPoint y: 179, endPoint x: 878, endPoint y: 176, distance: 35.0
click at [844, 179] on ul at bounding box center [811, 217] width 259 height 180
click at [881, 177] on img at bounding box center [890, 166] width 82 height 82
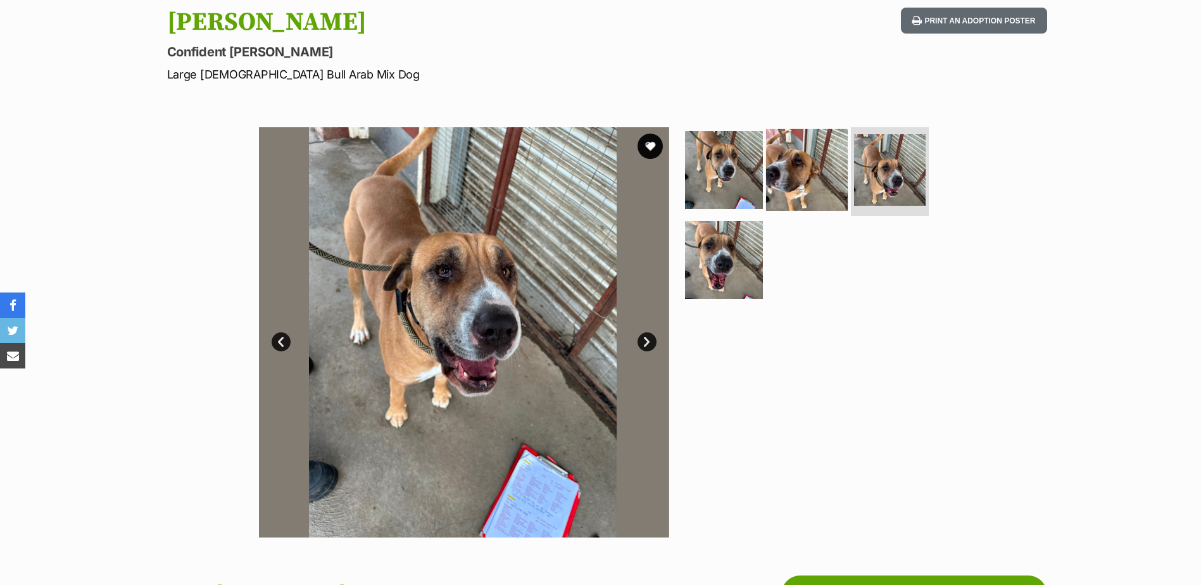
scroll to position [0, 0]
click at [813, 174] on img at bounding box center [807, 170] width 82 height 82
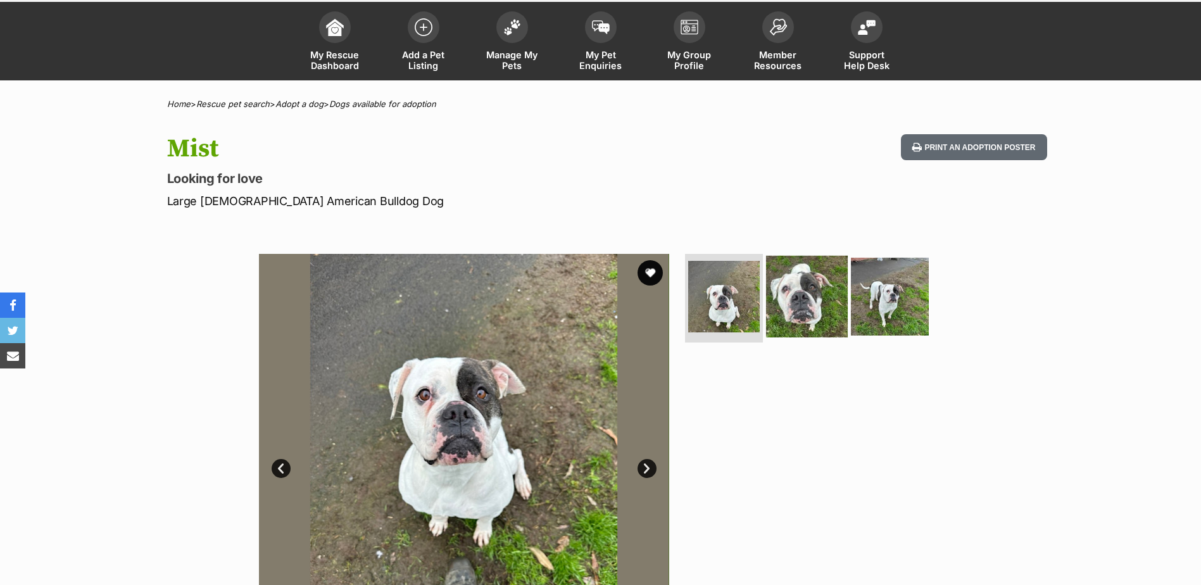
click at [787, 298] on img at bounding box center [807, 297] width 82 height 82
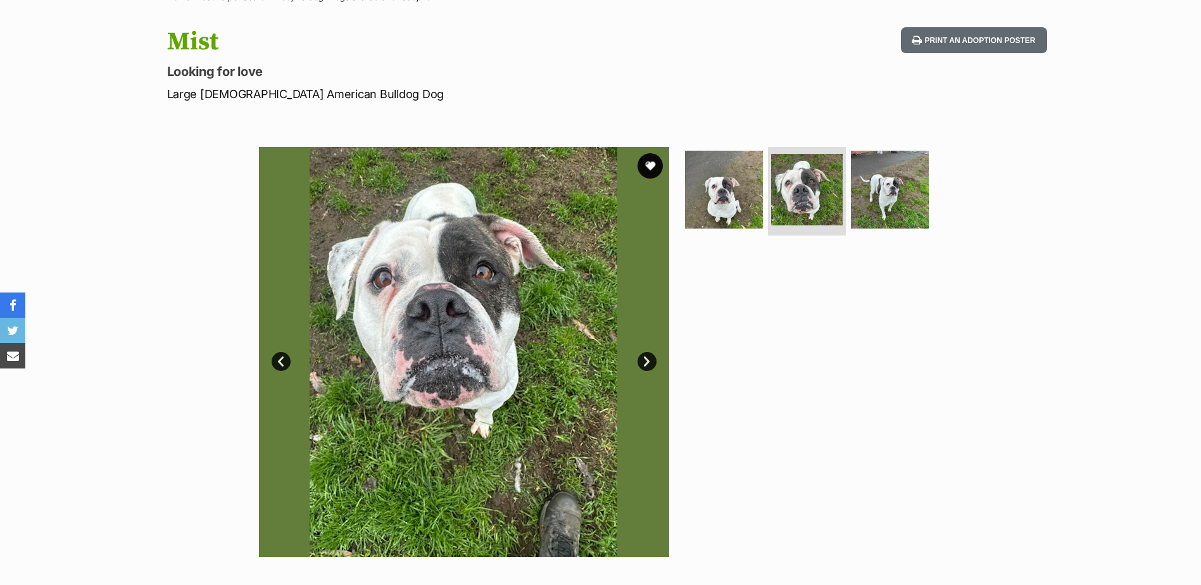
scroll to position [190, 0]
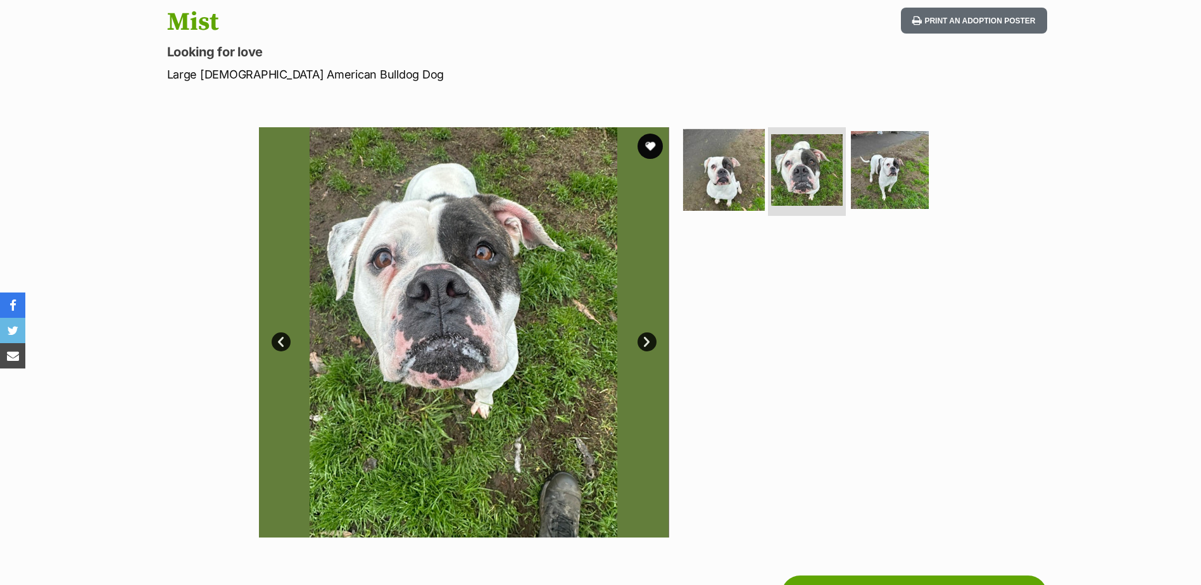
click at [732, 189] on img at bounding box center [724, 170] width 82 height 82
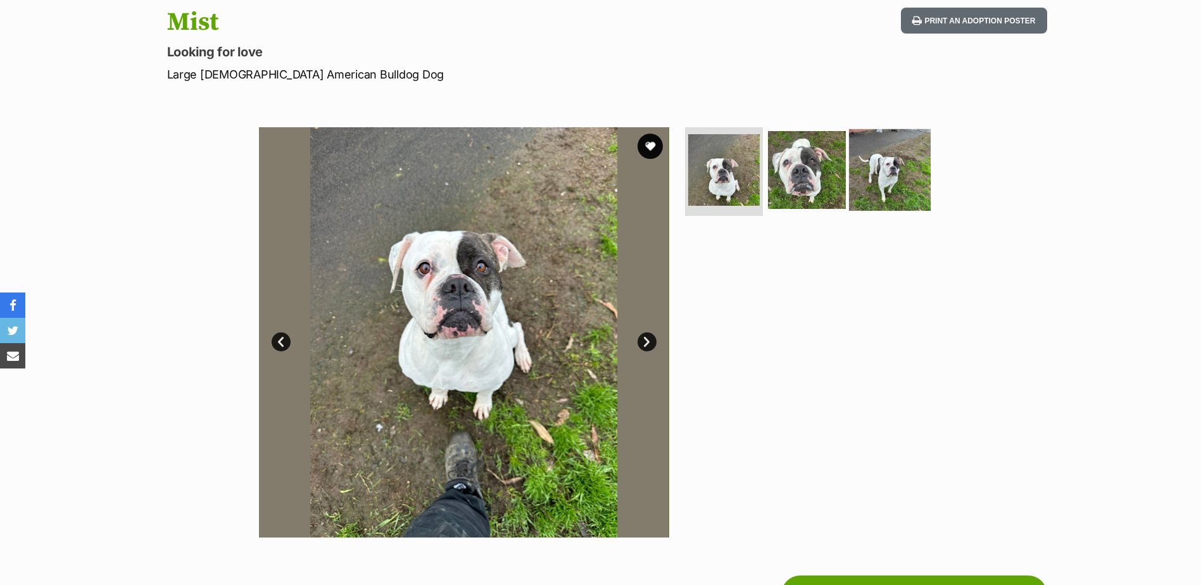
click at [913, 165] on img at bounding box center [890, 170] width 82 height 82
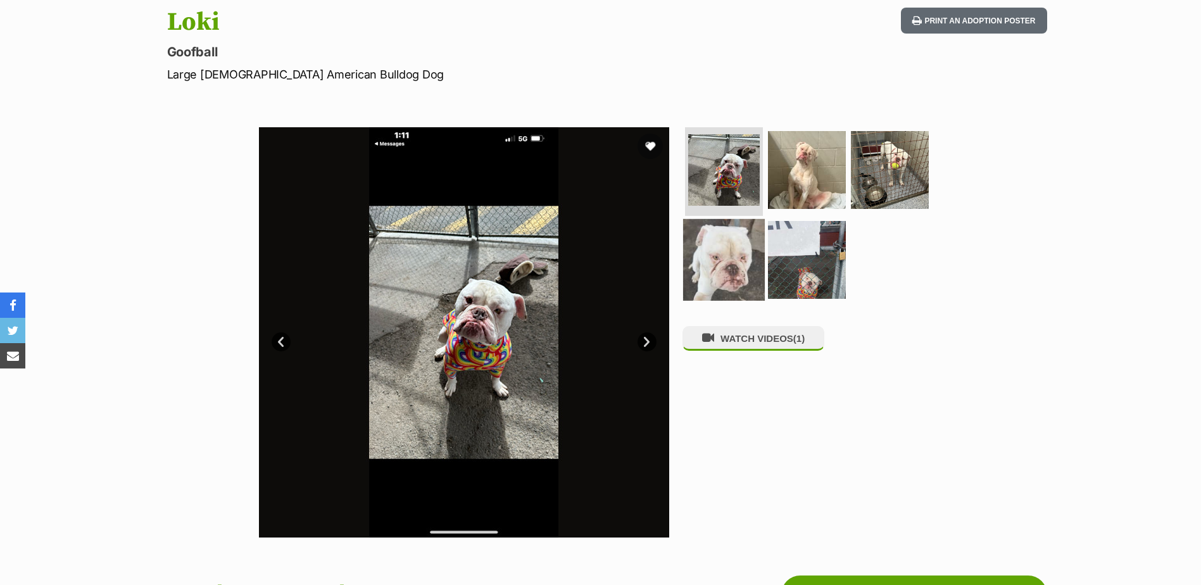
click at [697, 273] on img at bounding box center [724, 260] width 82 height 82
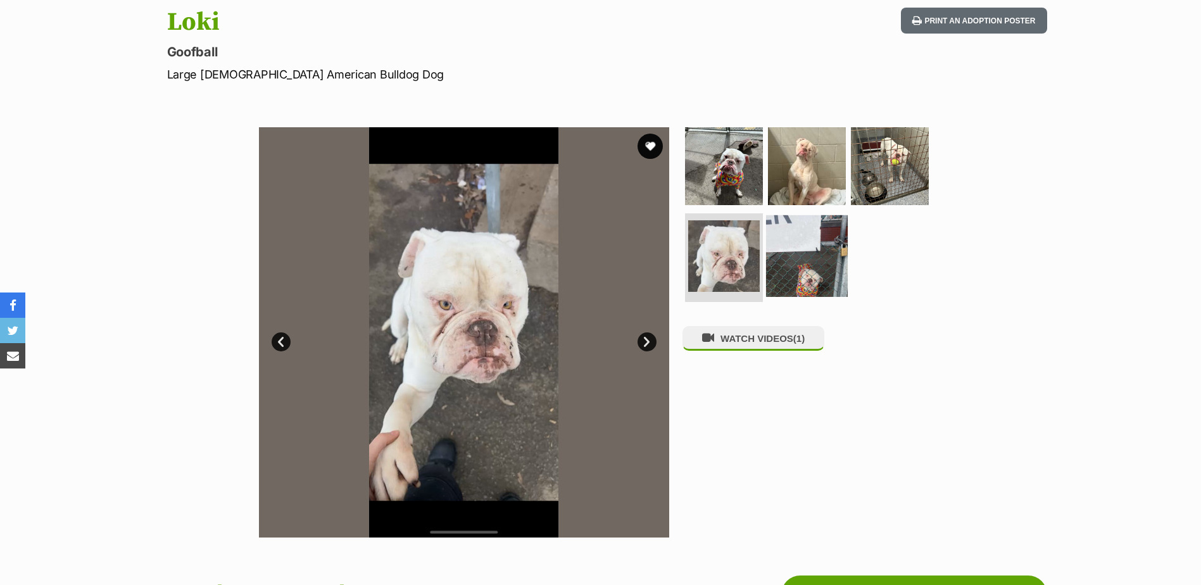
click at [809, 252] on img at bounding box center [807, 256] width 82 height 82
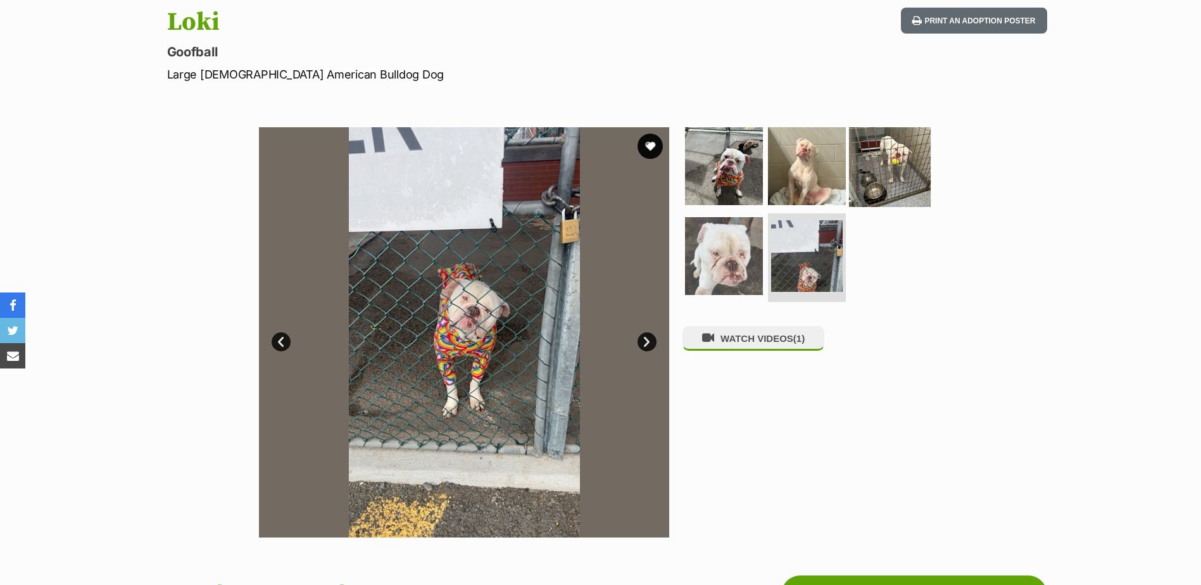
click at [896, 177] on img at bounding box center [890, 166] width 82 height 82
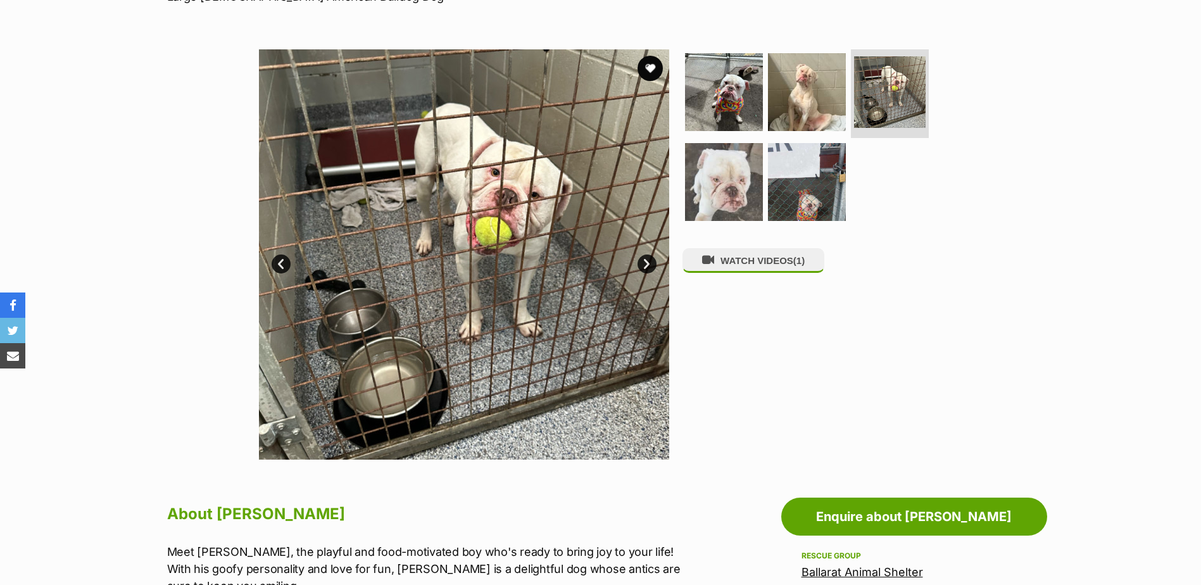
scroll to position [316, 0]
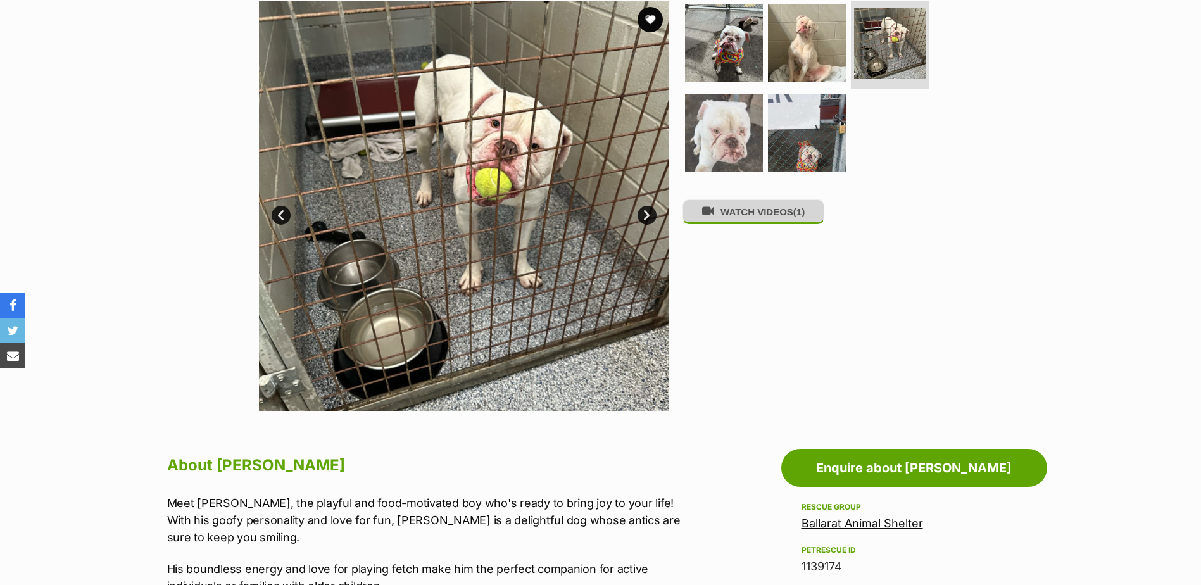
click at [752, 207] on button "WATCH VIDEOS (1)" at bounding box center [753, 211] width 142 height 25
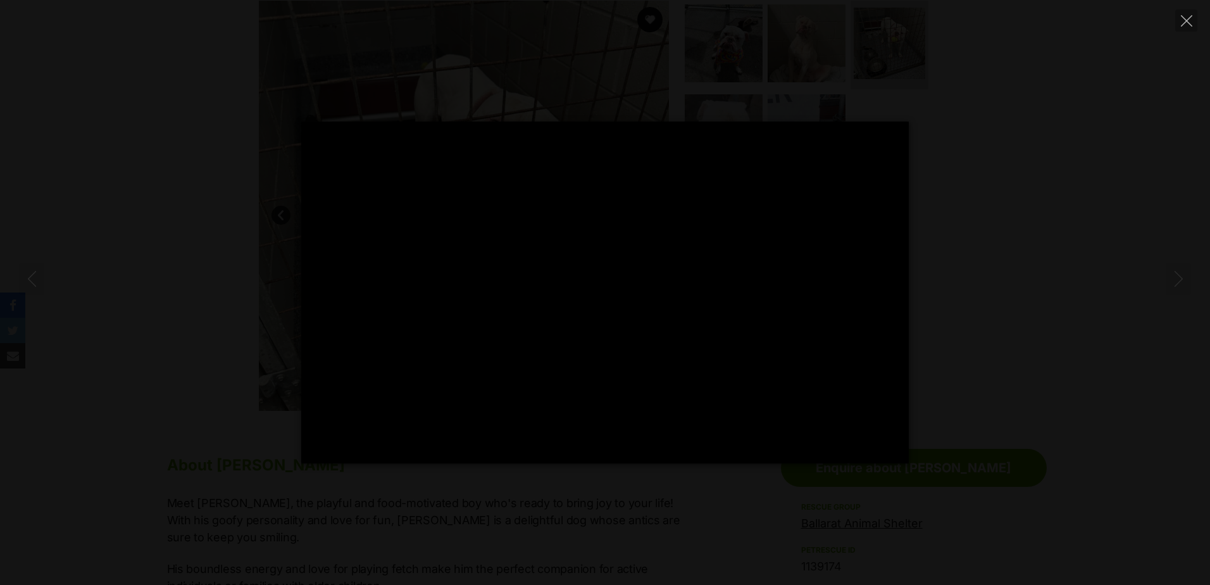
type input "100"
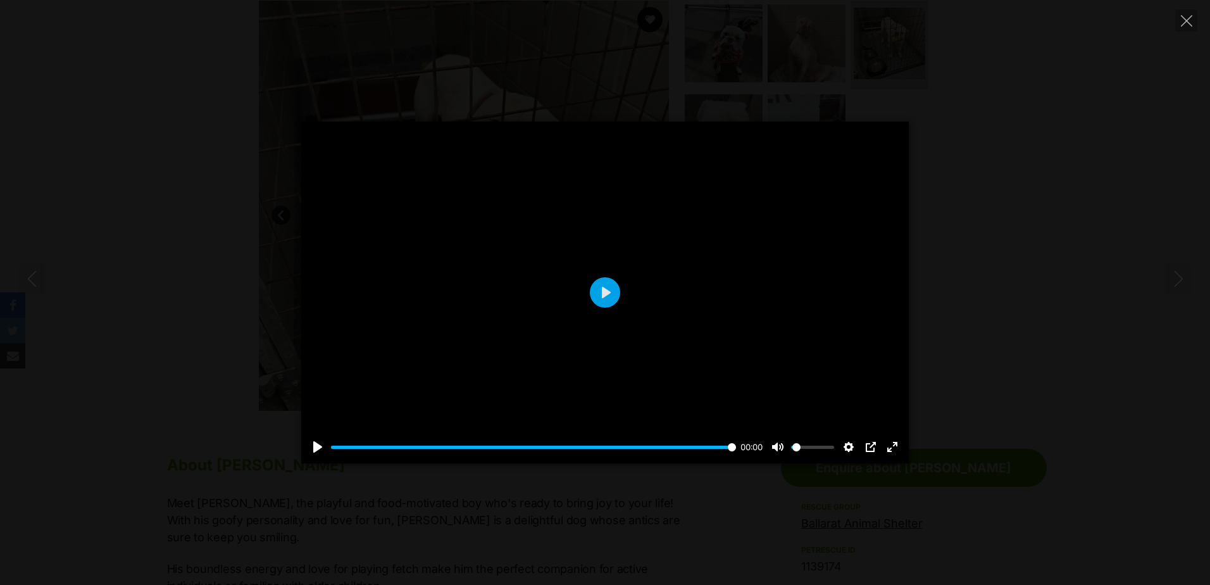
click at [951, 280] on div "Pause Play % buffered 00:00 00:00 Unmute Mute Disable captions Enable captions …" at bounding box center [605, 293] width 1210 height 342
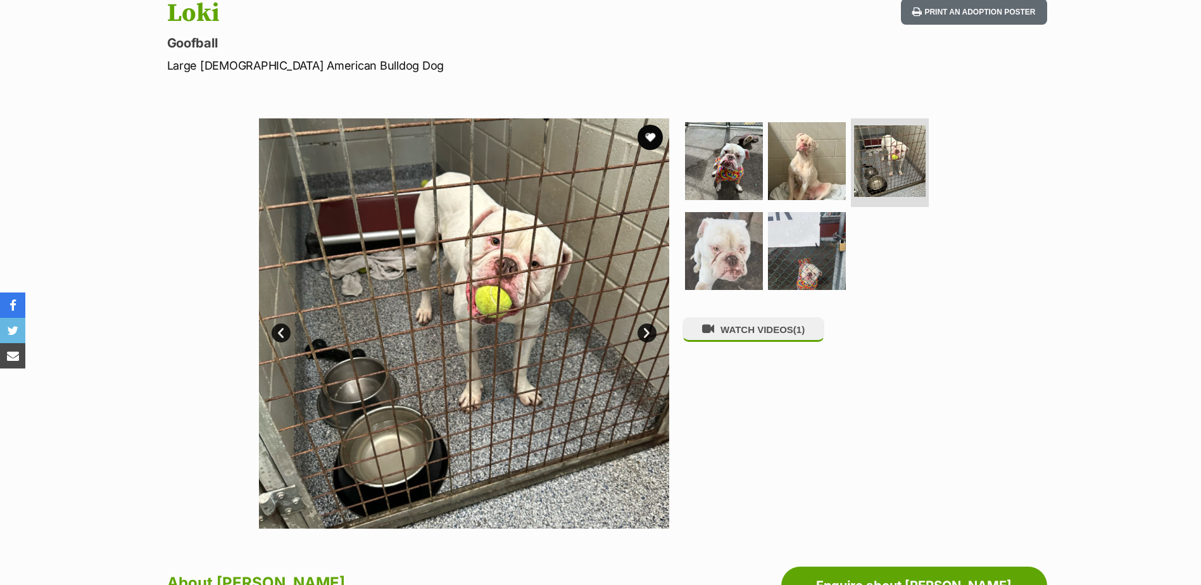
scroll to position [190, 0]
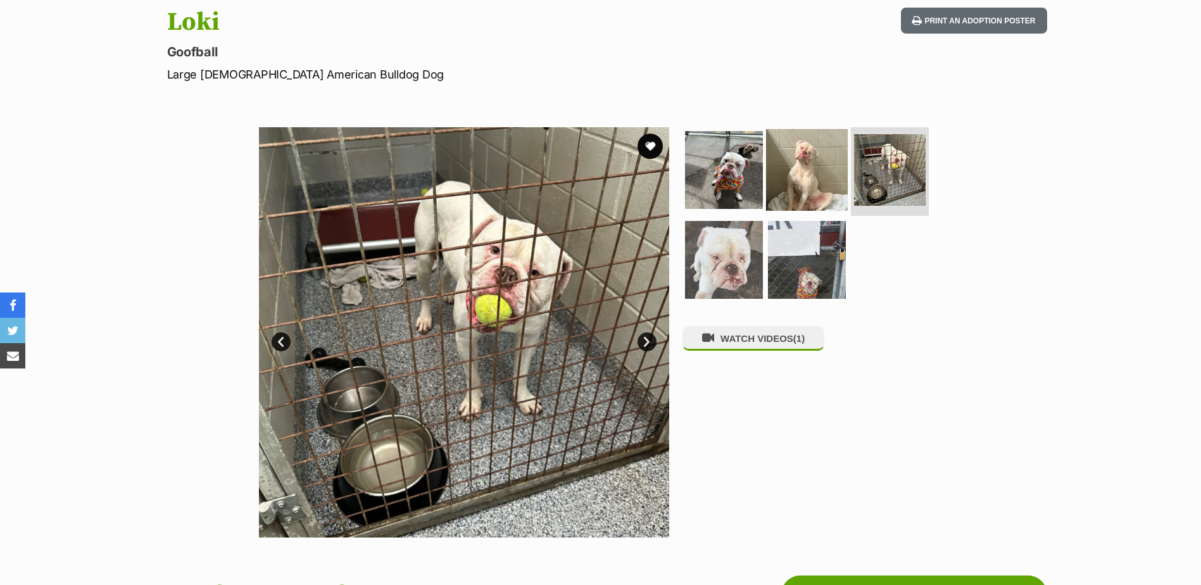
click at [789, 183] on img at bounding box center [807, 170] width 82 height 82
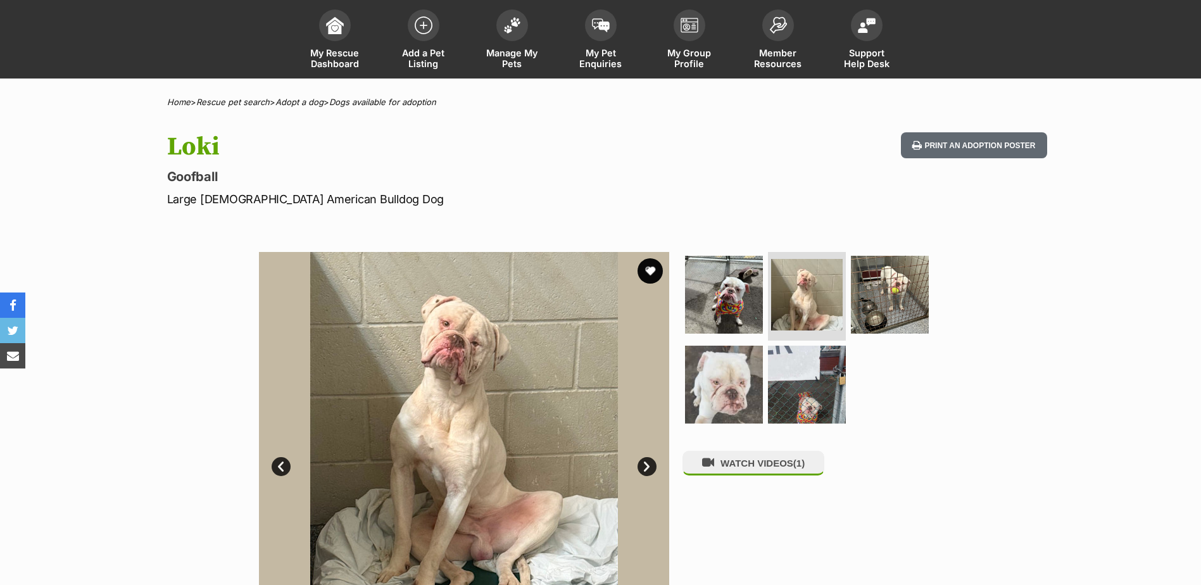
scroll to position [63, 0]
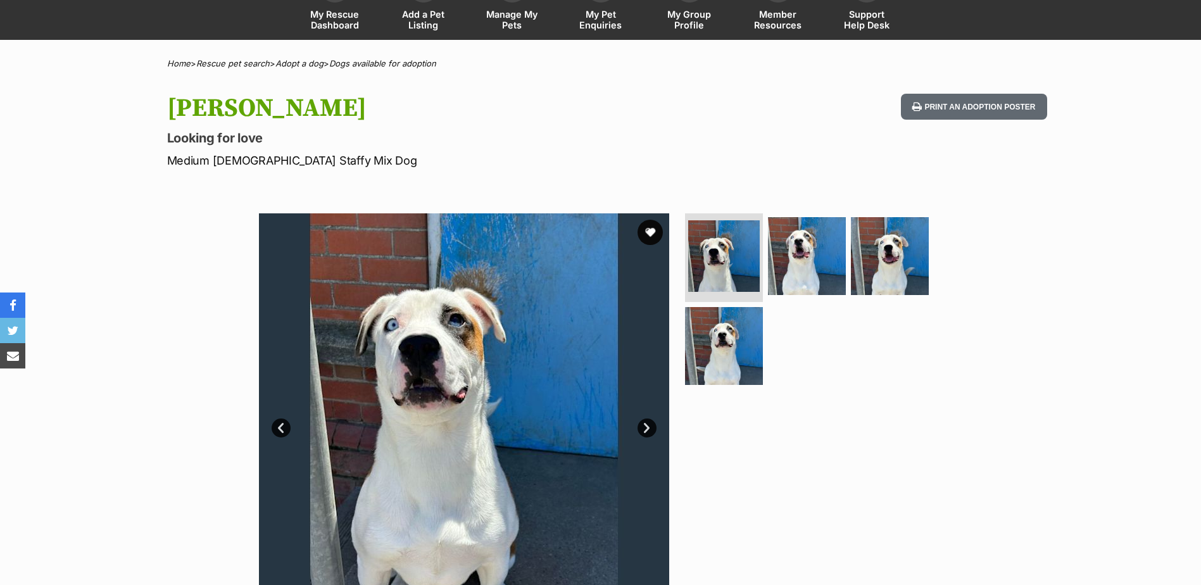
scroll to position [127, 0]
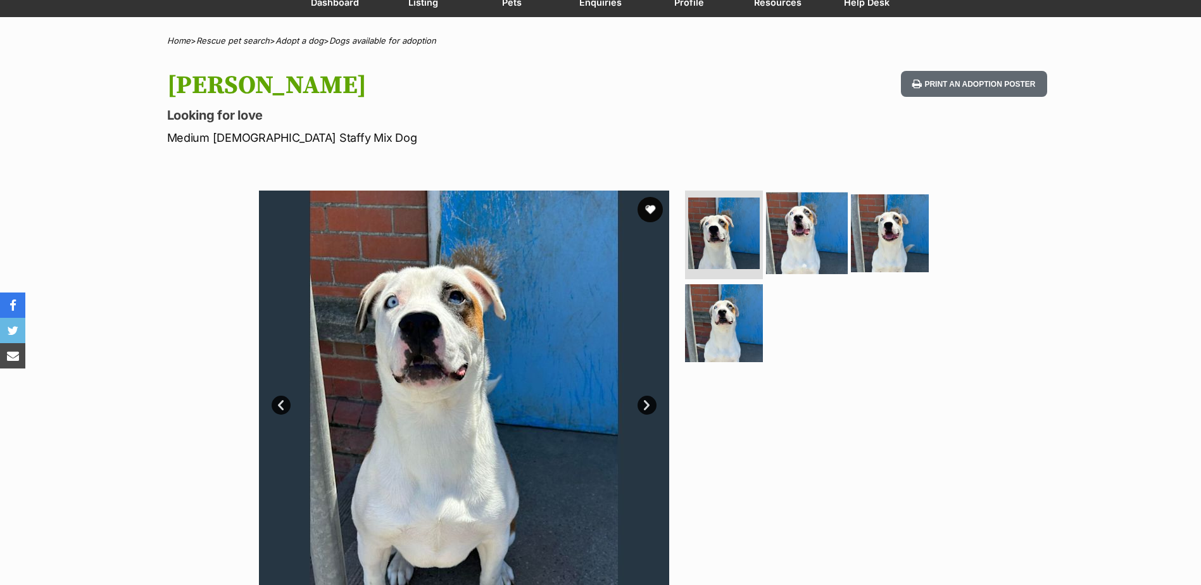
click at [788, 235] on img at bounding box center [807, 233] width 82 height 82
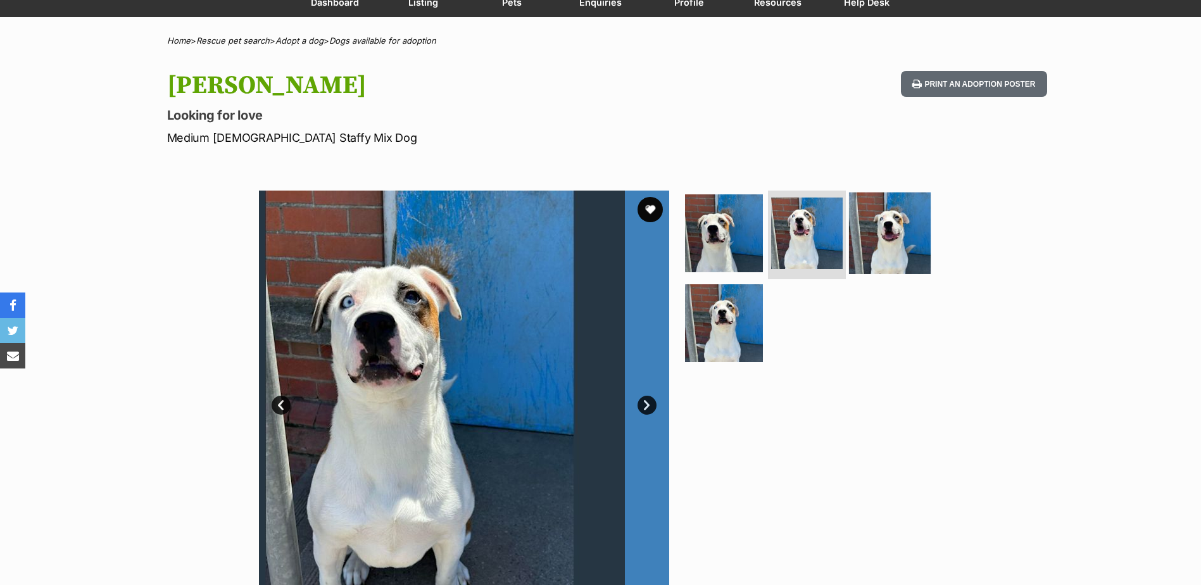
scroll to position [0, 0]
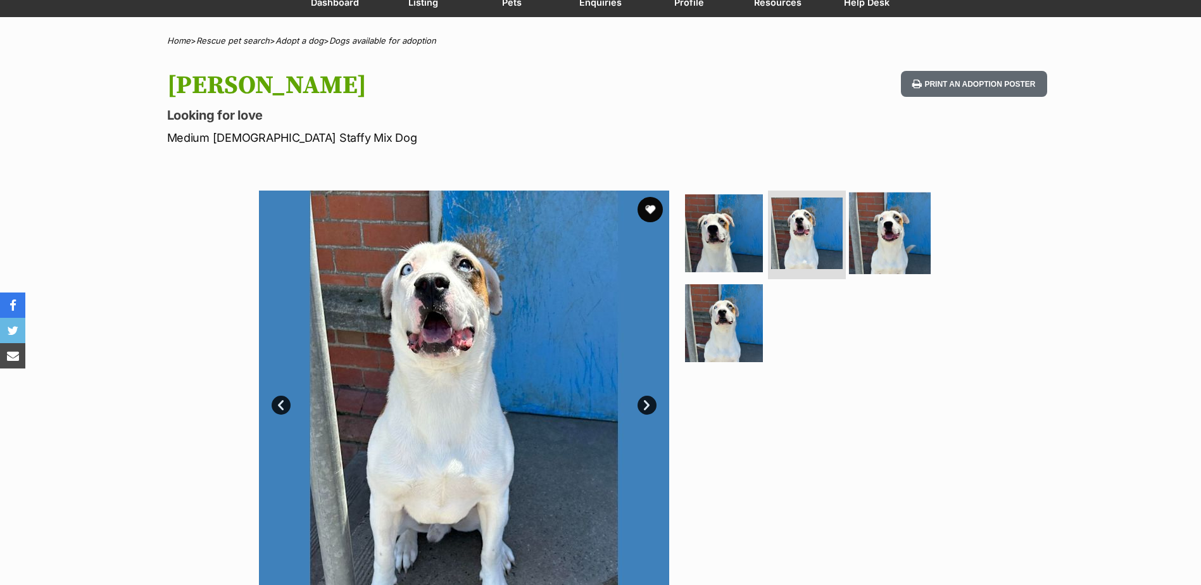
click at [889, 243] on img at bounding box center [890, 233] width 82 height 82
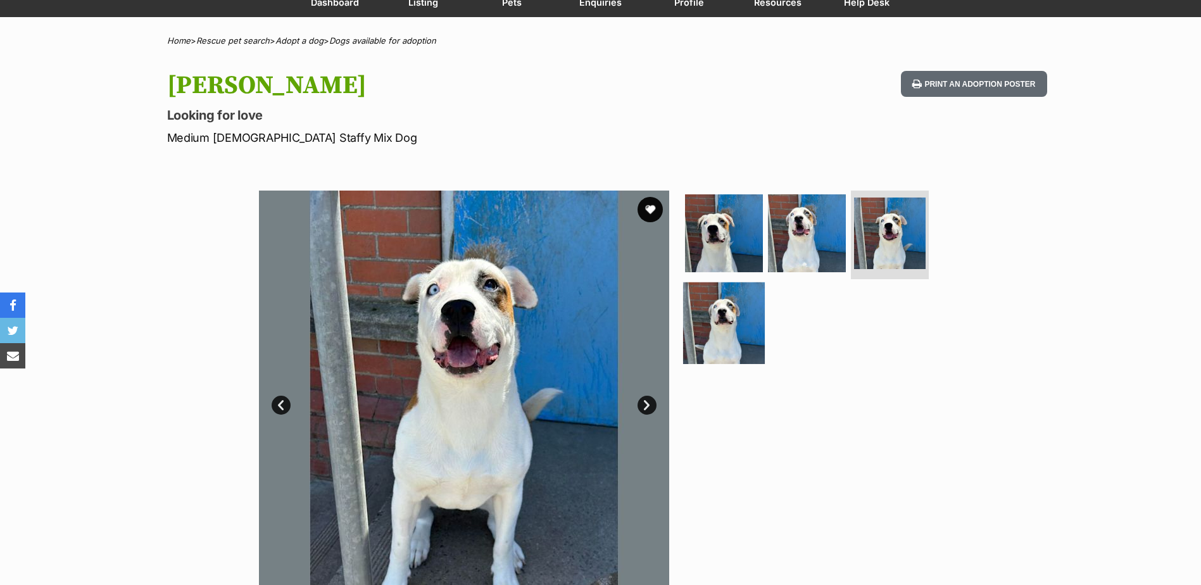
click at [737, 318] on img at bounding box center [724, 323] width 82 height 82
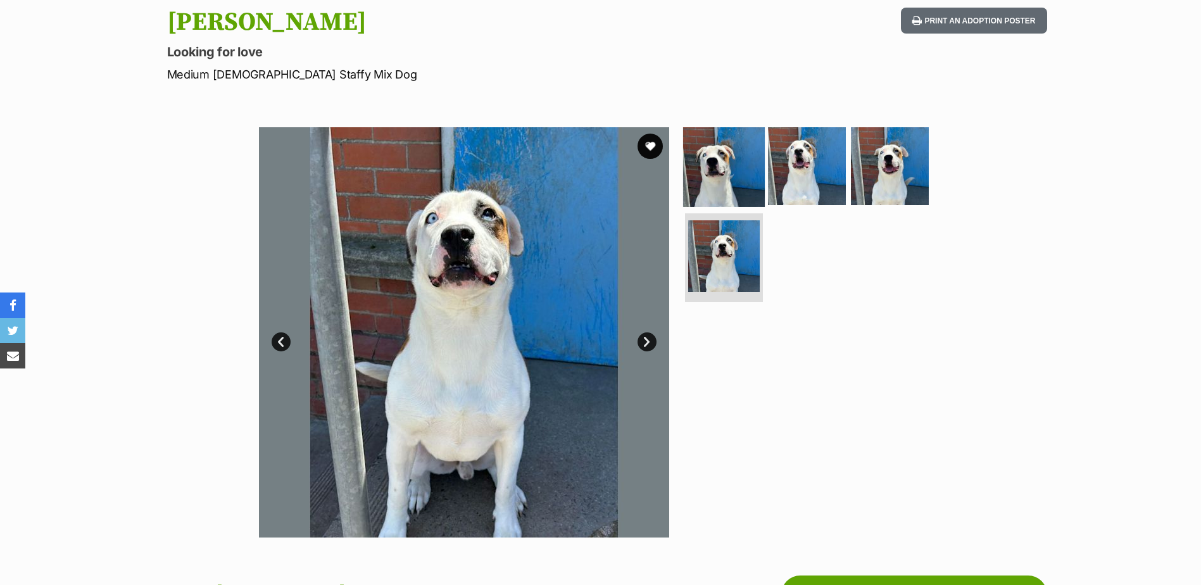
click at [736, 154] on img at bounding box center [724, 166] width 82 height 82
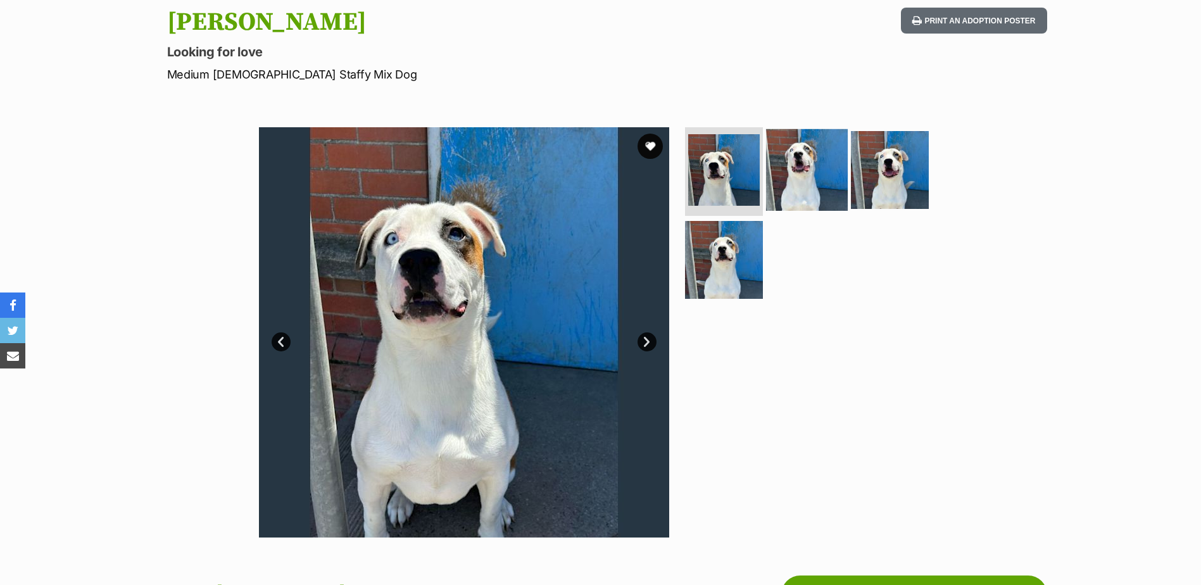
click at [825, 187] on img at bounding box center [807, 170] width 82 height 82
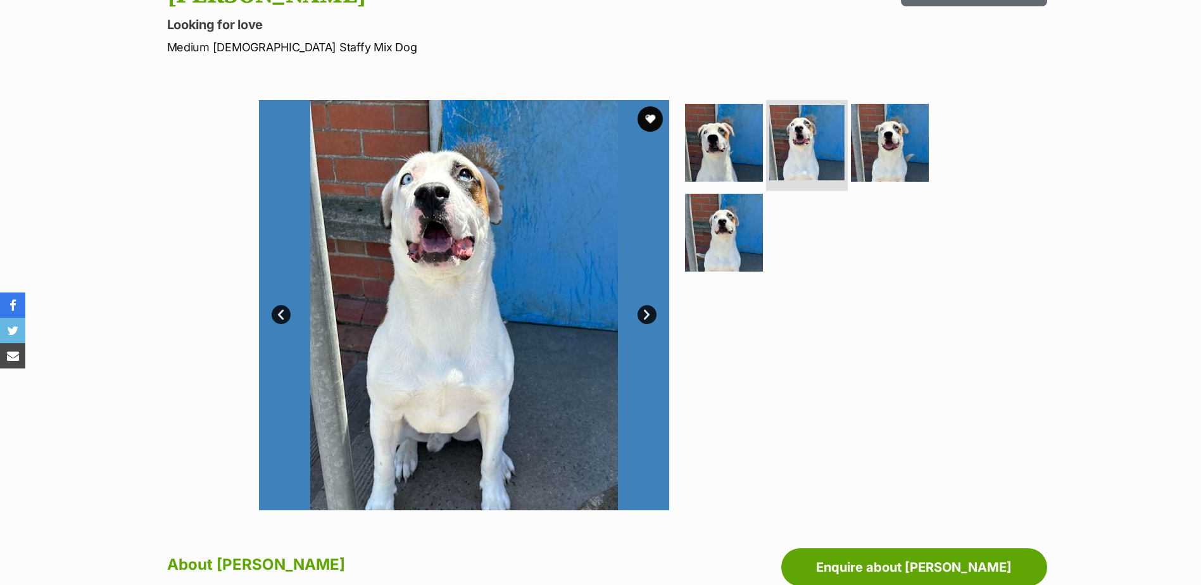
scroll to position [190, 0]
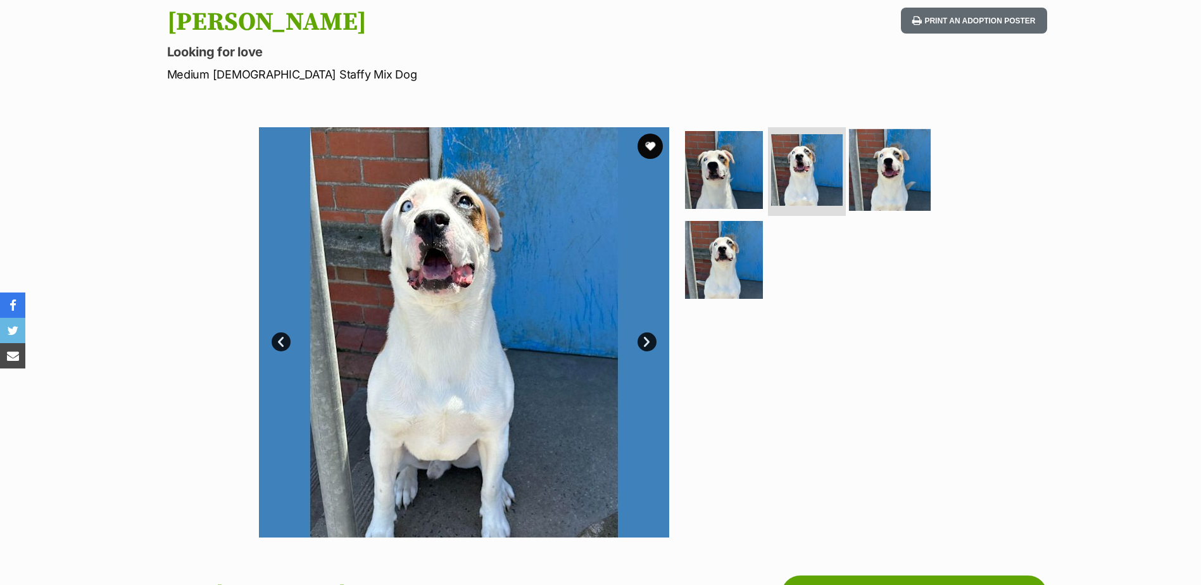
click at [862, 160] on img at bounding box center [890, 170] width 82 height 82
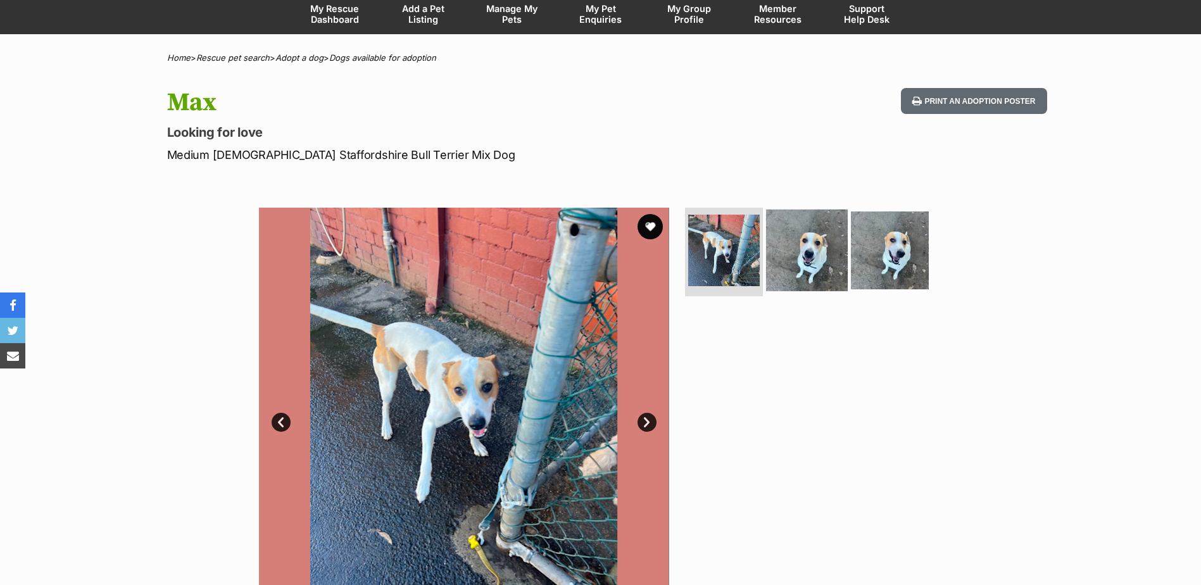
scroll to position [127, 0]
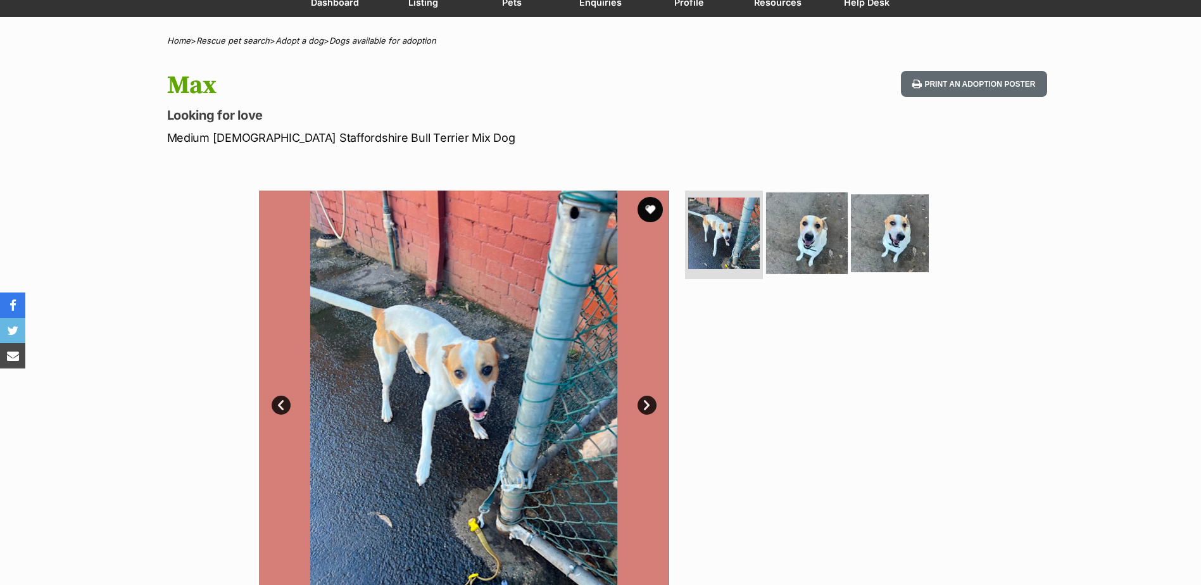
drag, startPoint x: 799, startPoint y: 253, endPoint x: 807, endPoint y: 245, distance: 11.2
click at [799, 254] on img at bounding box center [807, 233] width 82 height 82
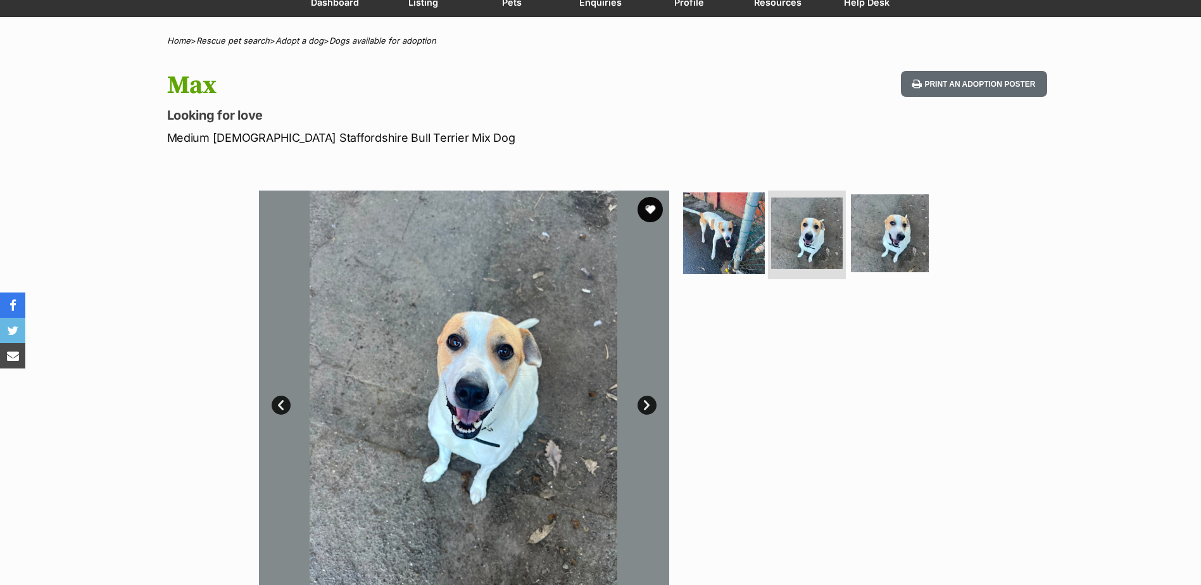
scroll to position [0, 0]
drag, startPoint x: 709, startPoint y: 232, endPoint x: 726, endPoint y: 235, distance: 16.9
click at [711, 232] on img at bounding box center [724, 233] width 82 height 82
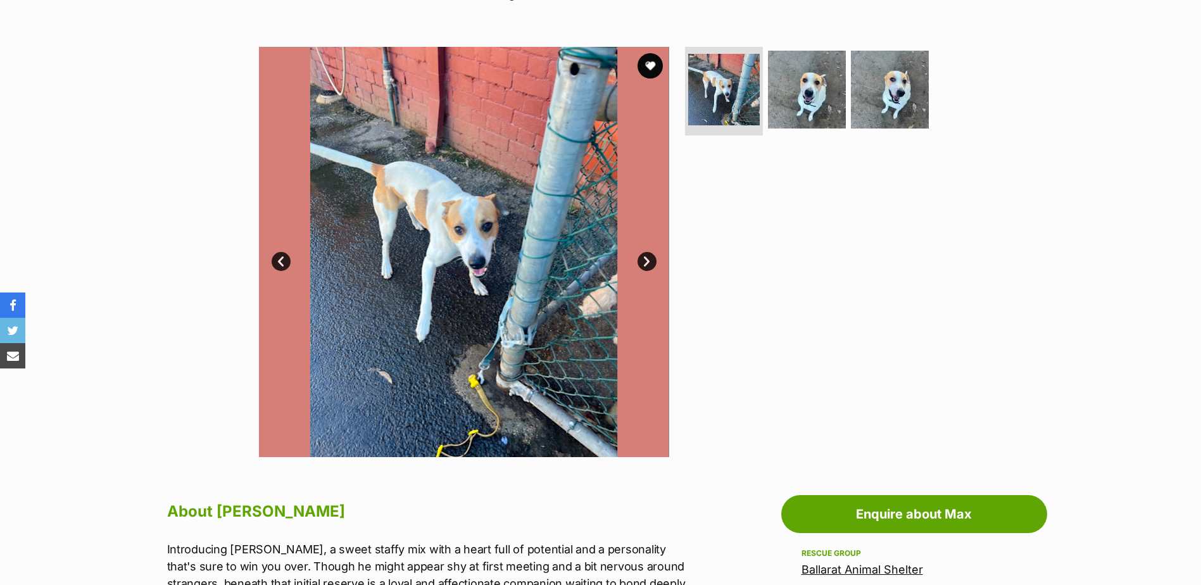
scroll to position [253, 0]
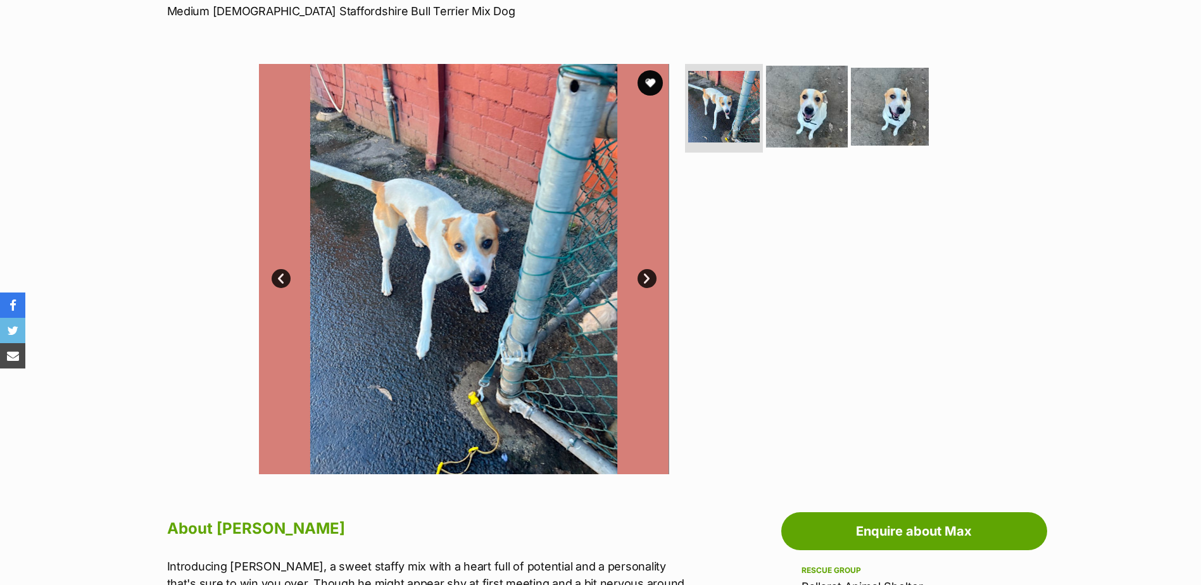
click at [800, 136] on img at bounding box center [807, 107] width 82 height 82
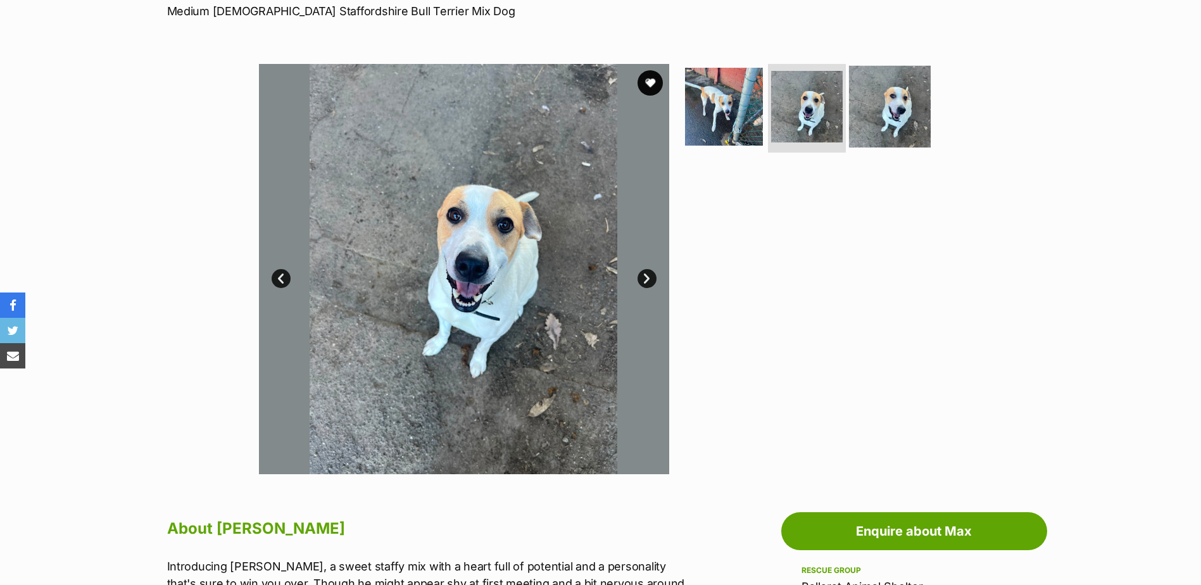
click at [880, 123] on img at bounding box center [890, 107] width 82 height 82
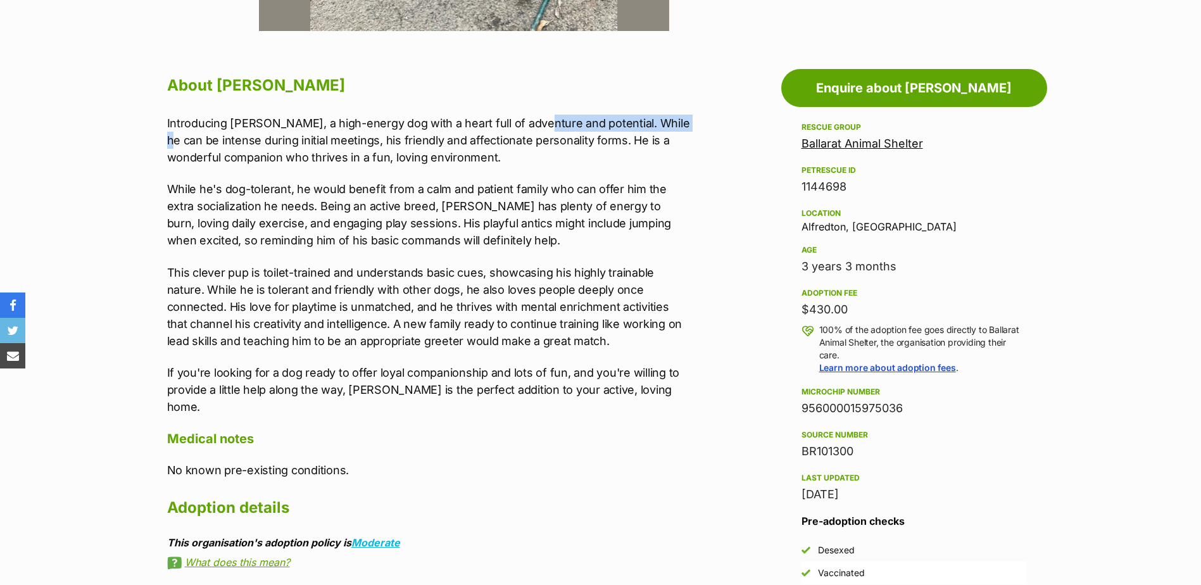
drag, startPoint x: 535, startPoint y: 120, endPoint x: 677, endPoint y: 118, distance: 141.8
click at [677, 118] on p "Introducing Vader, a high-energy dog with a heart full of adventure and potenti…" at bounding box center [428, 140] width 523 height 51
drag, startPoint x: 163, startPoint y: 135, endPoint x: 265, endPoint y: 135, distance: 101.9
click at [263, 135] on div "About Vader Introducing Vader, a high-energy dog with a heart full of adventure…" at bounding box center [421, 559] width 535 height 974
drag, startPoint x: 265, startPoint y: 135, endPoint x: 321, endPoint y: 142, distance: 56.7
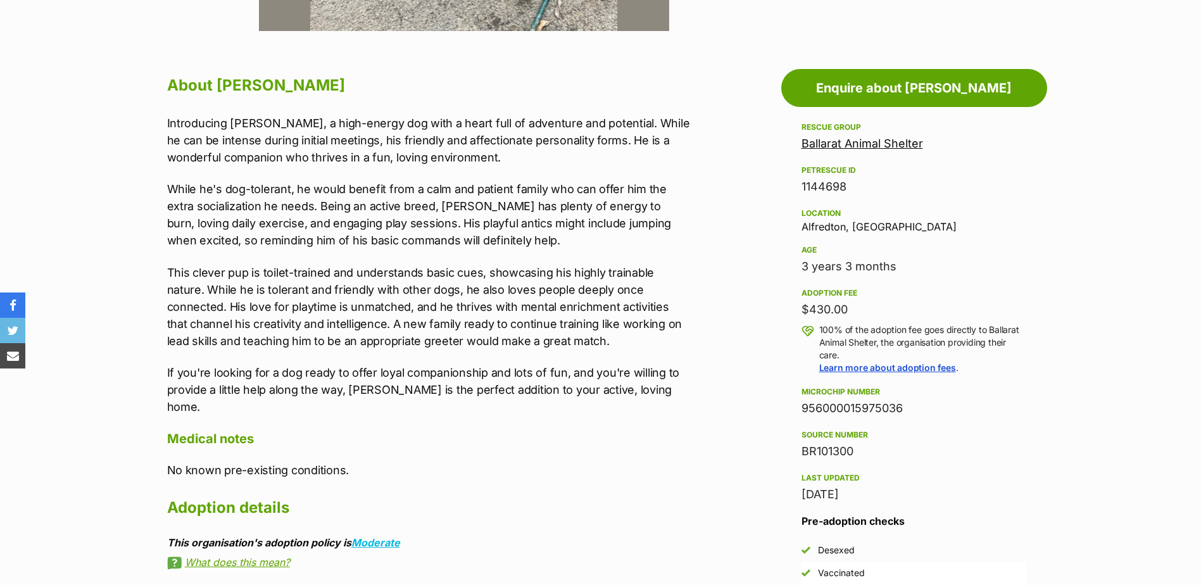
click at [309, 142] on p "Introducing Vader, a high-energy dog with a heart full of adventure and potenti…" at bounding box center [428, 140] width 523 height 51
drag, startPoint x: 474, startPoint y: 139, endPoint x: 594, endPoint y: 137, distance: 119.6
click at [594, 137] on p "Introducing Vader, a high-energy dog with a heart full of adventure and potenti…" at bounding box center [428, 140] width 523 height 51
drag, startPoint x: 594, startPoint y: 137, endPoint x: 592, endPoint y: 155, distance: 17.8
click at [592, 155] on p "Introducing Vader, a high-energy dog with a heart full of adventure and potenti…" at bounding box center [428, 140] width 523 height 51
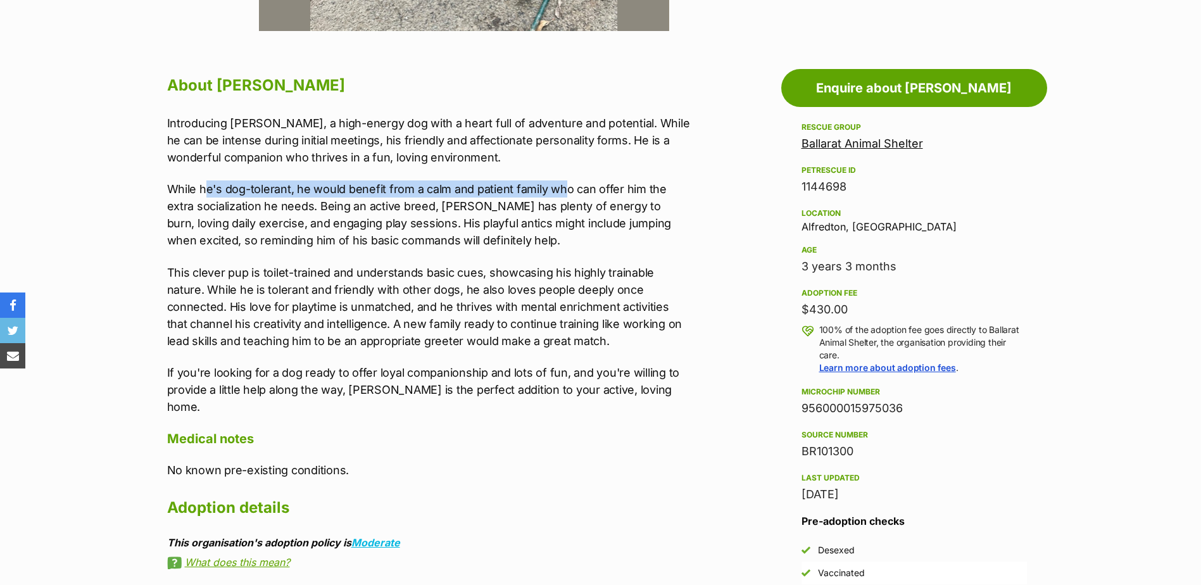
drag, startPoint x: 203, startPoint y: 189, endPoint x: 598, endPoint y: 178, distance: 395.0
click at [596, 179] on div "Introducing Vader, a high-energy dog with a heart full of adventure and potenti…" at bounding box center [428, 265] width 523 height 301
drag, startPoint x: 598, startPoint y: 178, endPoint x: 698, endPoint y: 187, distance: 100.4
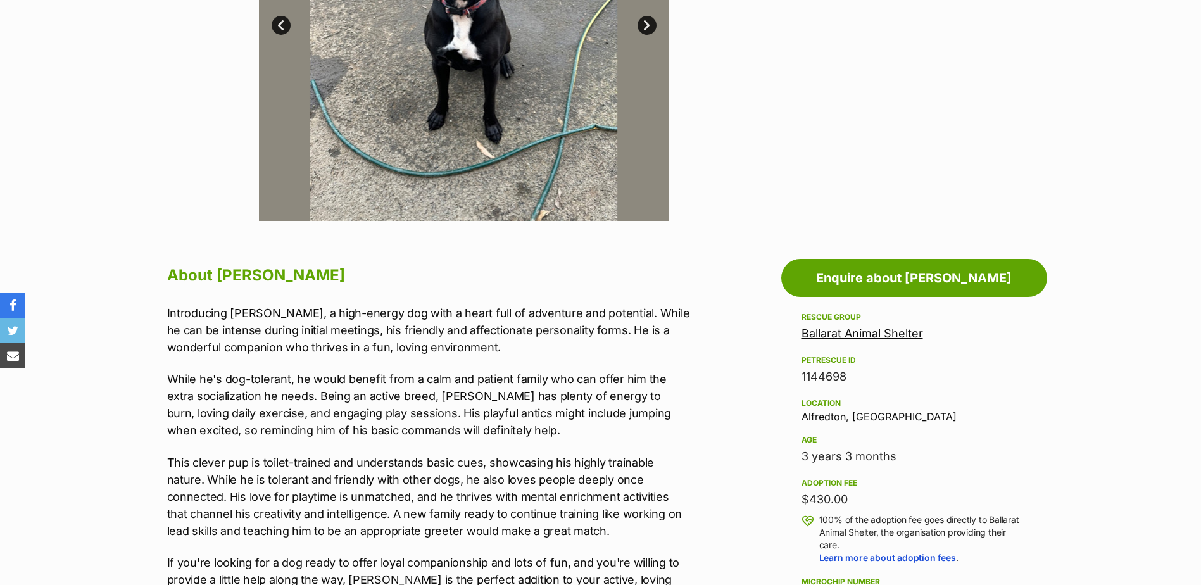
scroll to position [253, 0]
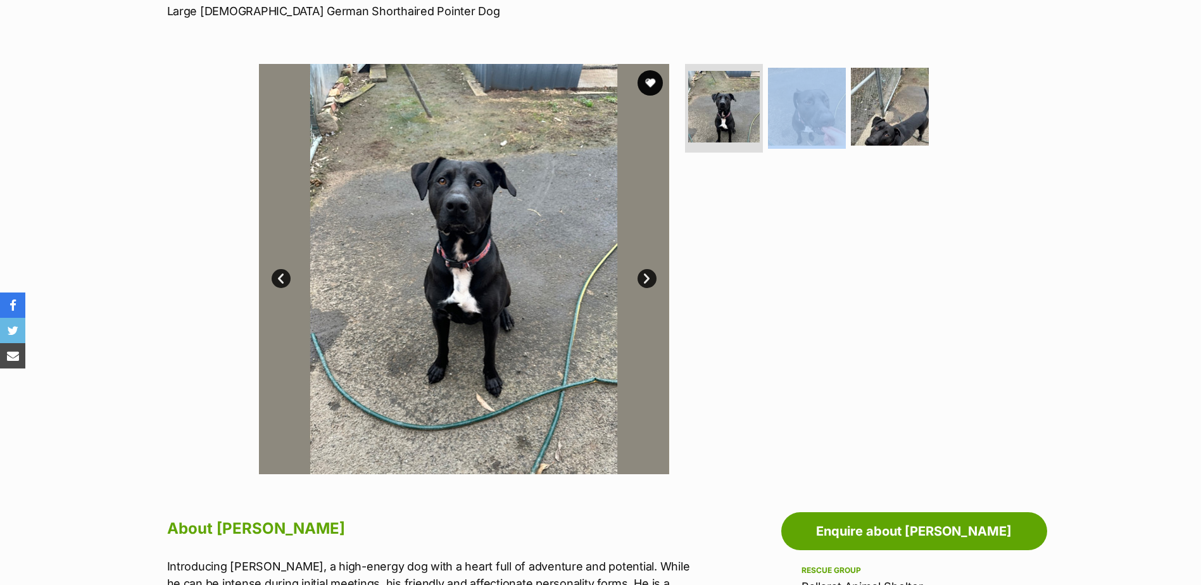
drag, startPoint x: 849, startPoint y: 270, endPoint x: 839, endPoint y: 254, distance: 18.5
click at [839, 254] on div at bounding box center [811, 269] width 259 height 410
click at [1089, 207] on div "Available 1 of 3 images 1 of 3 images 1 of 3 images Next Prev 1 2 3" at bounding box center [600, 259] width 1201 height 429
